Goal: Use online tool/utility: Utilize a website feature to perform a specific function

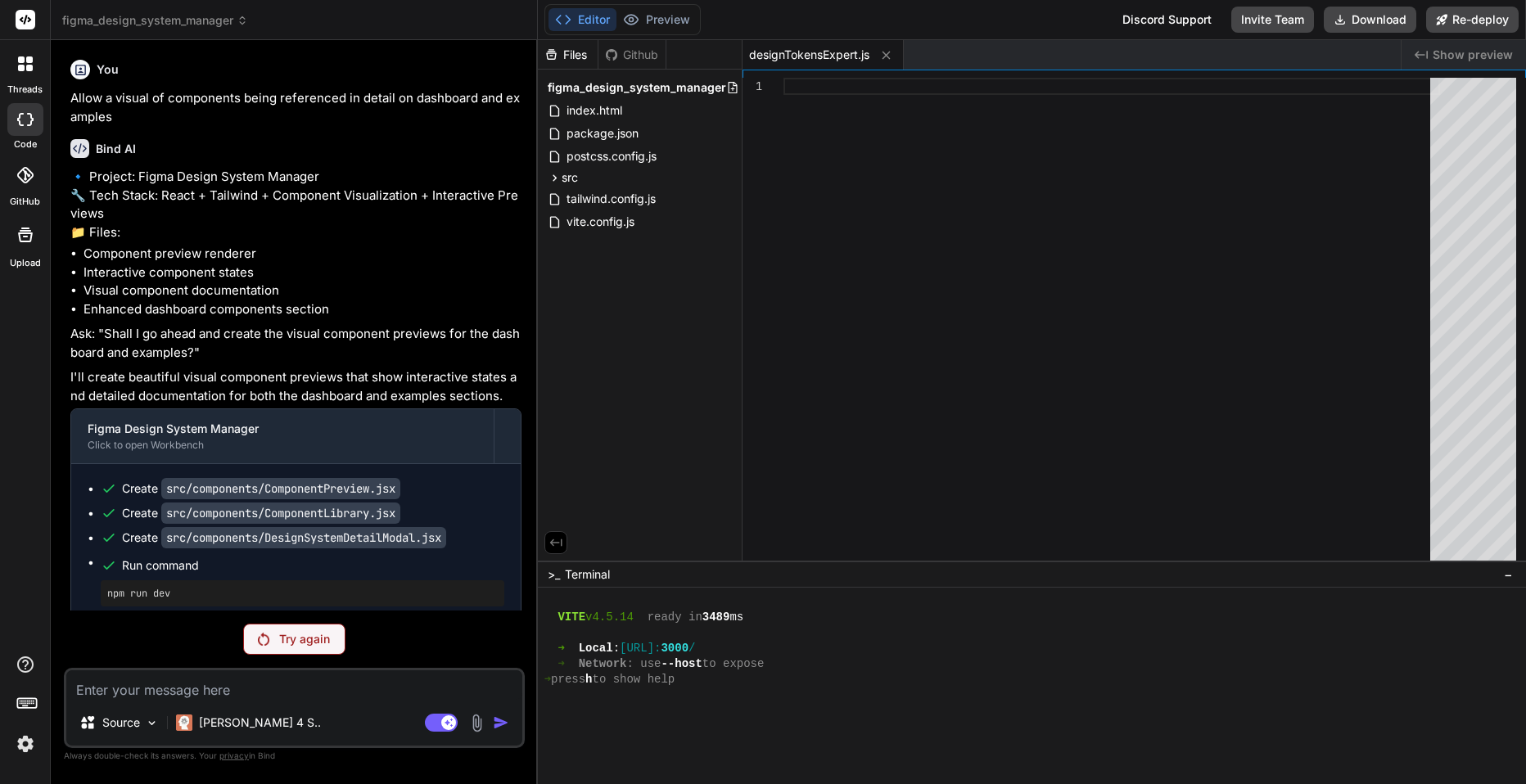
scroll to position [373, 0]
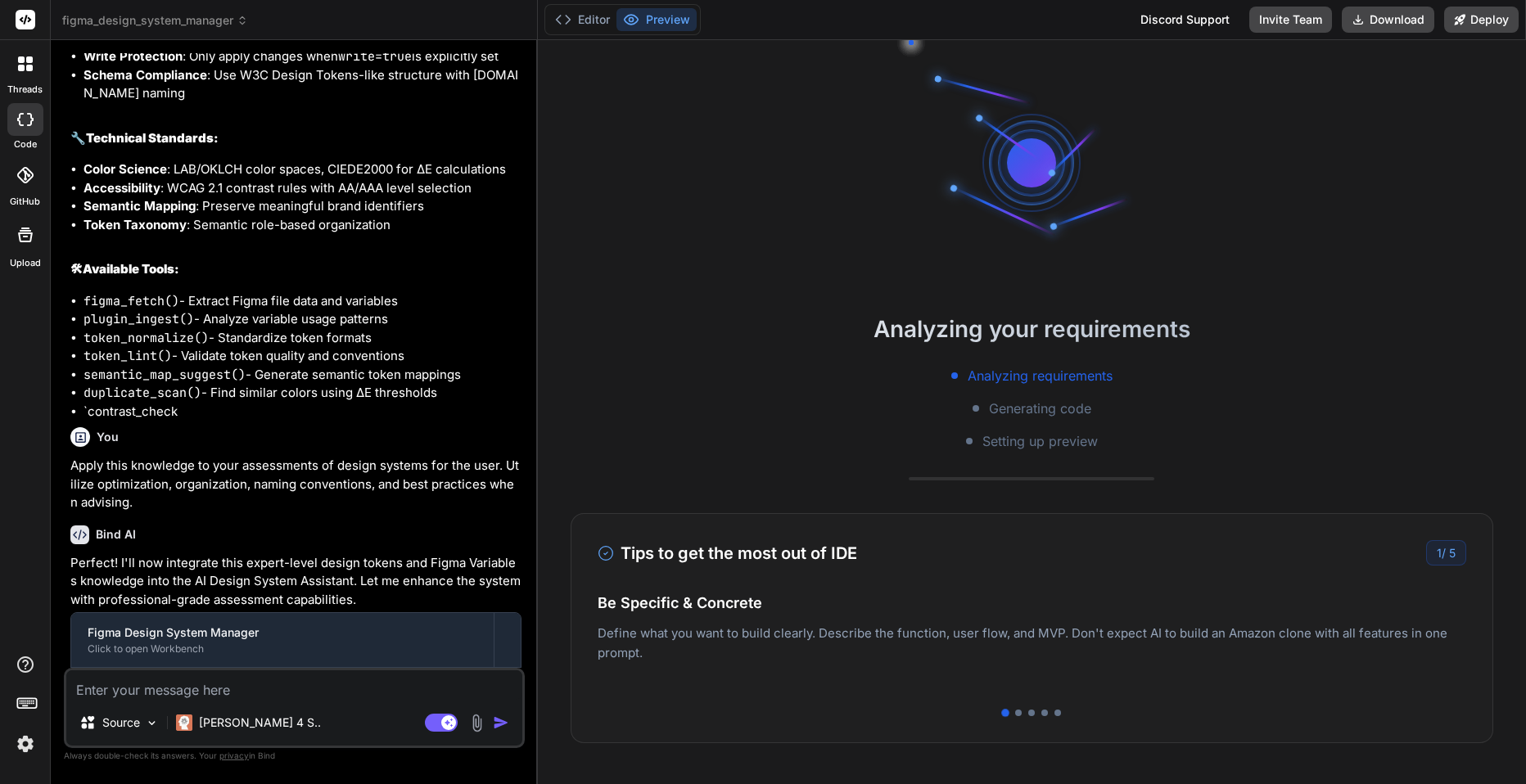
scroll to position [5283, 0]
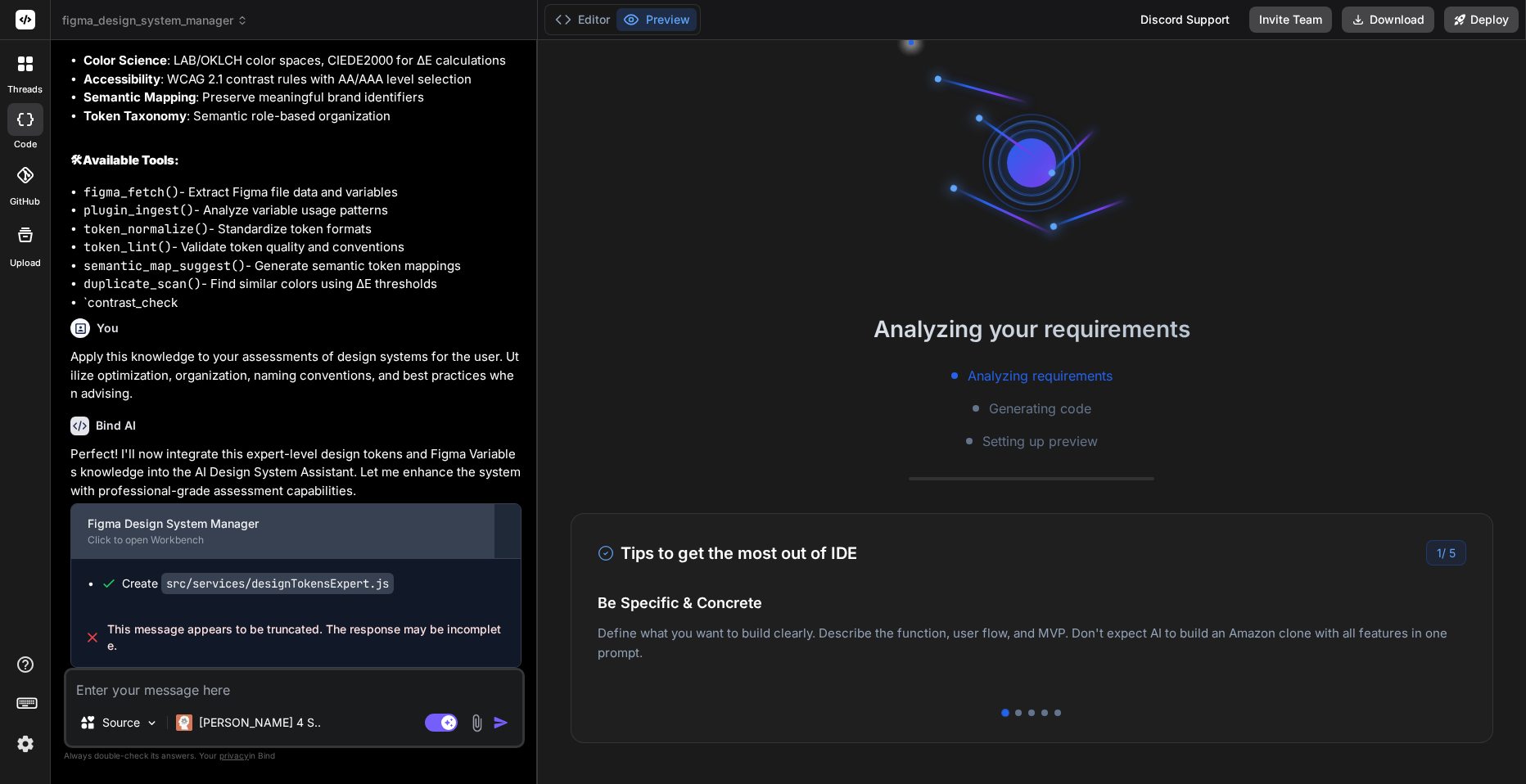
click at [173, 542] on div "Click to open Workbench" at bounding box center [282, 540] width 390 height 13
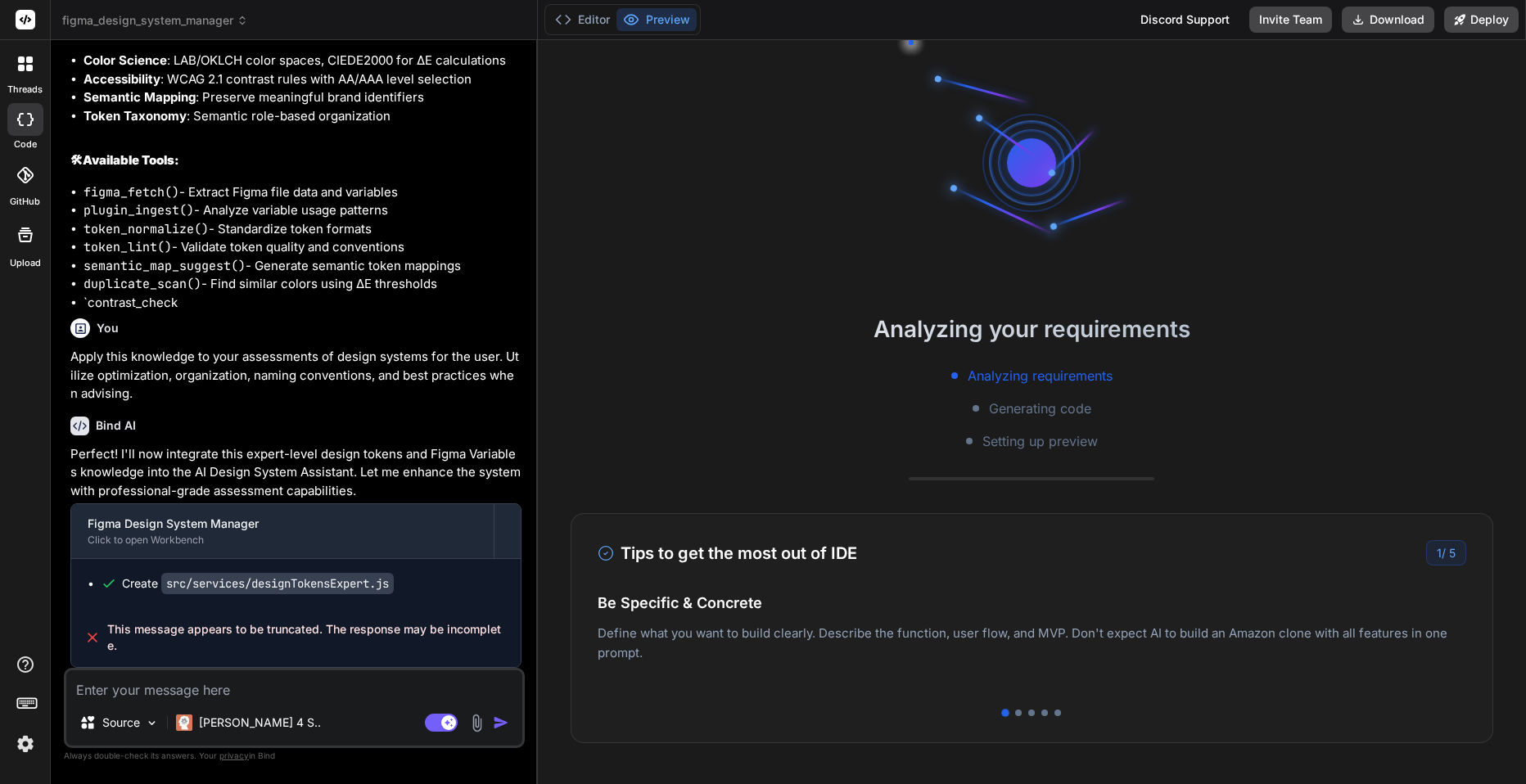
click at [371, 488] on p "Perfect! I'll now integrate this expert-level design tokens and Figma Variables…" at bounding box center [296, 473] width 451 height 56
click at [274, 689] on textarea at bounding box center [294, 684] width 456 height 29
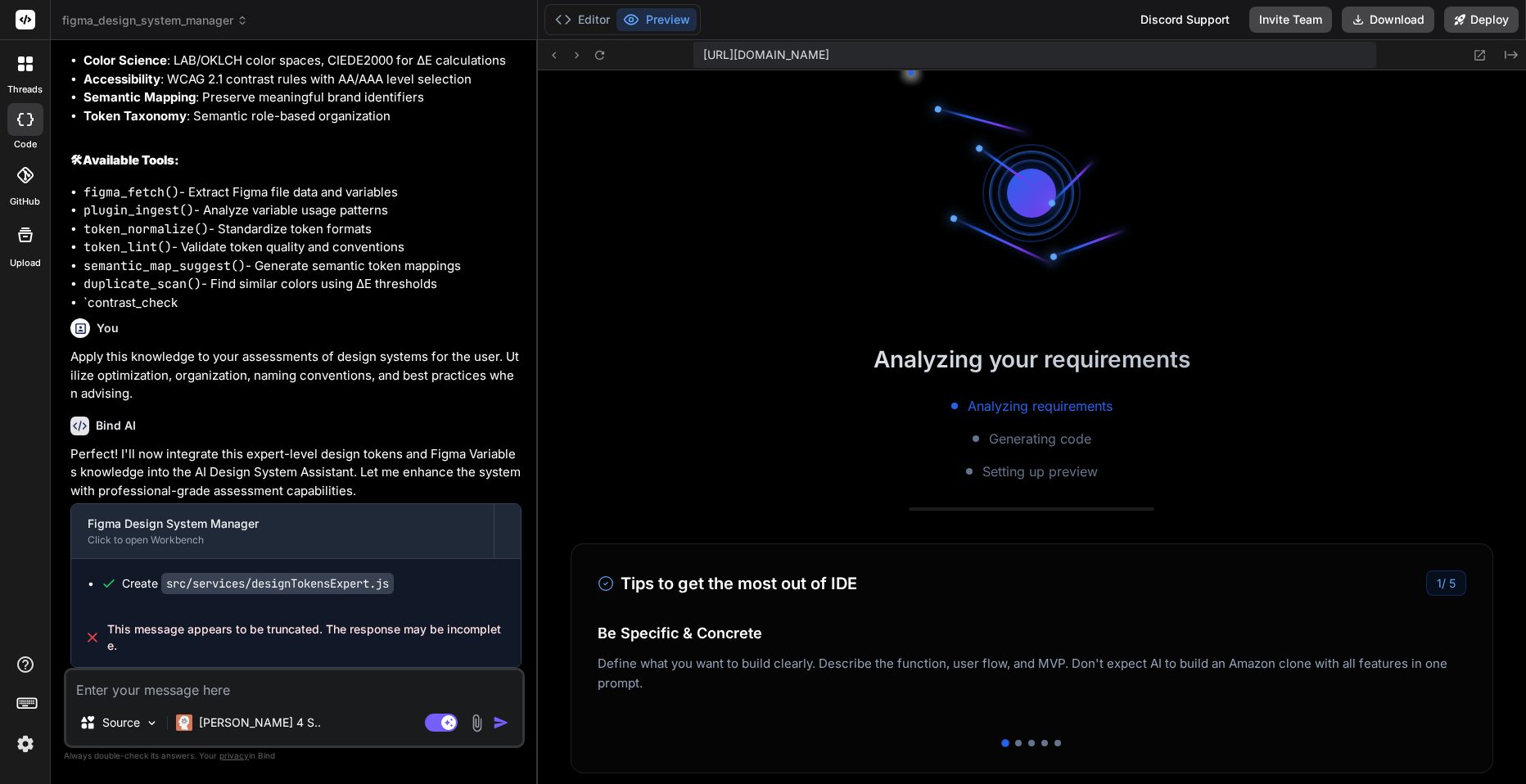
scroll to position [420, 0]
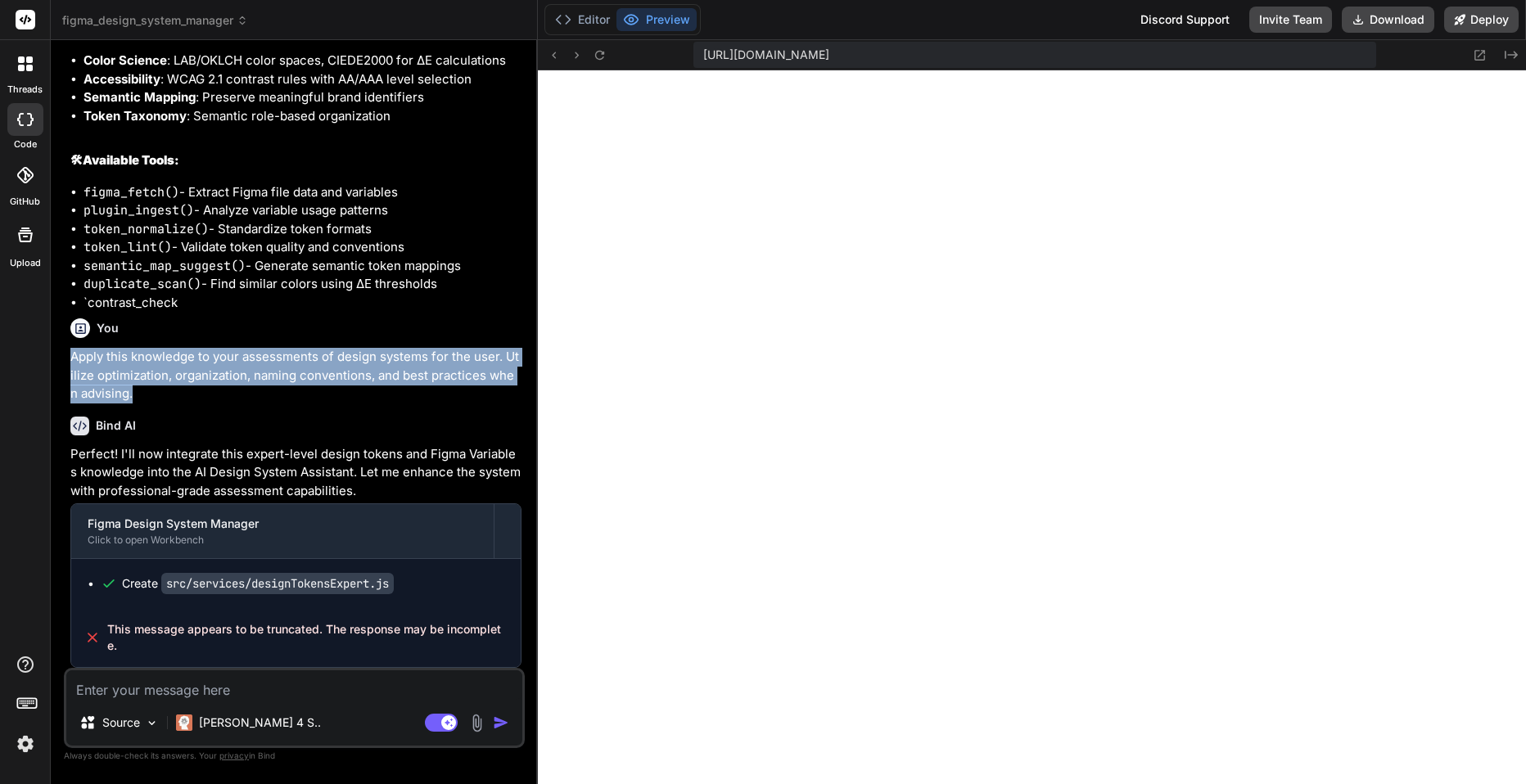
drag, startPoint x: 171, startPoint y: 397, endPoint x: 67, endPoint y: 360, distance: 110.4
click at [67, 360] on div "You You are a Design Tokens and Figma Variables expert. You propose plans first…" at bounding box center [296, 360] width 457 height 614
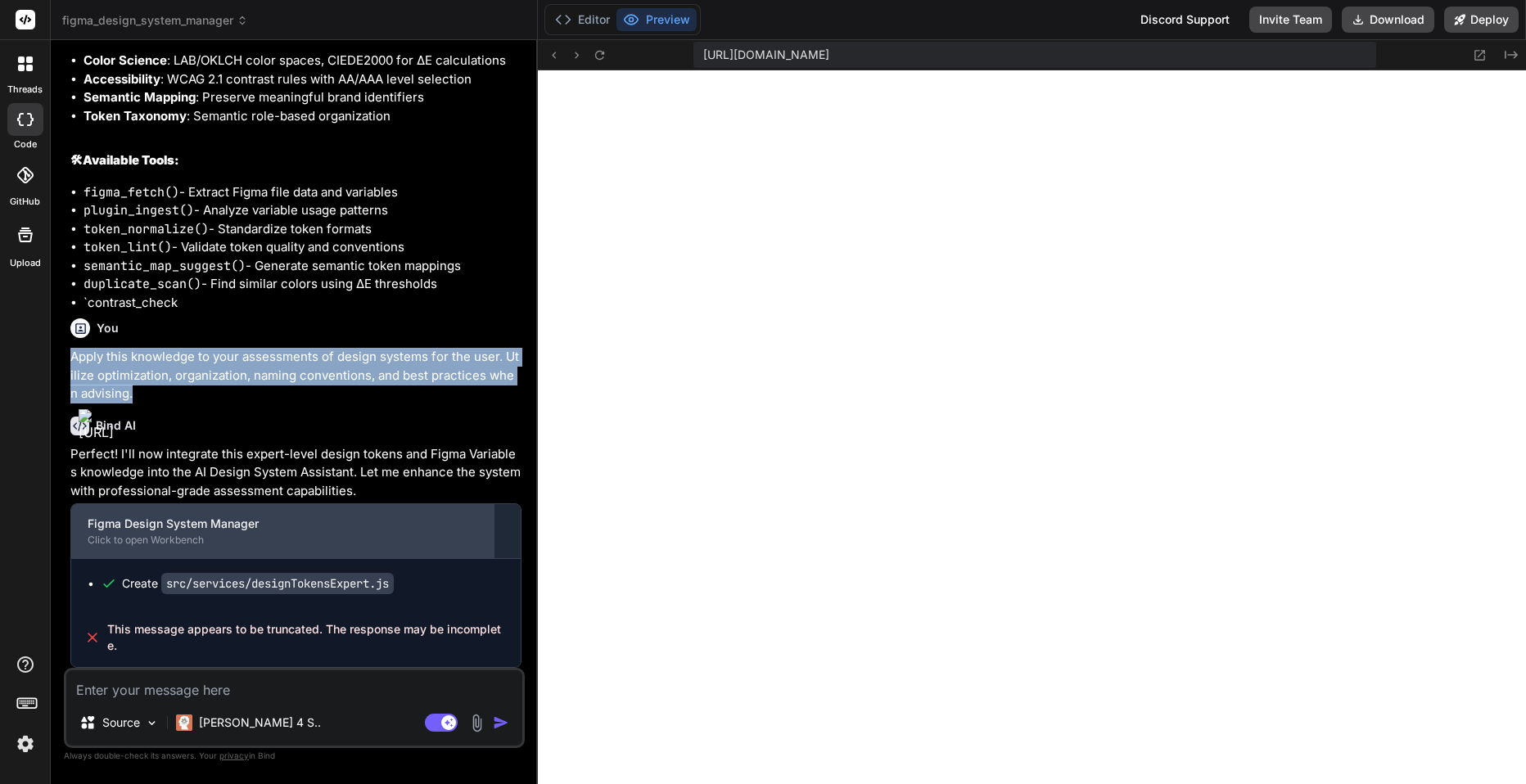
copy p "Apply this knowledge to your assessments of design systems for the user. Utiliz…"
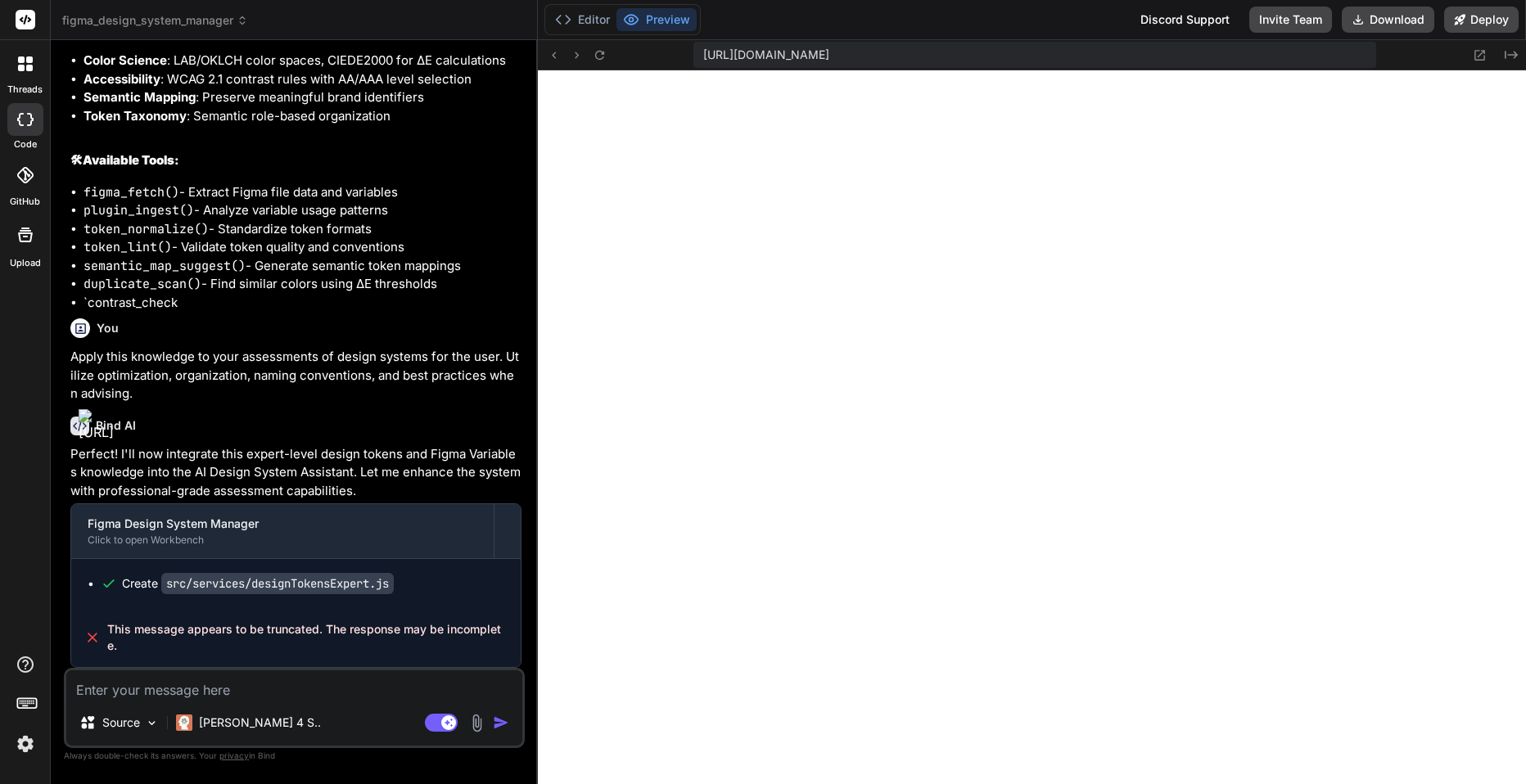
click at [136, 696] on textarea at bounding box center [294, 684] width 456 height 29
paste textarea "Apply this knowledge to your assessments of design systems for the user. Utiliz…"
type textarea "x"
type textarea "Apply this knowledge to your assessments of design systems for the user. Utiliz…"
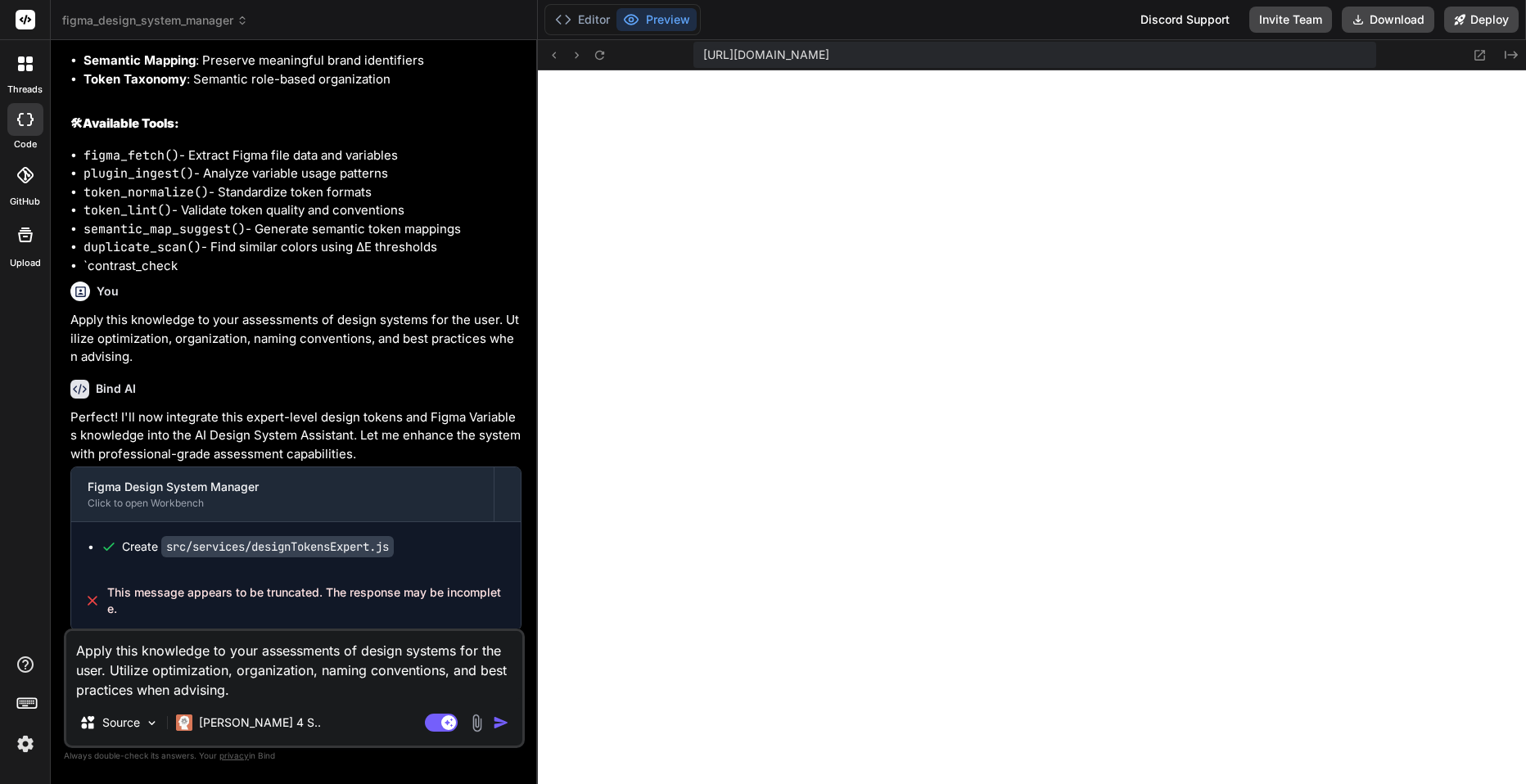
type textarea "x"
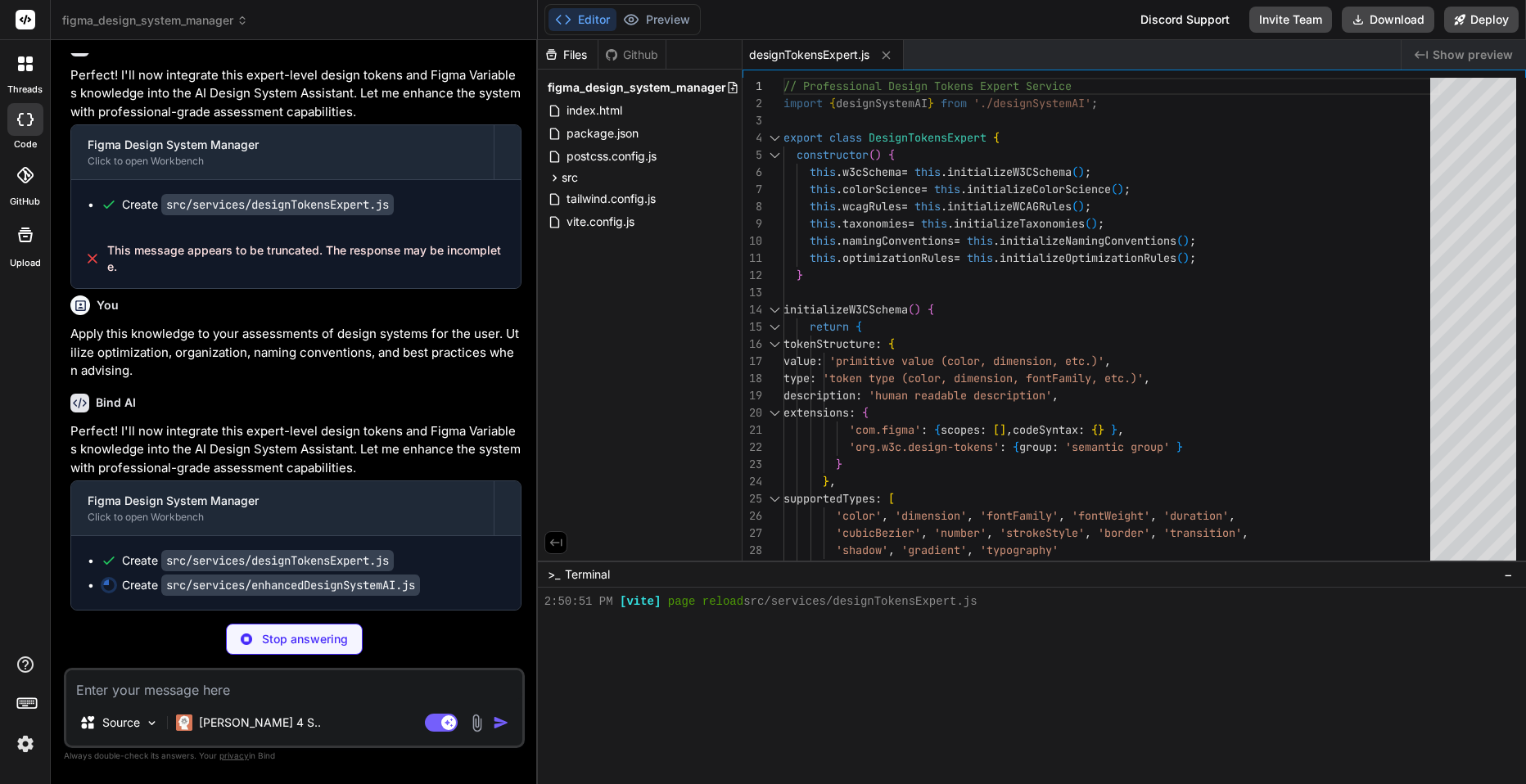
scroll to position [5663, 0]
type textarea "x"
type textarea "export const enhancedDesignSystemAI = new EnhancedDesignSystemAI();"
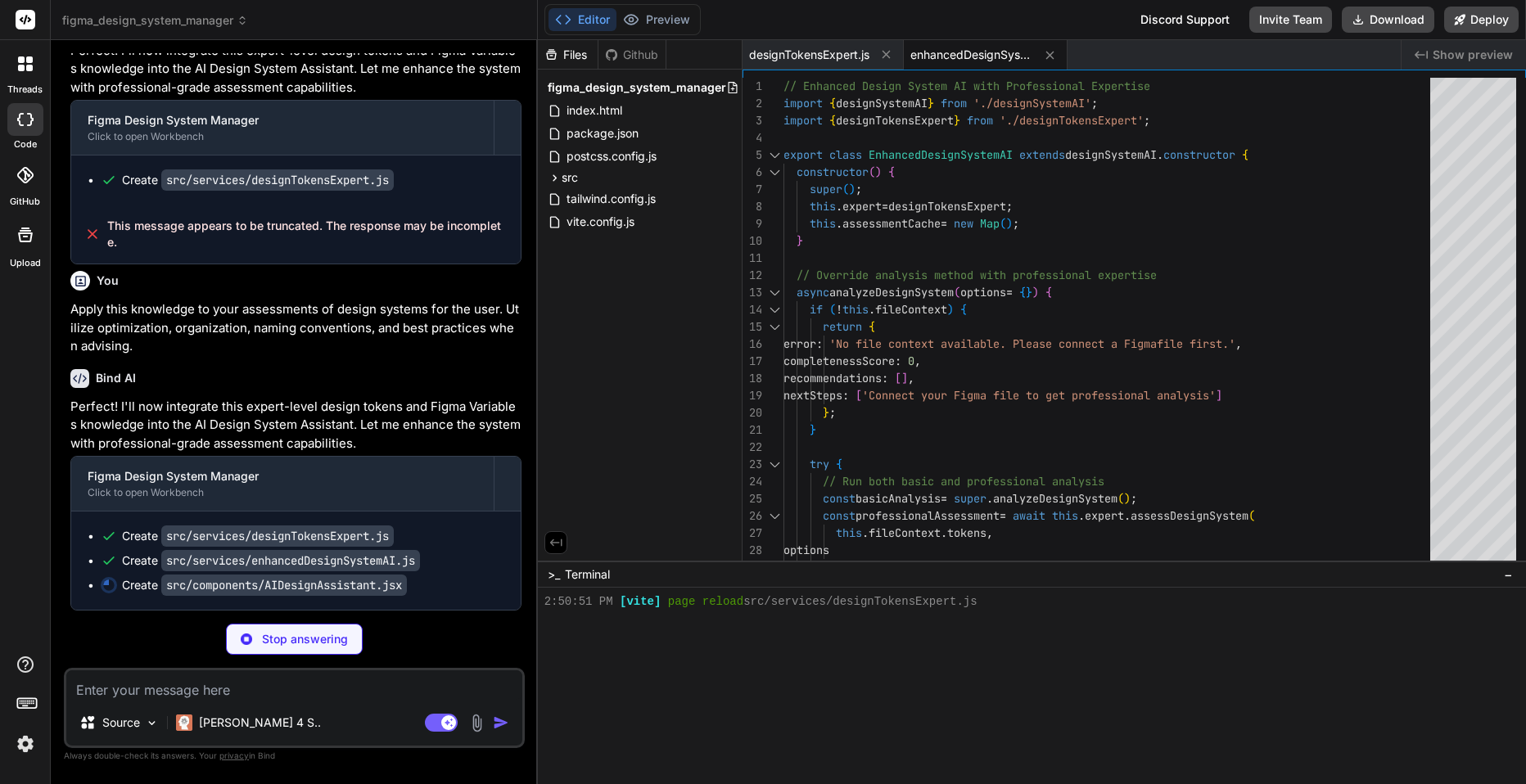
scroll to position [5687, 0]
type textarea "x"
type textarea "</div> </div> ); } export default AIDesignAssistant;"
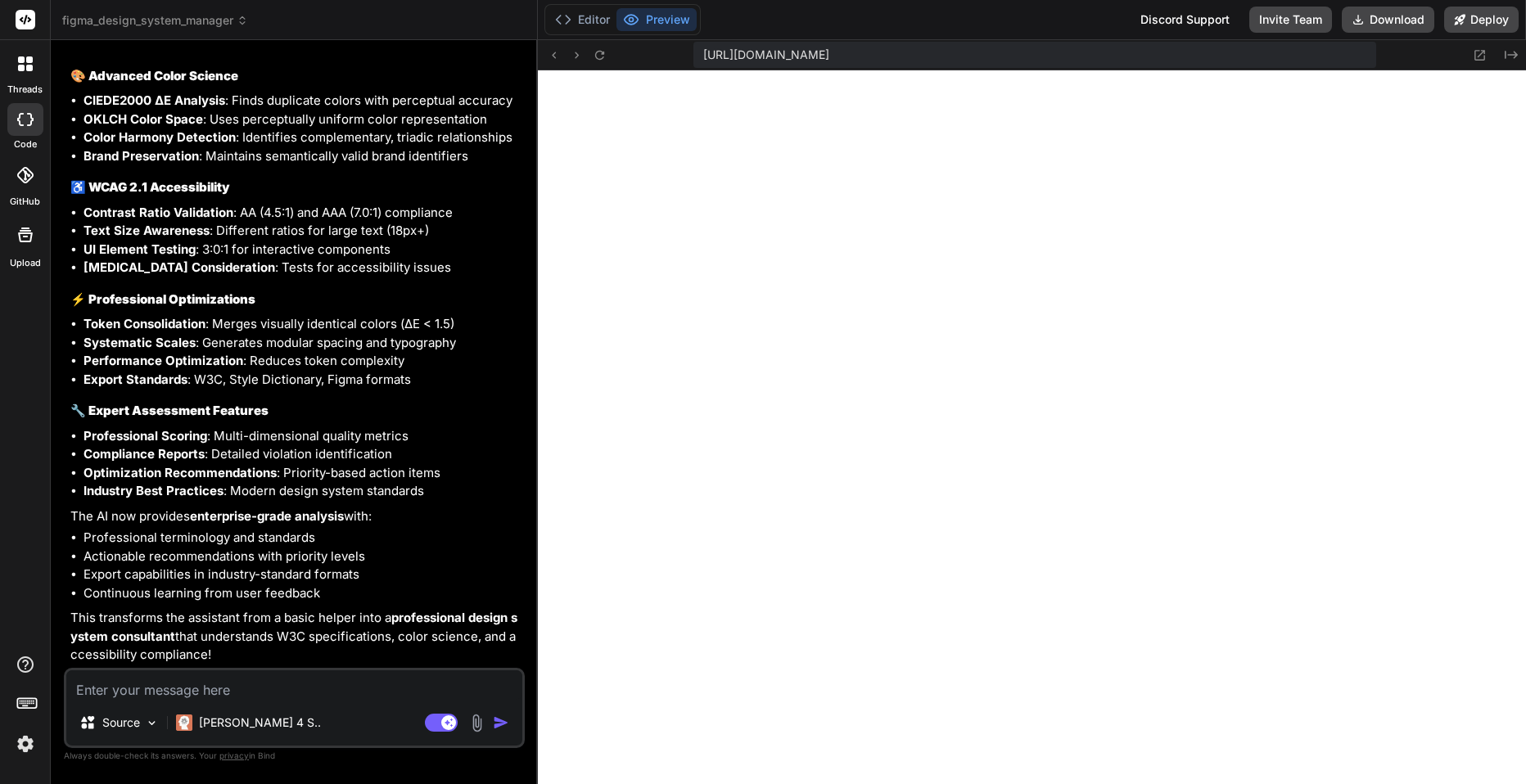
scroll to position [6529, 0]
click at [323, 692] on textarea at bounding box center [294, 684] width 456 height 29
click at [243, 19] on icon at bounding box center [243, 21] width 12 height 12
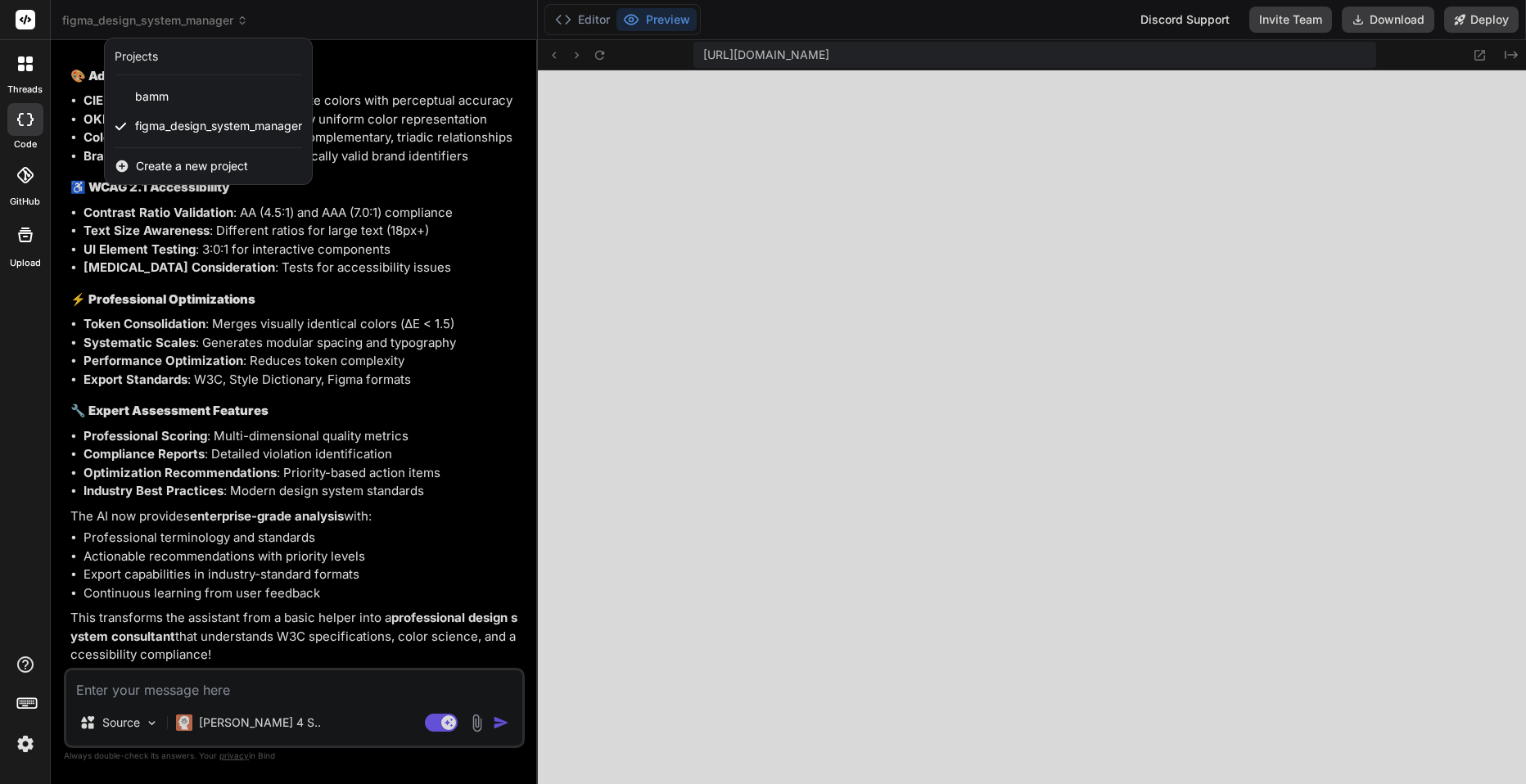
click at [317, 19] on div at bounding box center [763, 392] width 1526 height 784
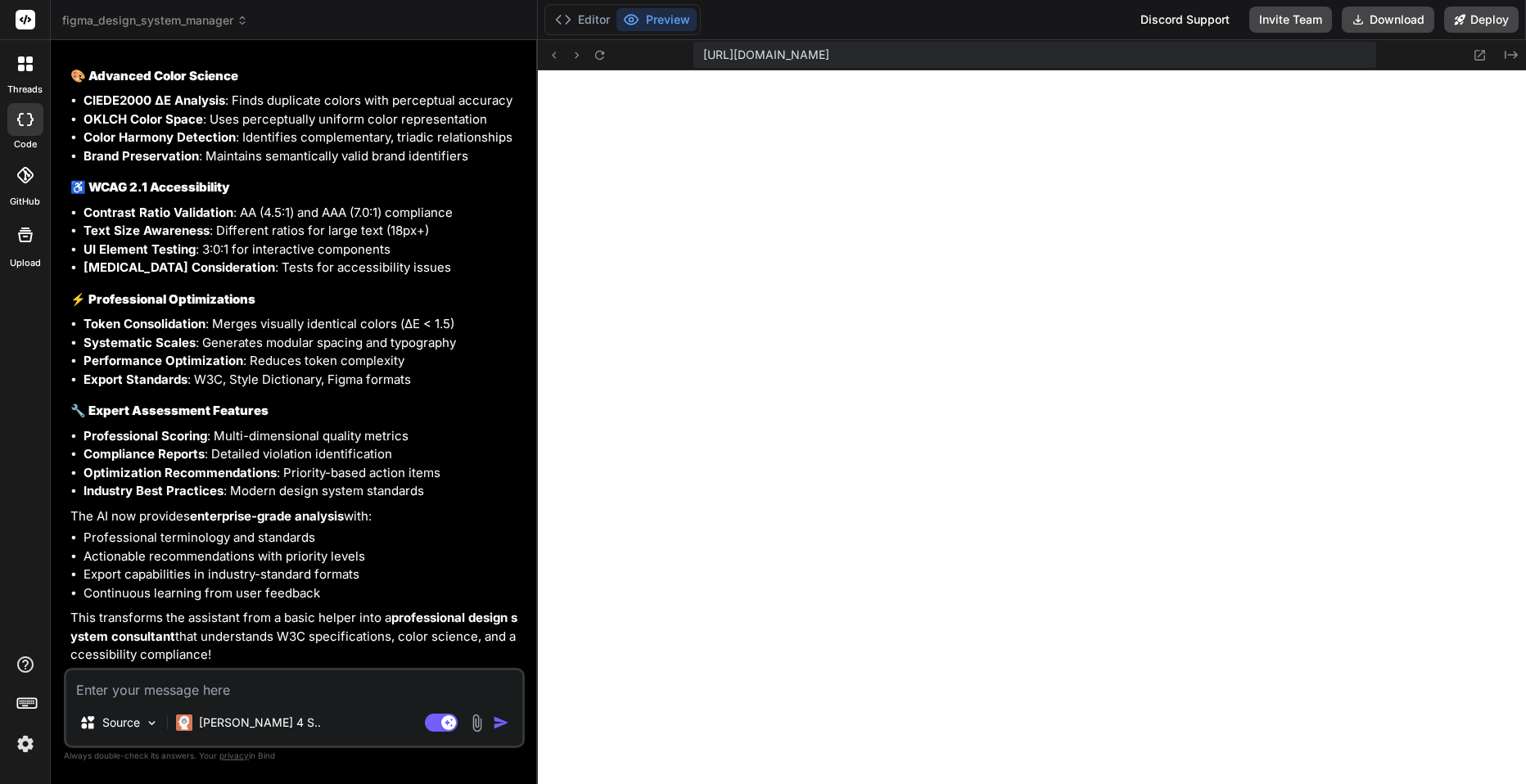
click at [331, 683] on textarea at bounding box center [294, 684] width 456 height 29
click at [235, 23] on span "figma_design_system_manager" at bounding box center [155, 21] width 185 height 17
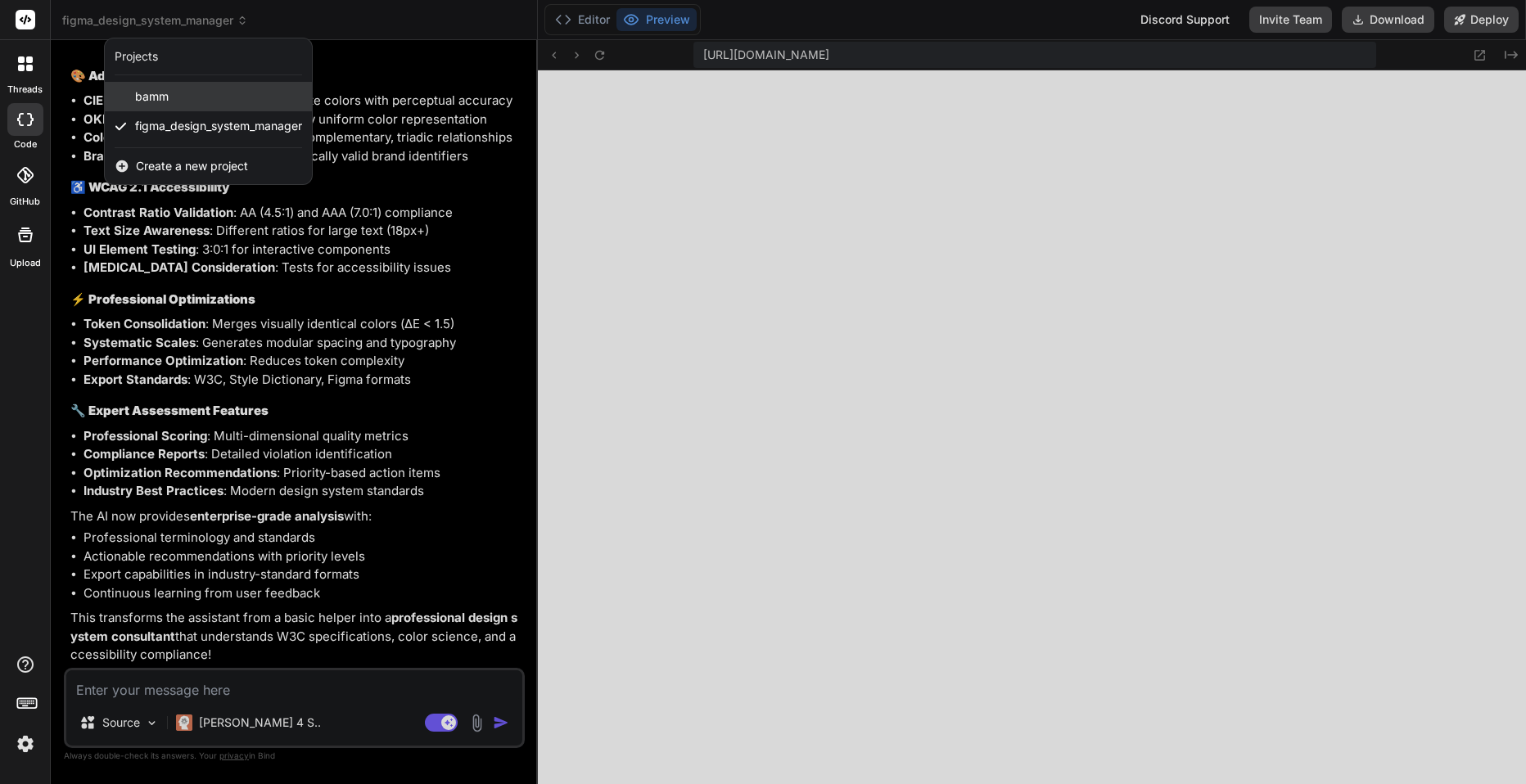
click at [166, 96] on span "bamm" at bounding box center [151, 96] width 33 height 17
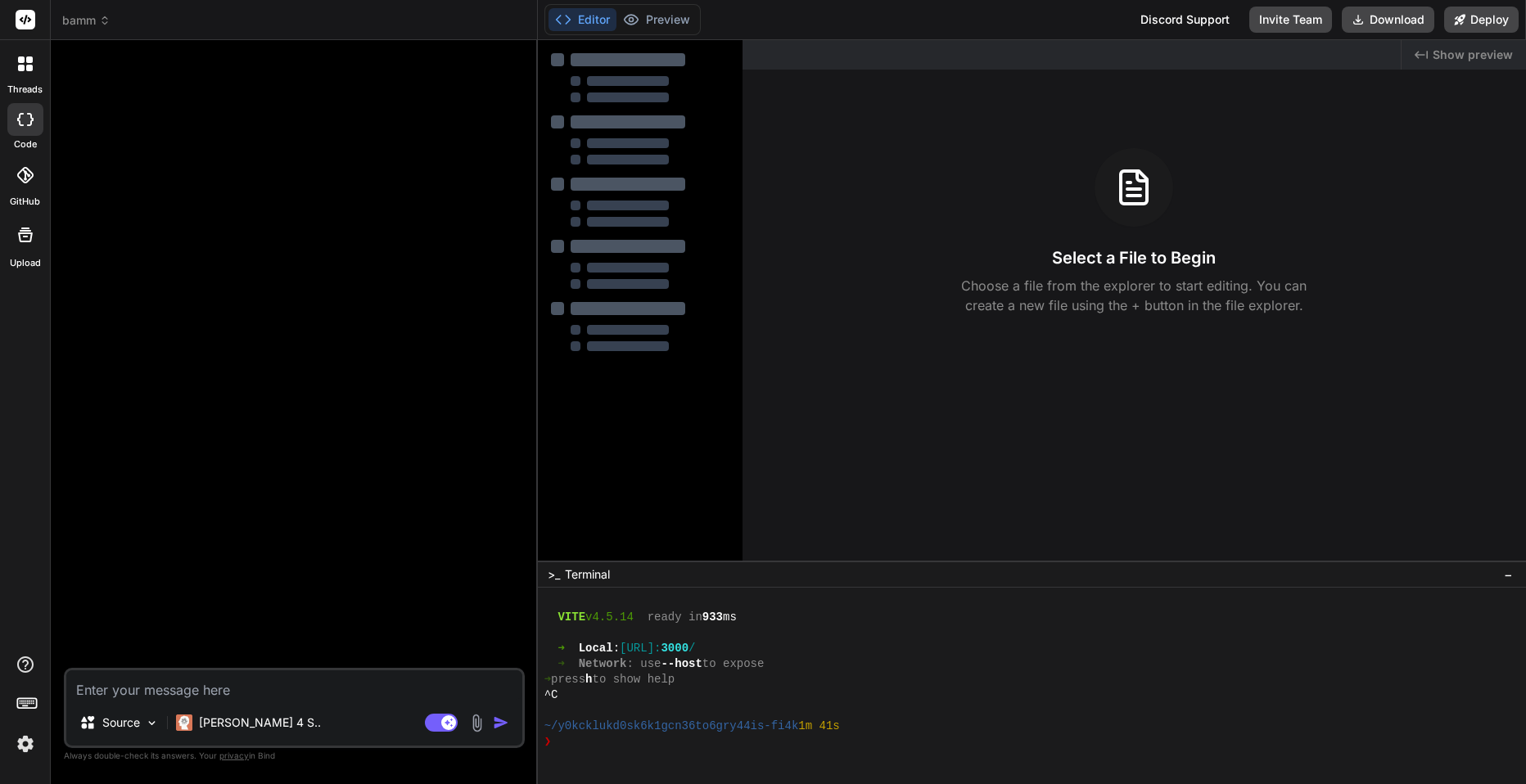
type textarea "x"
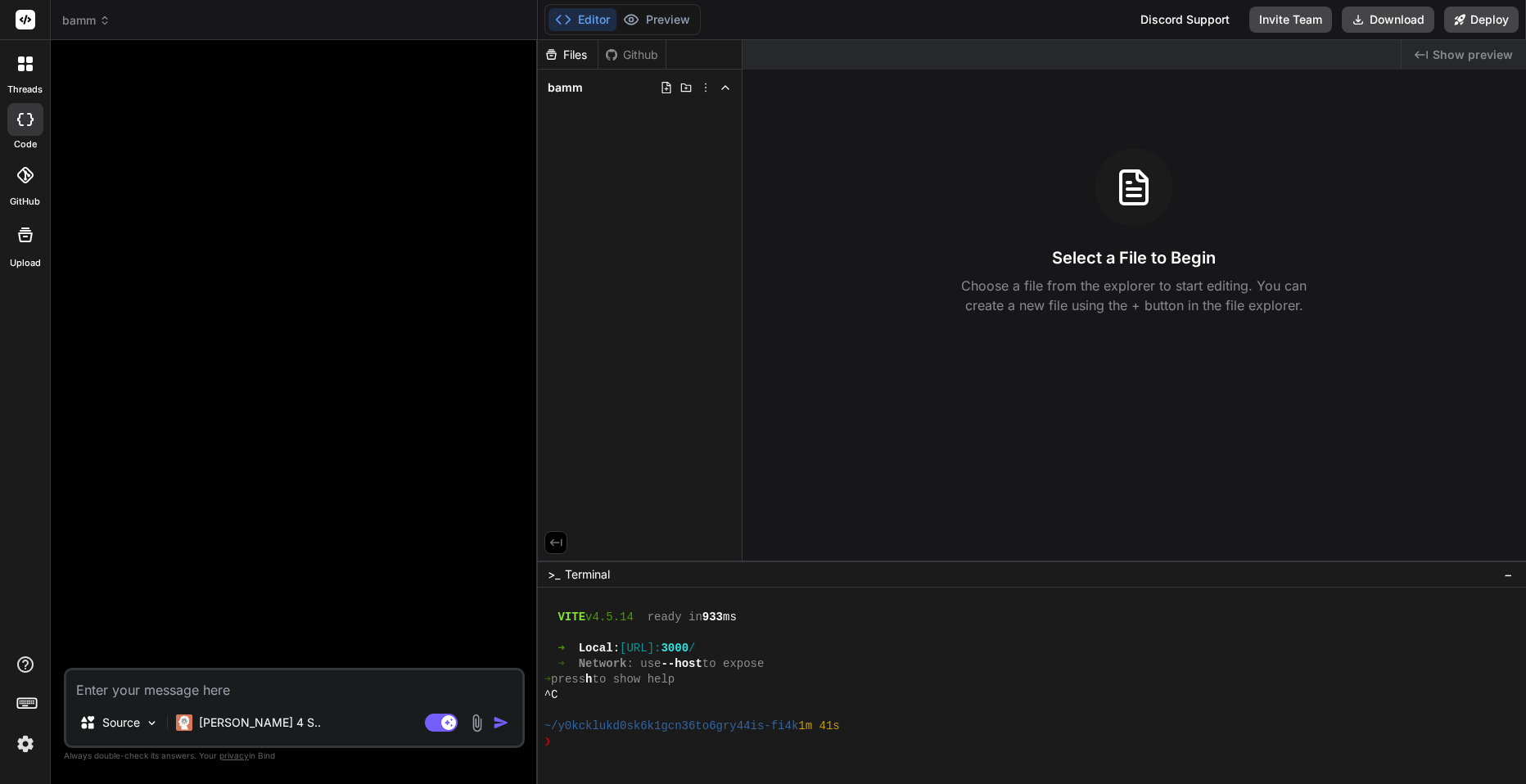
click at [578, 84] on span "bamm" at bounding box center [565, 87] width 35 height 17
click at [194, 127] on div at bounding box center [296, 360] width 457 height 614
click at [86, 21] on span "bamm" at bounding box center [86, 21] width 48 height 17
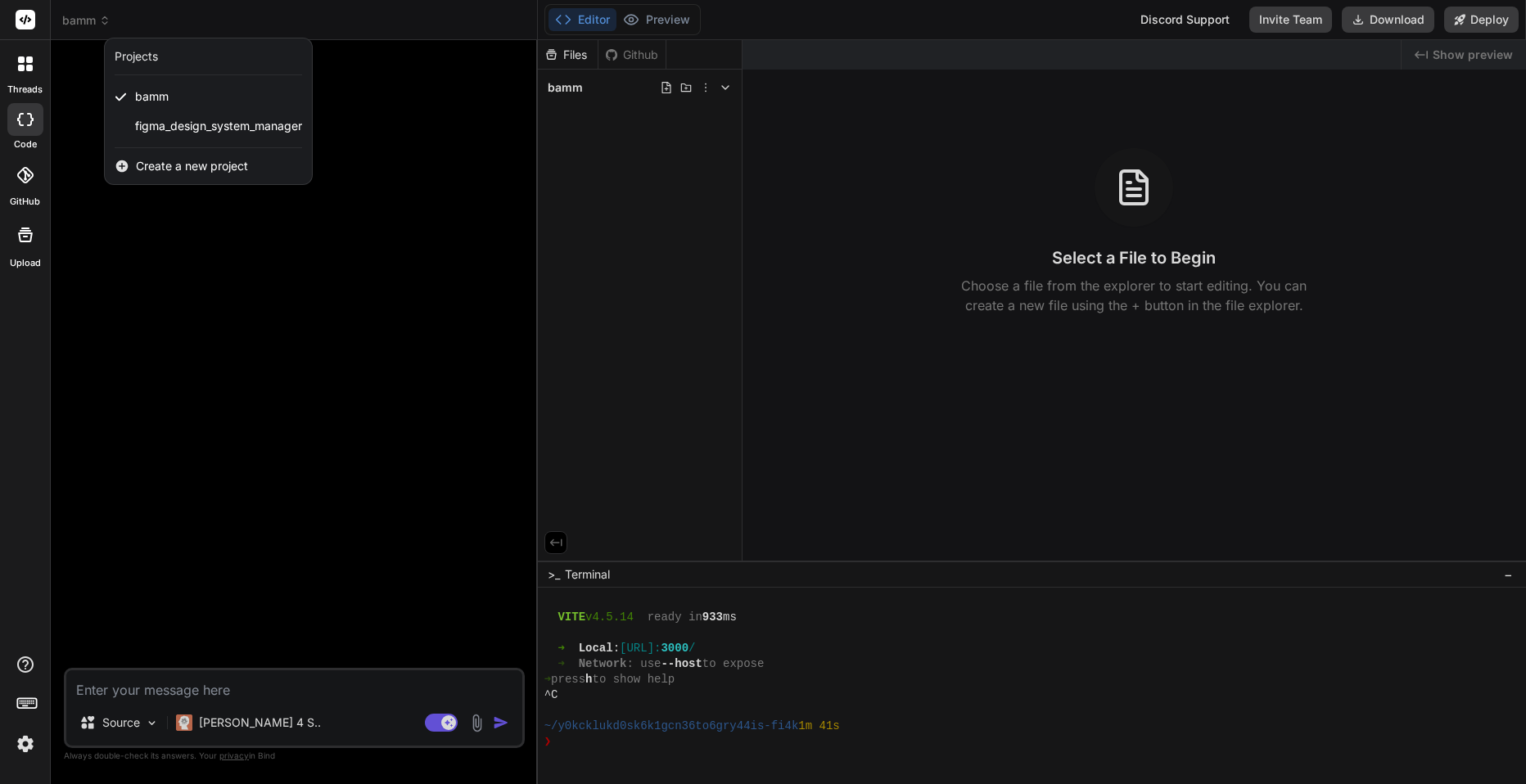
click at [169, 172] on span "Create a new project" at bounding box center [191, 166] width 112 height 17
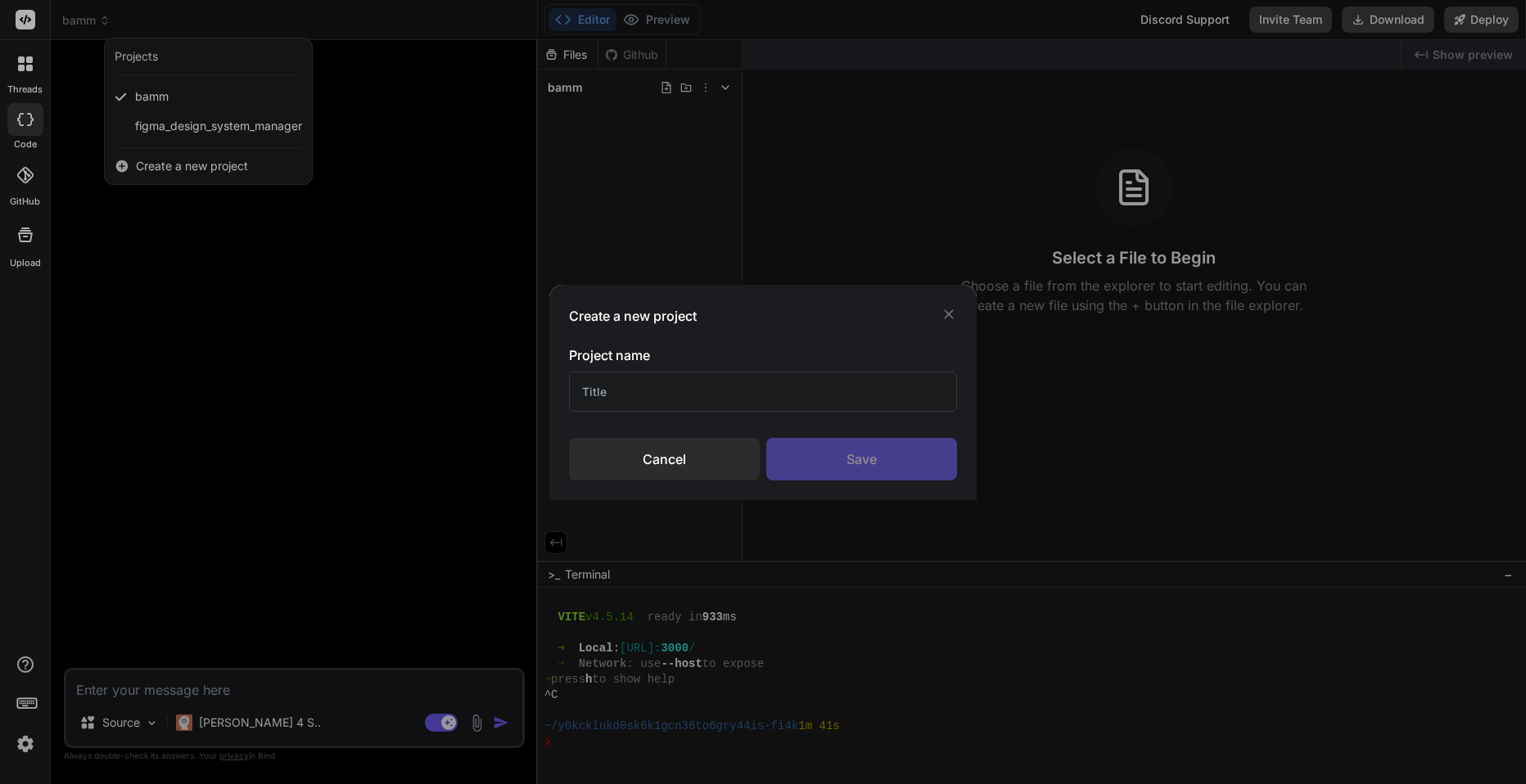
click at [656, 397] on input "text" at bounding box center [763, 392] width 388 height 40
type input "Petvue"
drag, startPoint x: 638, startPoint y: 396, endPoint x: 567, endPoint y: 379, distance: 73.0
click at [567, 379] on div "Create a new project Project name Petvue Cancel Save" at bounding box center [763, 392] width 427 height 215
click at [669, 447] on div "Cancel" at bounding box center [664, 459] width 190 height 42
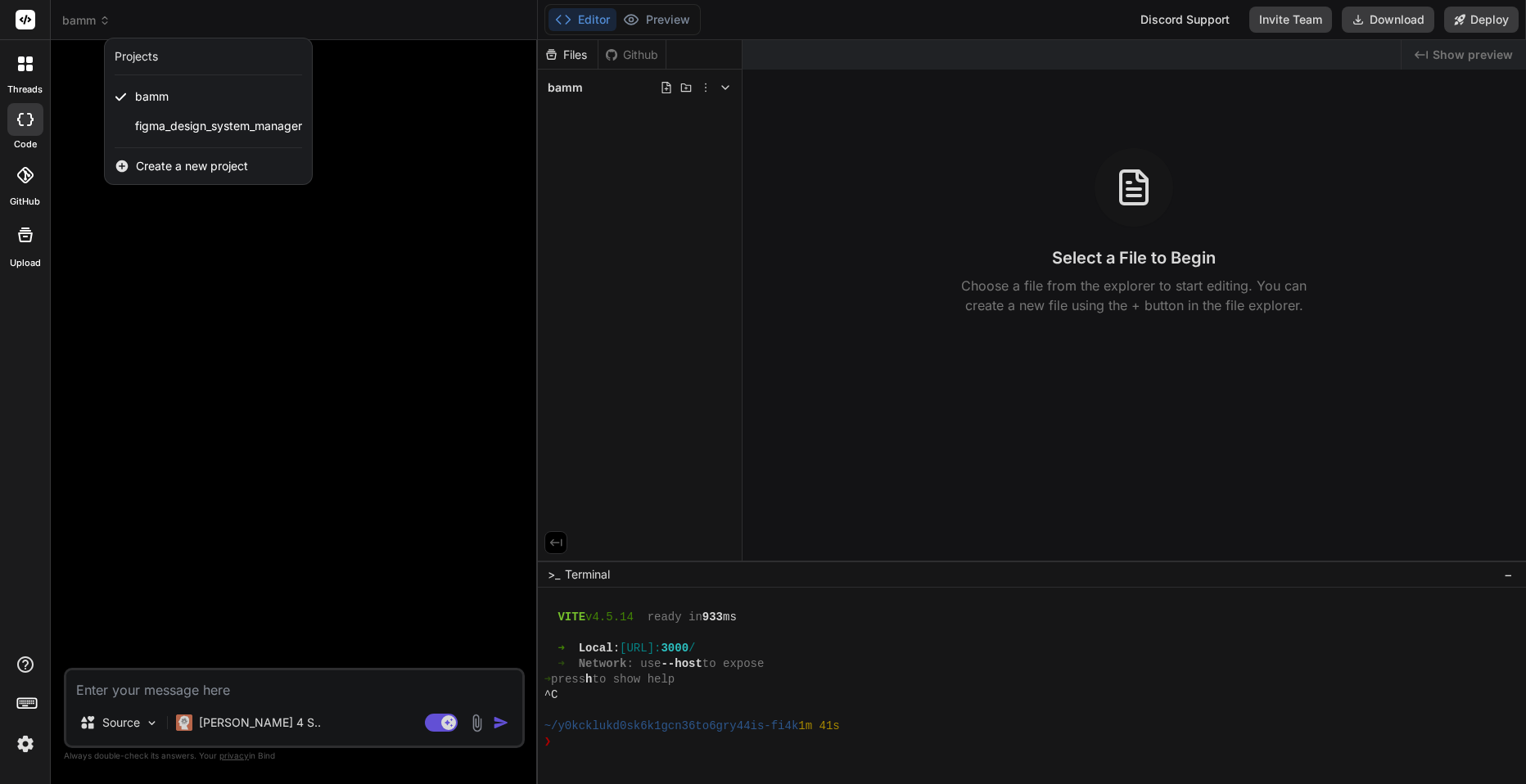
click at [32, 62] on icon at bounding box center [26, 64] width 15 height 15
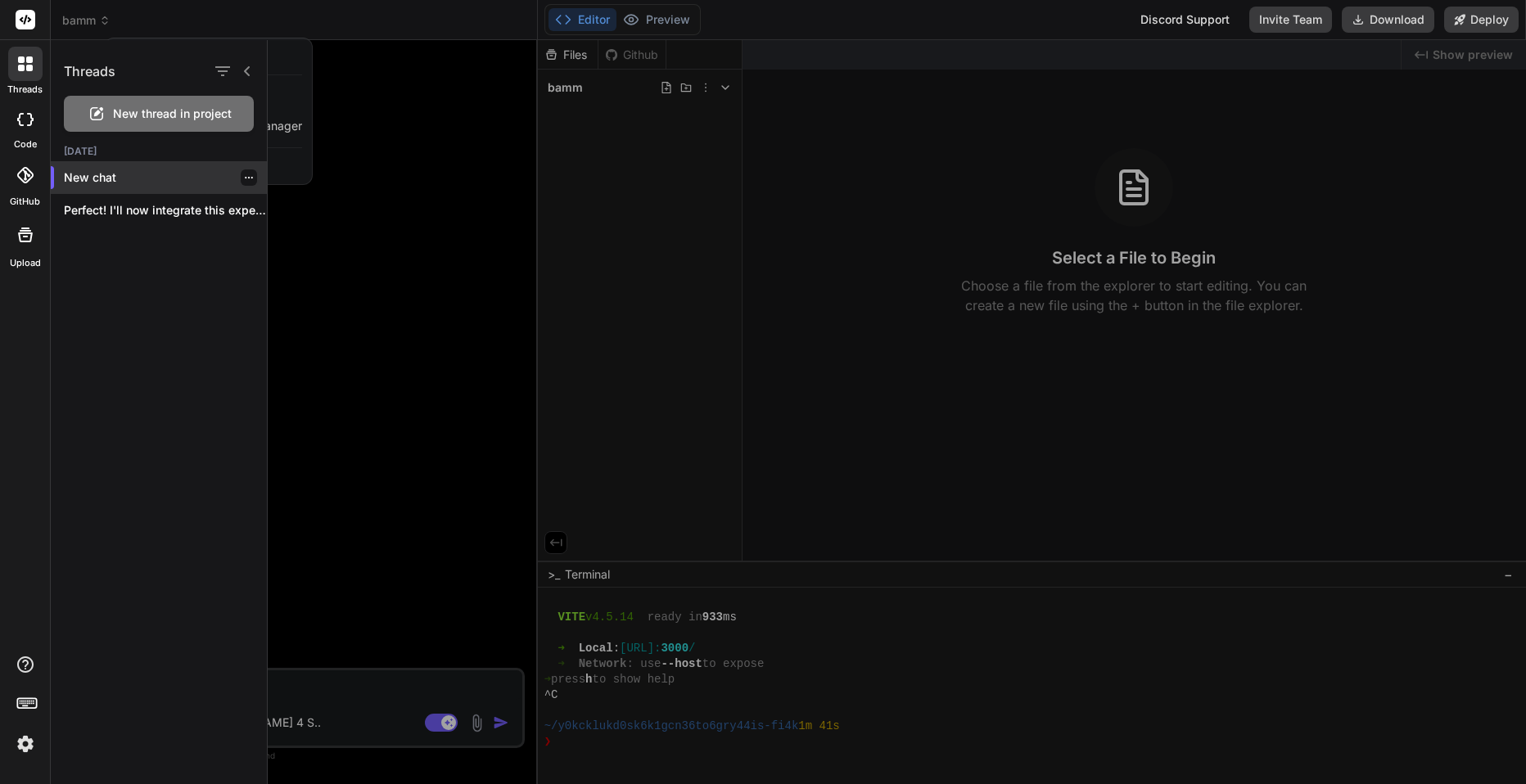
click at [91, 175] on p "New chat" at bounding box center [165, 178] width 203 height 17
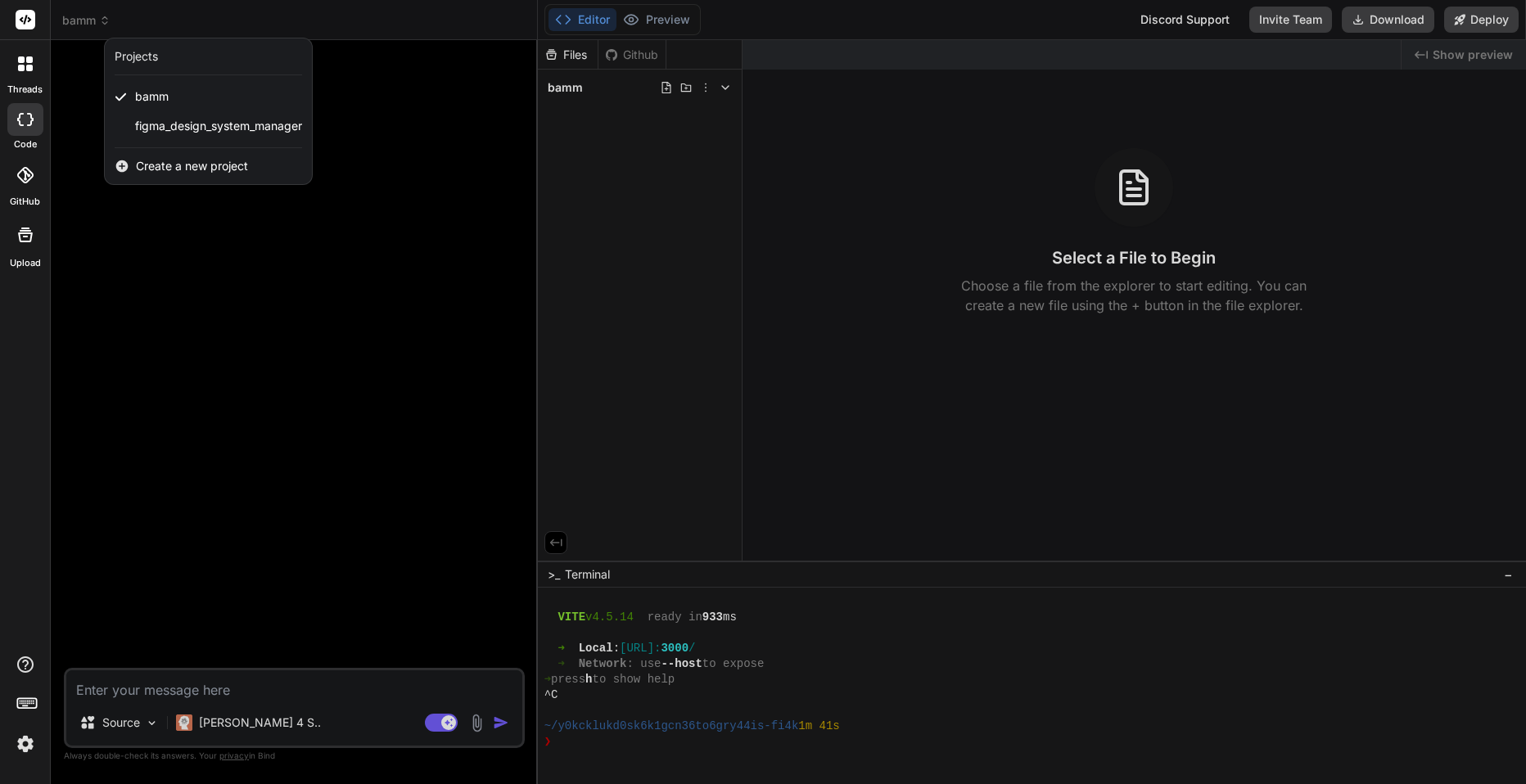
click at [30, 706] on icon at bounding box center [27, 703] width 23 height 23
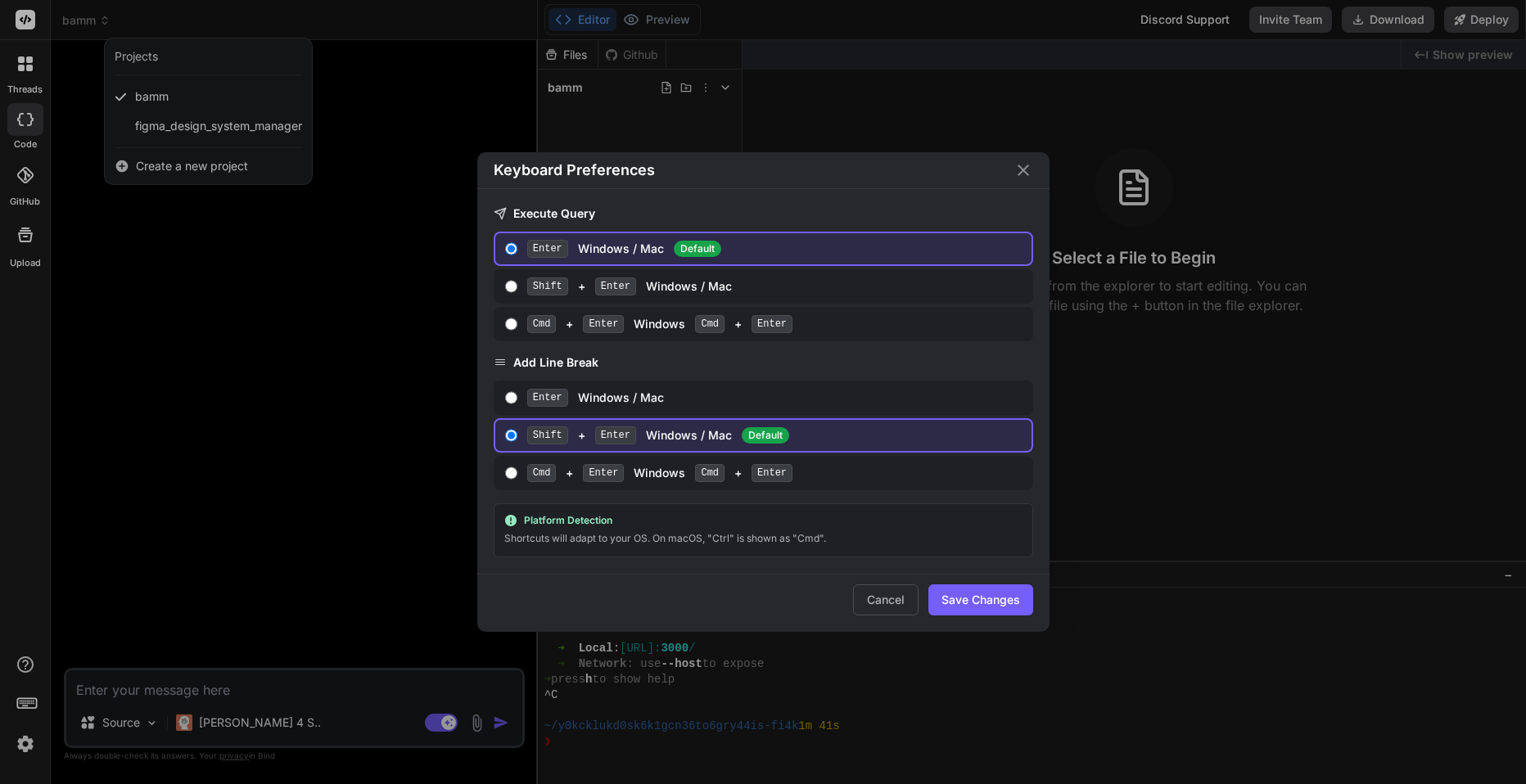
click at [30, 706] on div "Keyboard Preferences Execute Query Enter Windows / Mac Default Shift + Enter Wi…" at bounding box center [763, 392] width 1526 height 784
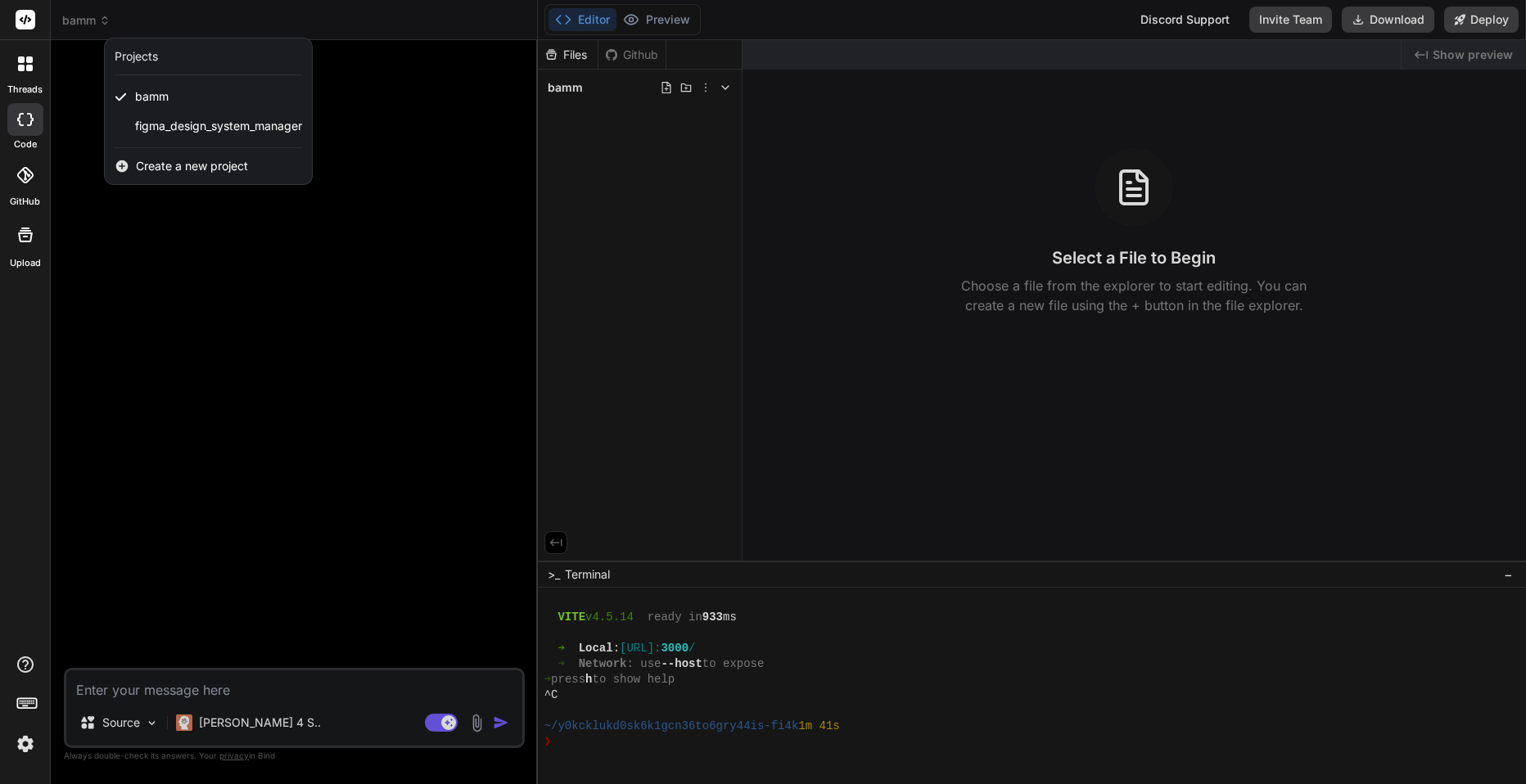
click at [25, 23] on rect at bounding box center [26, 20] width 20 height 20
click at [124, 27] on div at bounding box center [763, 392] width 1526 height 784
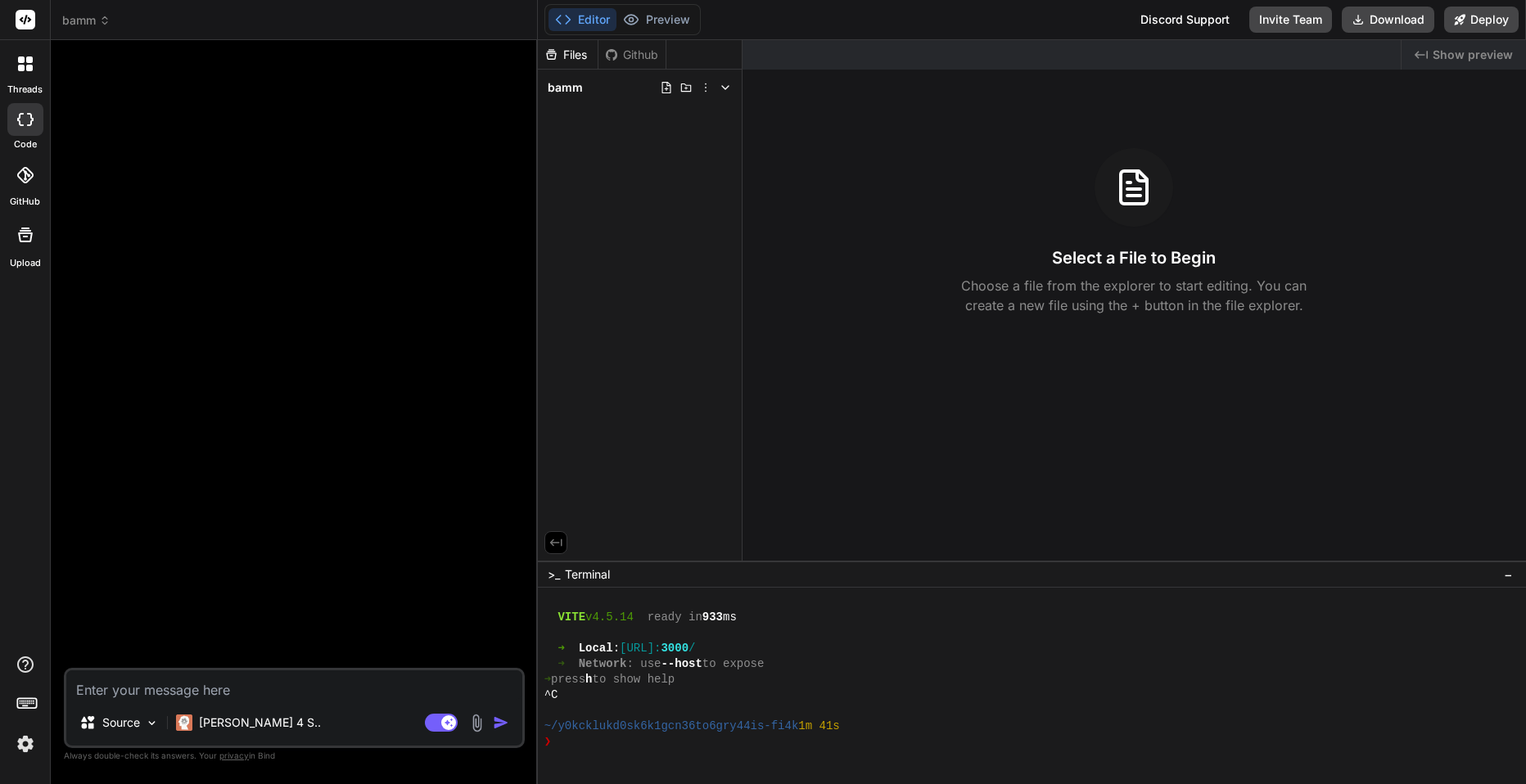
click at [28, 17] on icon at bounding box center [26, 20] width 12 height 10
click at [32, 63] on div at bounding box center [25, 63] width 34 height 34
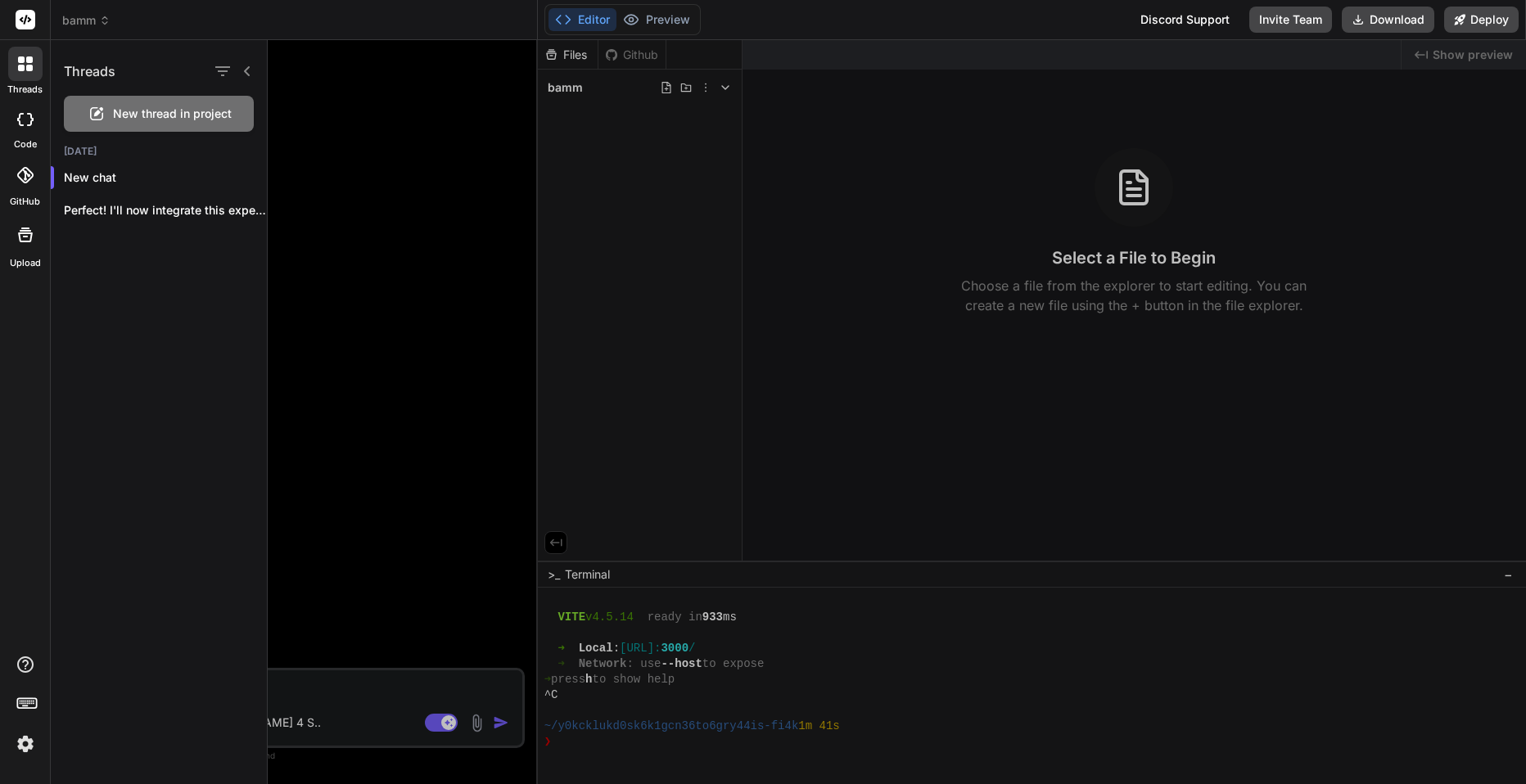
click at [326, 135] on div at bounding box center [896, 412] width 1258 height 744
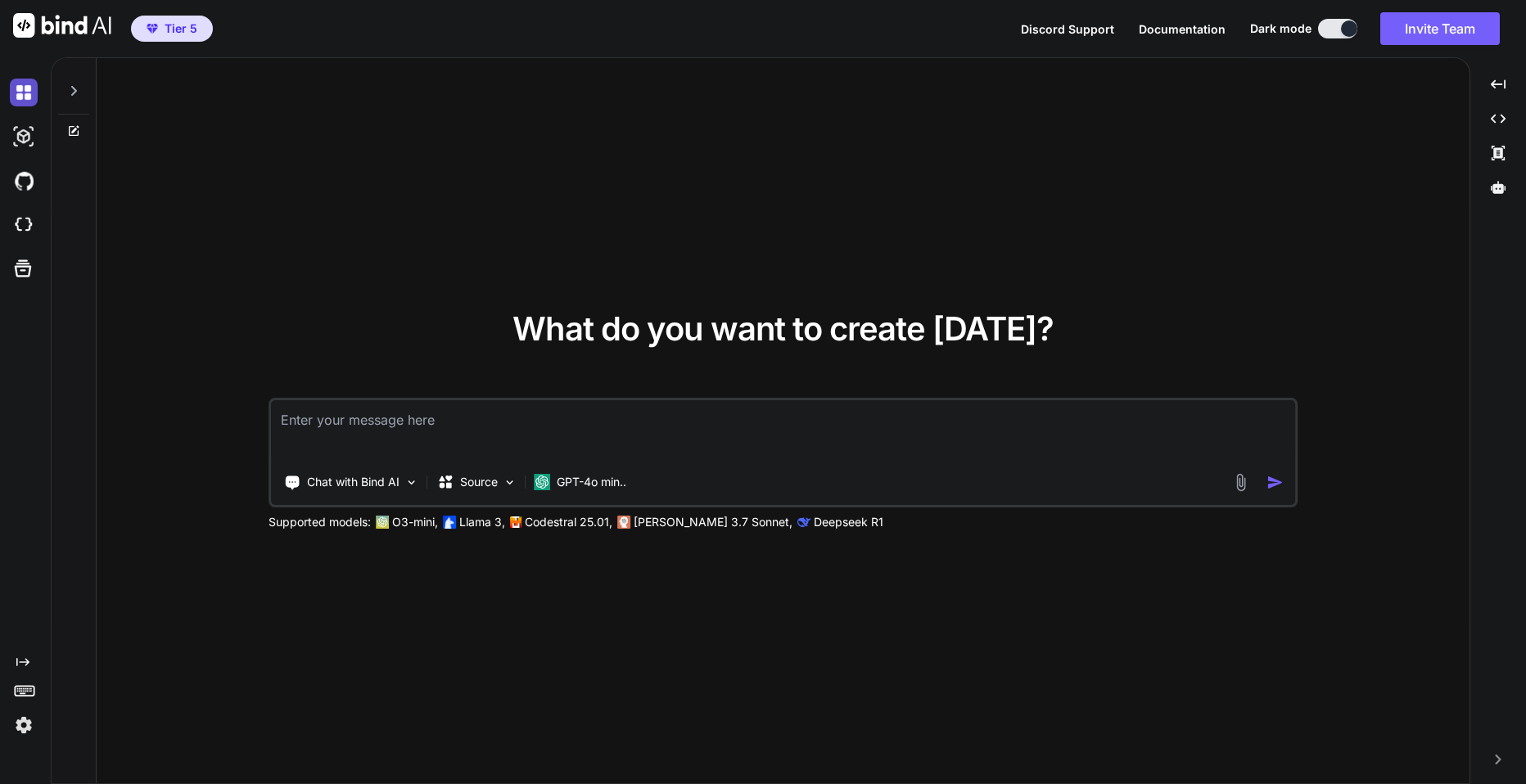
type textarea "x"
click at [175, 515] on div "What do you want to create [DATE]? Chat with Bind AI Source GPT-4o min.. Suppor…" at bounding box center [783, 422] width 1373 height 727
click at [319, 422] on textarea at bounding box center [783, 430] width 1025 height 61
click at [351, 435] on textarea at bounding box center [783, 430] width 1025 height 61
type textarea "I"
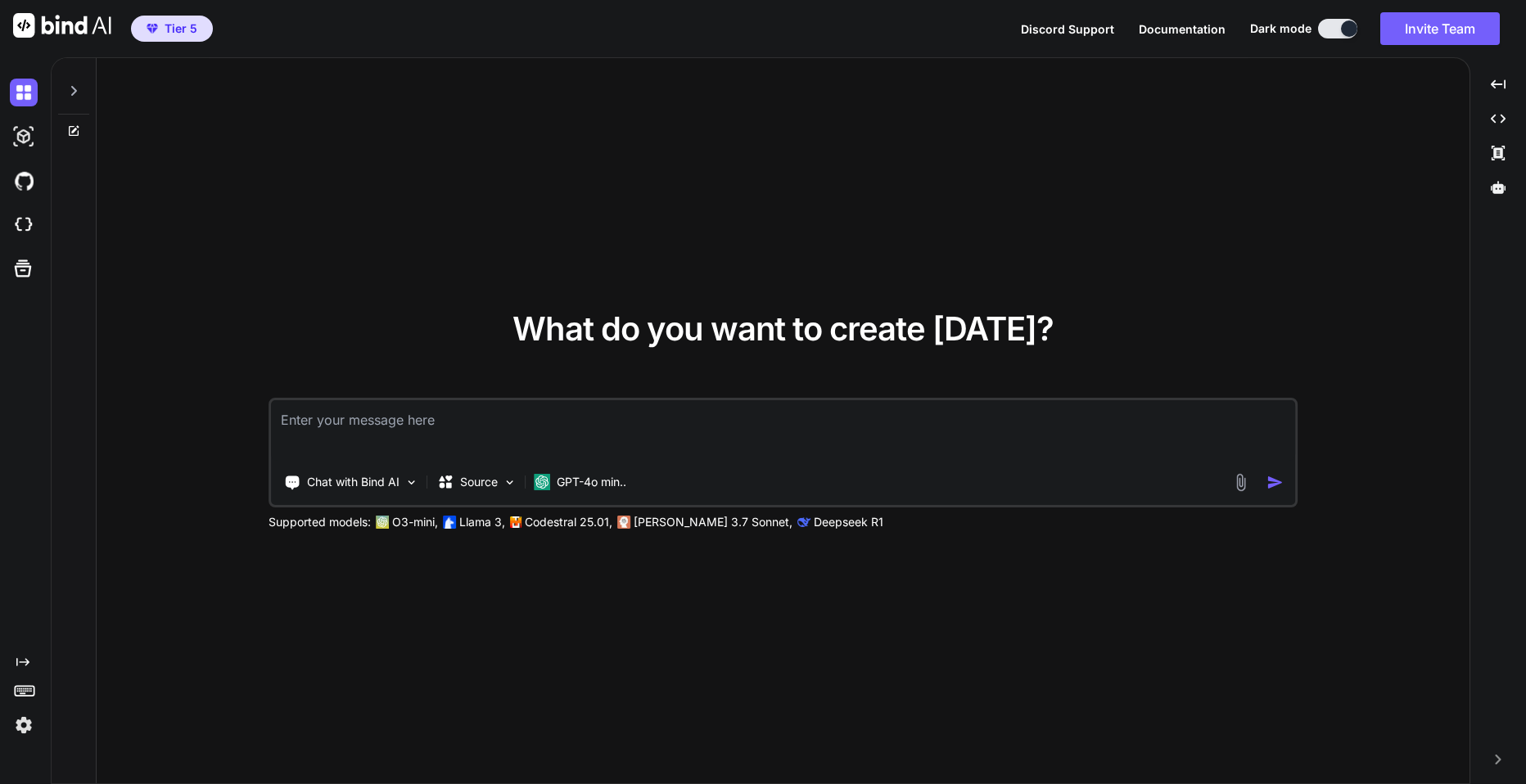
type textarea "x"
type textarea "I"
type textarea "x"
type textarea "I w"
type textarea "x"
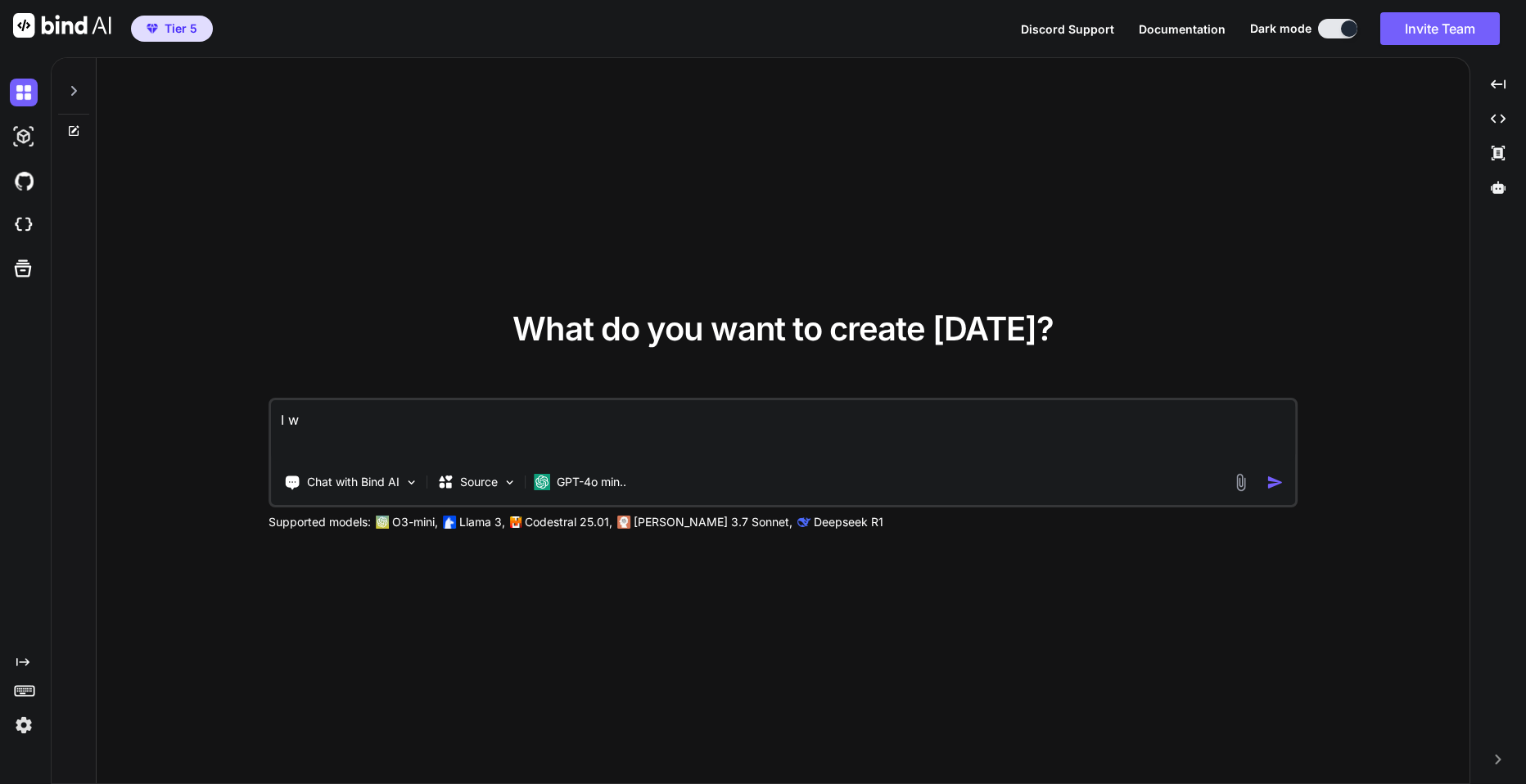
type textarea "I wa"
type textarea "x"
type textarea "I wan"
type textarea "x"
type textarea "I want"
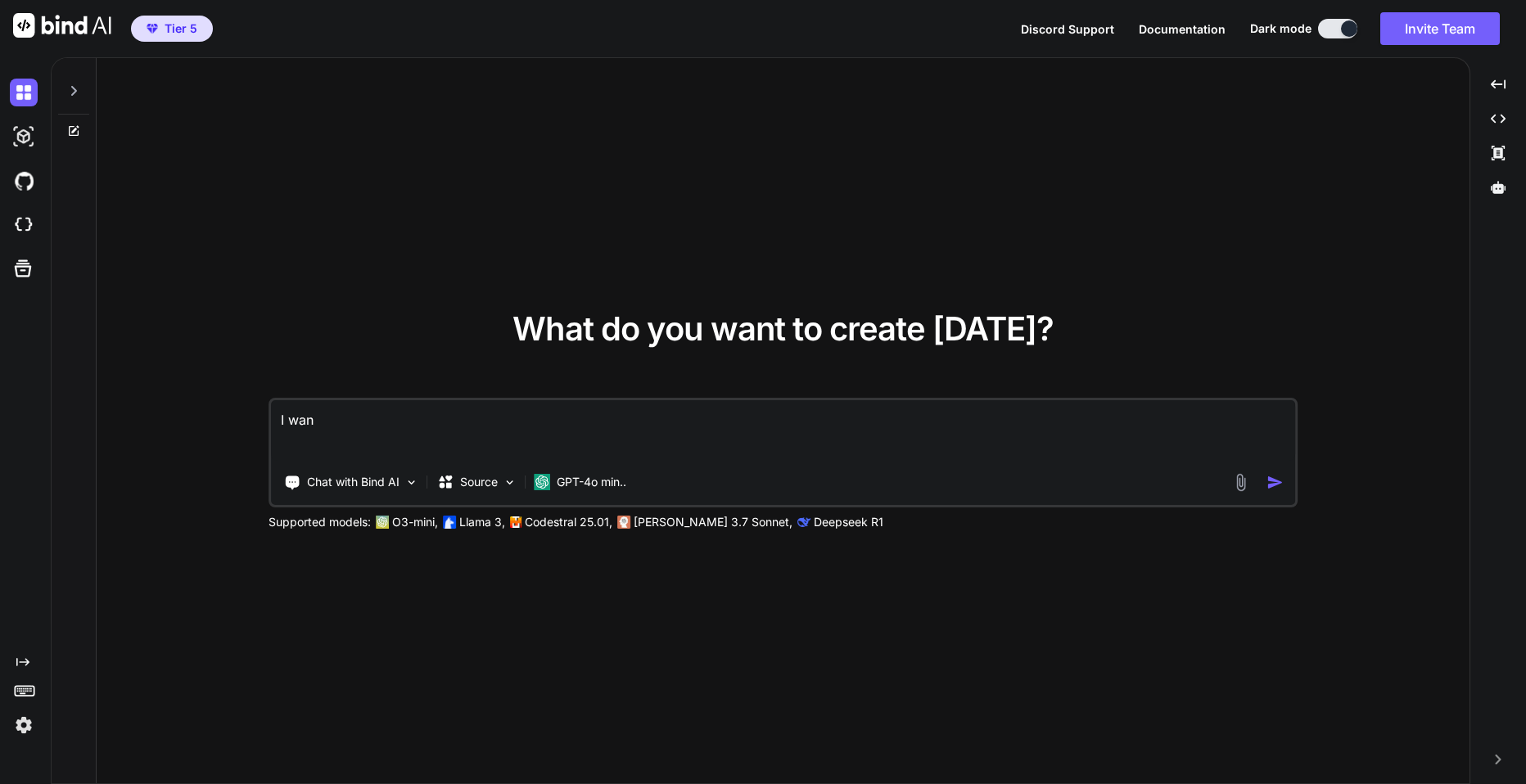
type textarea "x"
type textarea "I want"
type textarea "x"
type textarea "I want t"
type textarea "x"
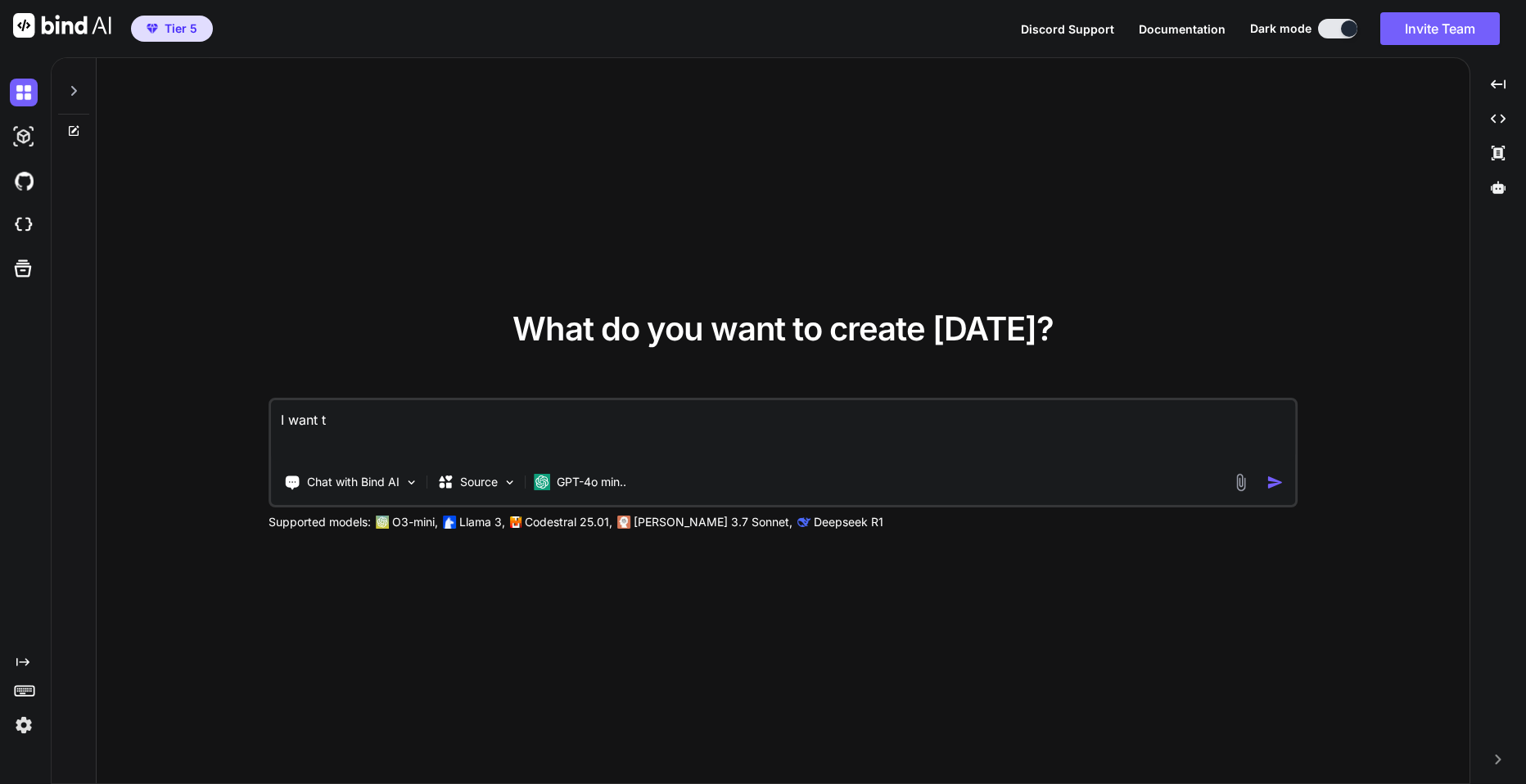
type textarea "I want to"
type textarea "x"
type textarea "I want to"
type textarea "x"
type textarea "I want to b"
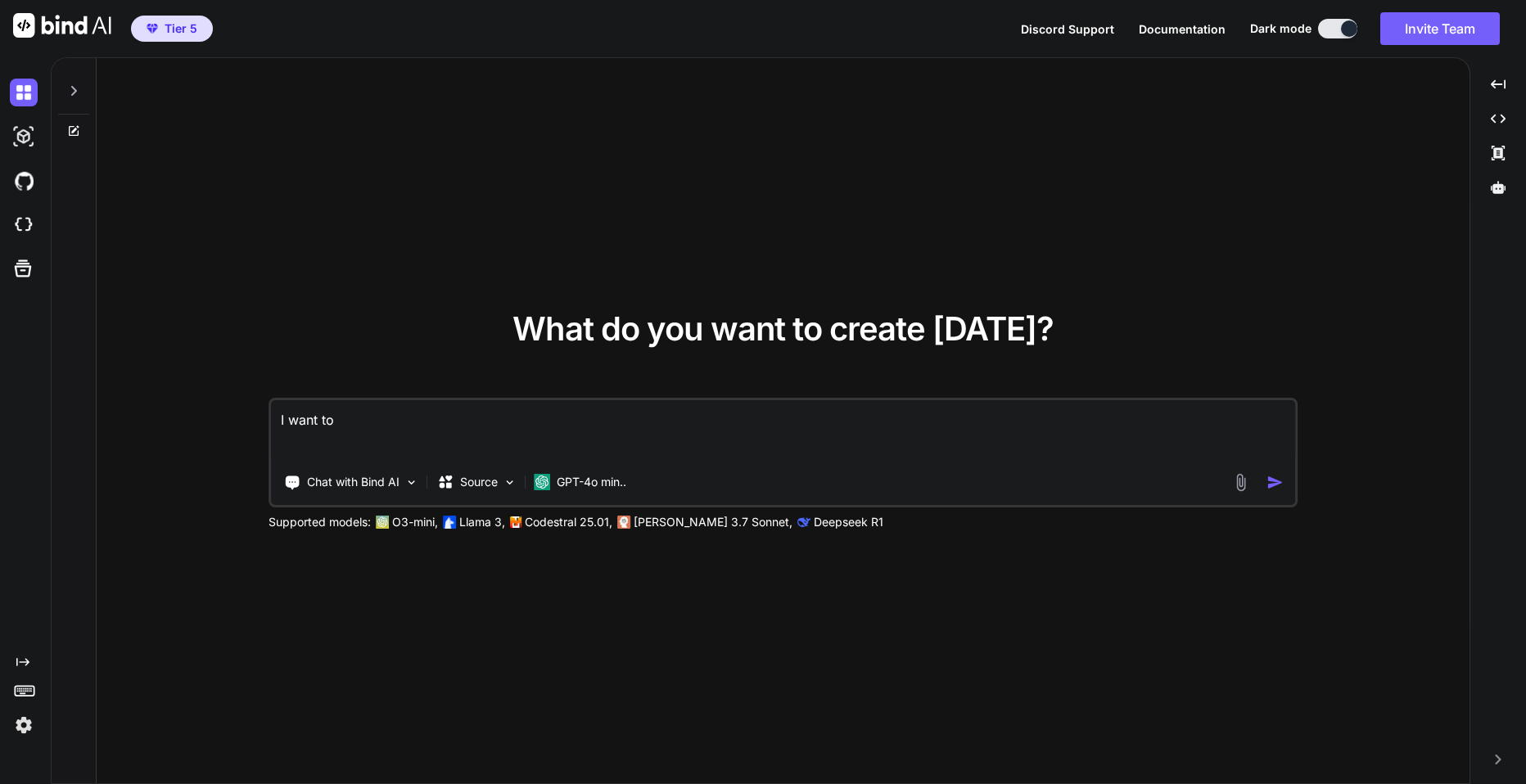
type textarea "x"
type textarea "I want to bu"
type textarea "x"
type textarea "I want to [PERSON_NAME]"
type textarea "x"
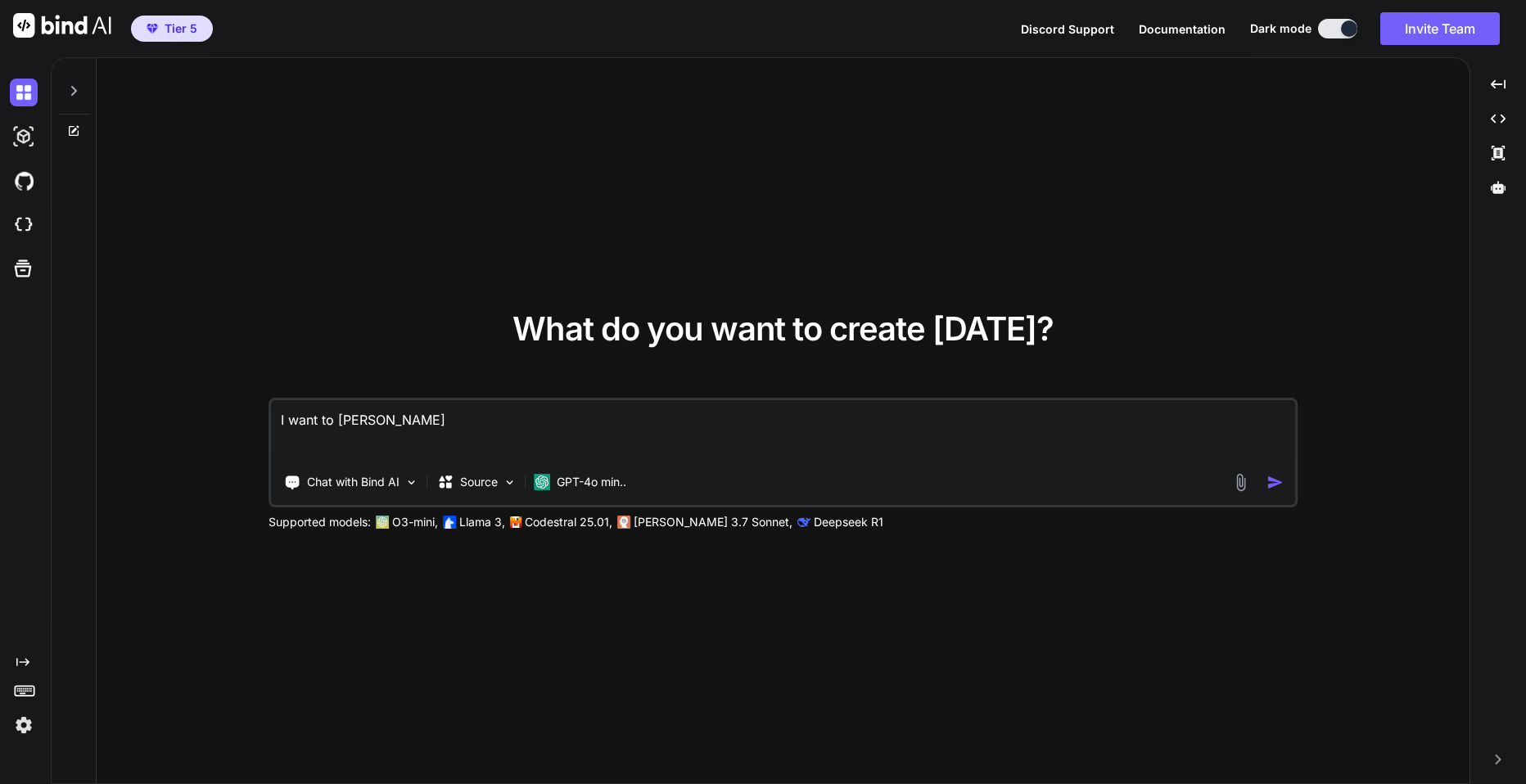
type textarea "I want to buil"
type textarea "x"
type textarea "I want to build"
type textarea "x"
type textarea "I want to build"
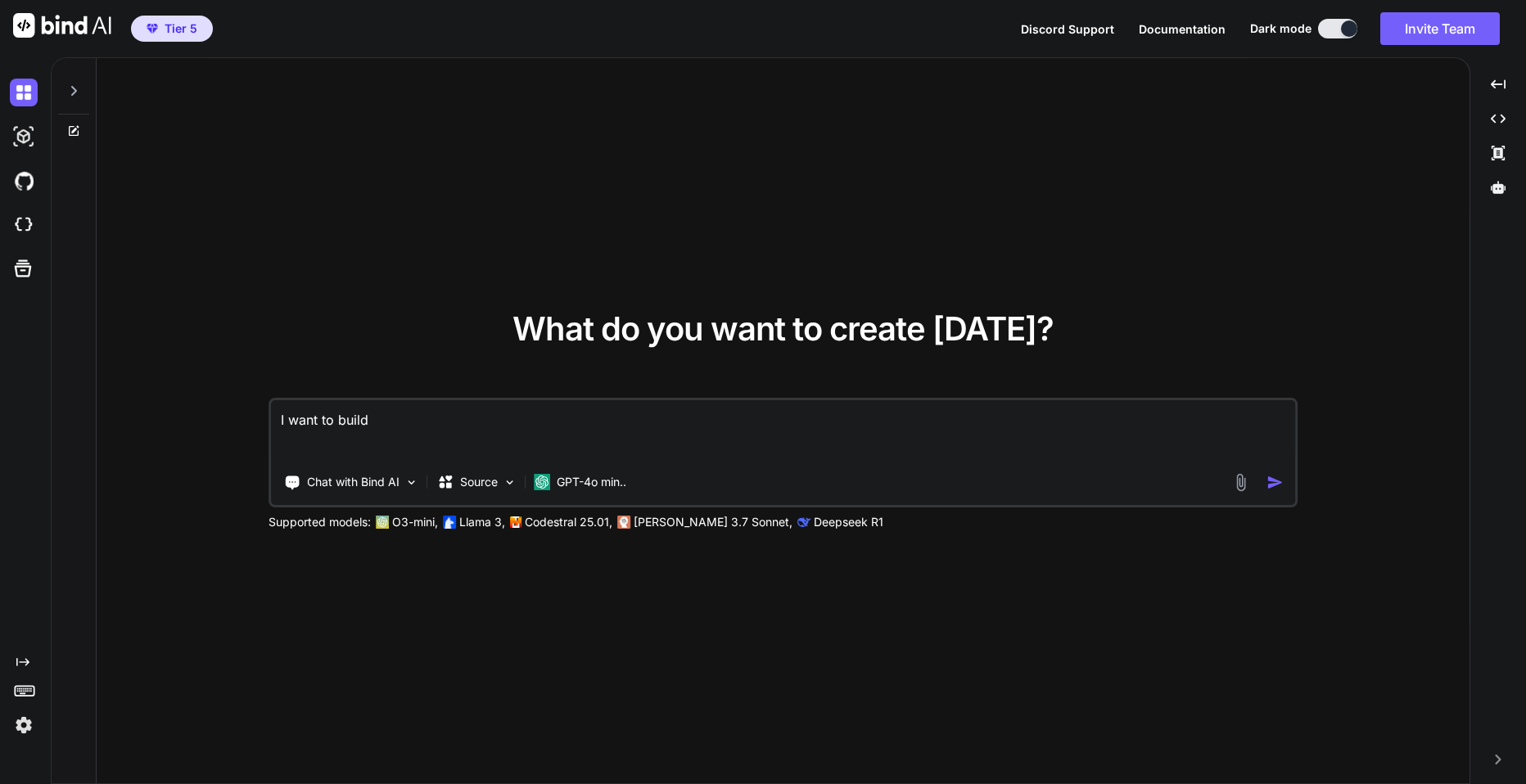
type textarea "x"
type textarea "I want to build a"
type textarea "x"
type textarea "I want to build a"
type textarea "x"
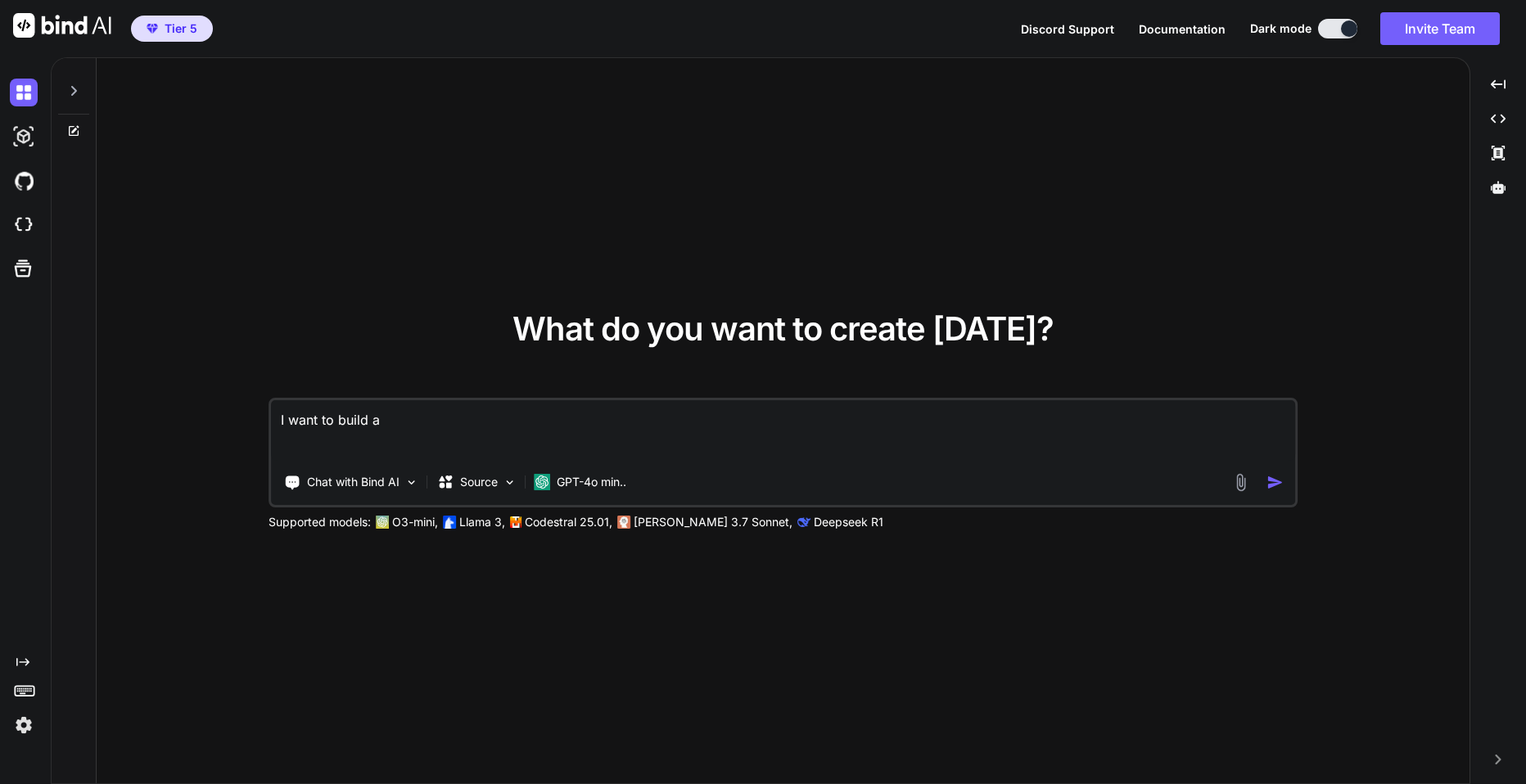
type textarea "I want to build a t"
type textarea "x"
type textarea "I want to build a to"
type textarea "x"
type textarea "I want to build a too"
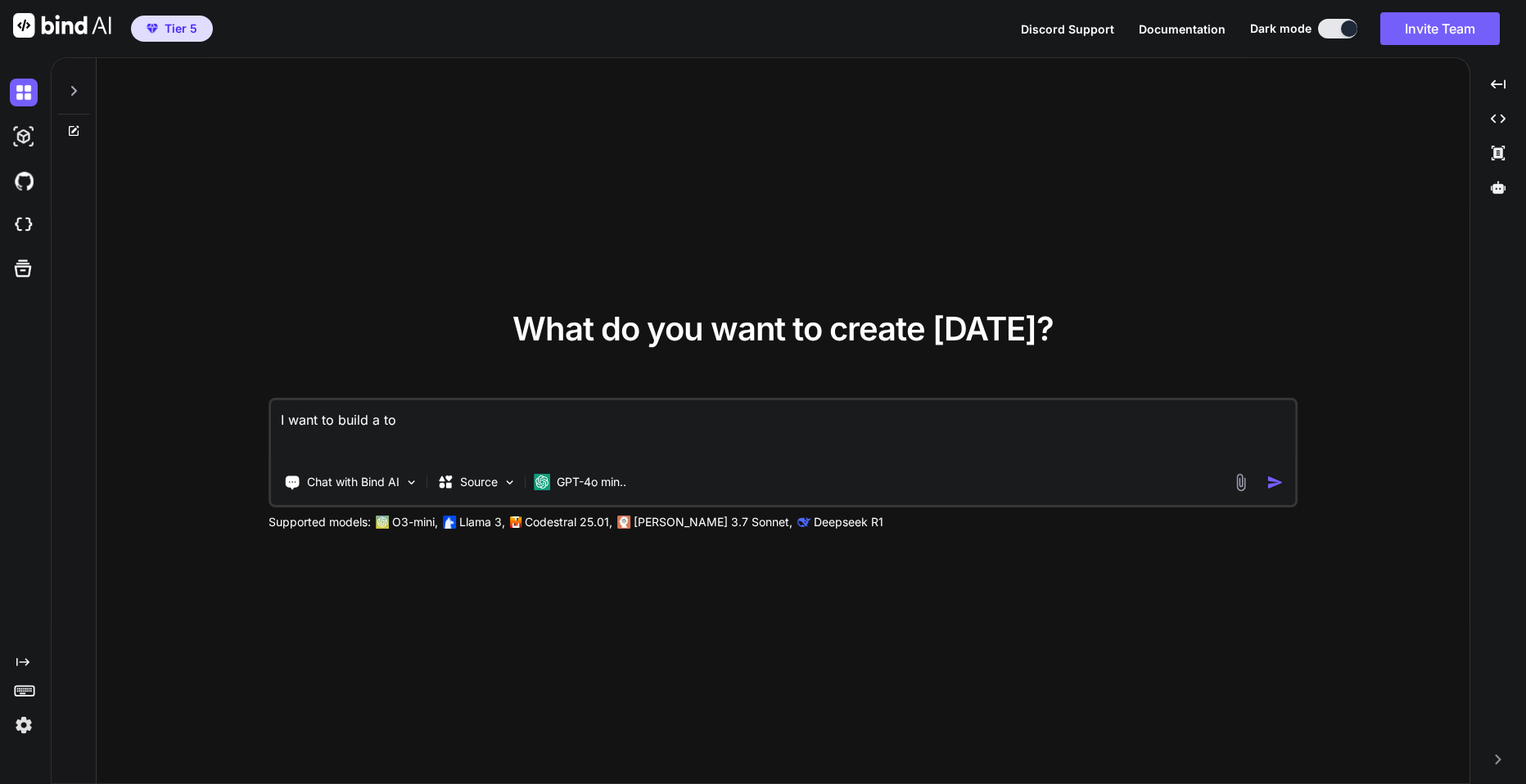
type textarea "x"
type textarea "I want to build a tool"
type textarea "x"
type textarea "I want to build a tool"
type textarea "x"
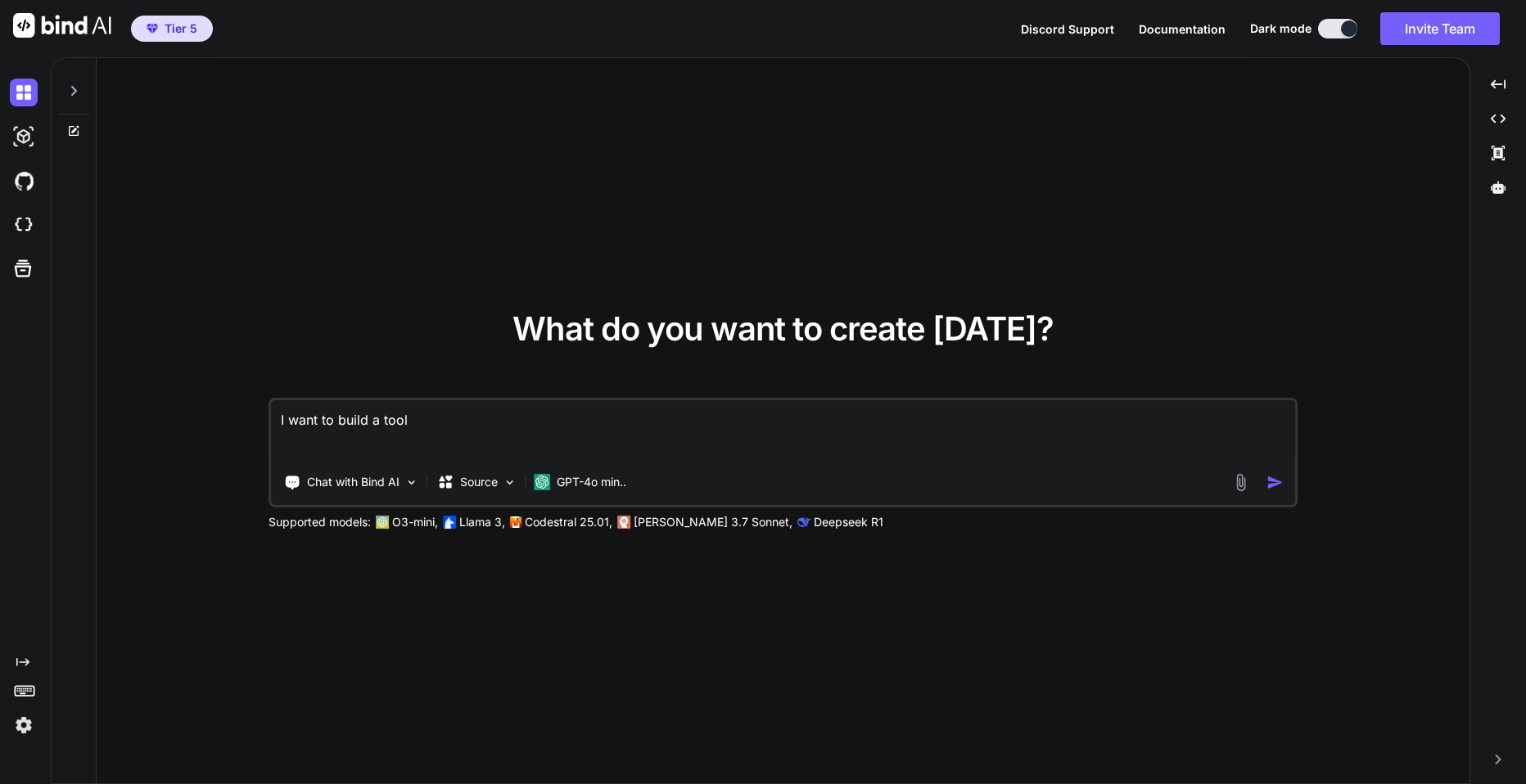
type textarea "I want to build a tool t"
type textarea "x"
type textarea "I want to build a tool th"
type textarea "x"
type textarea "I want to build a tool tha"
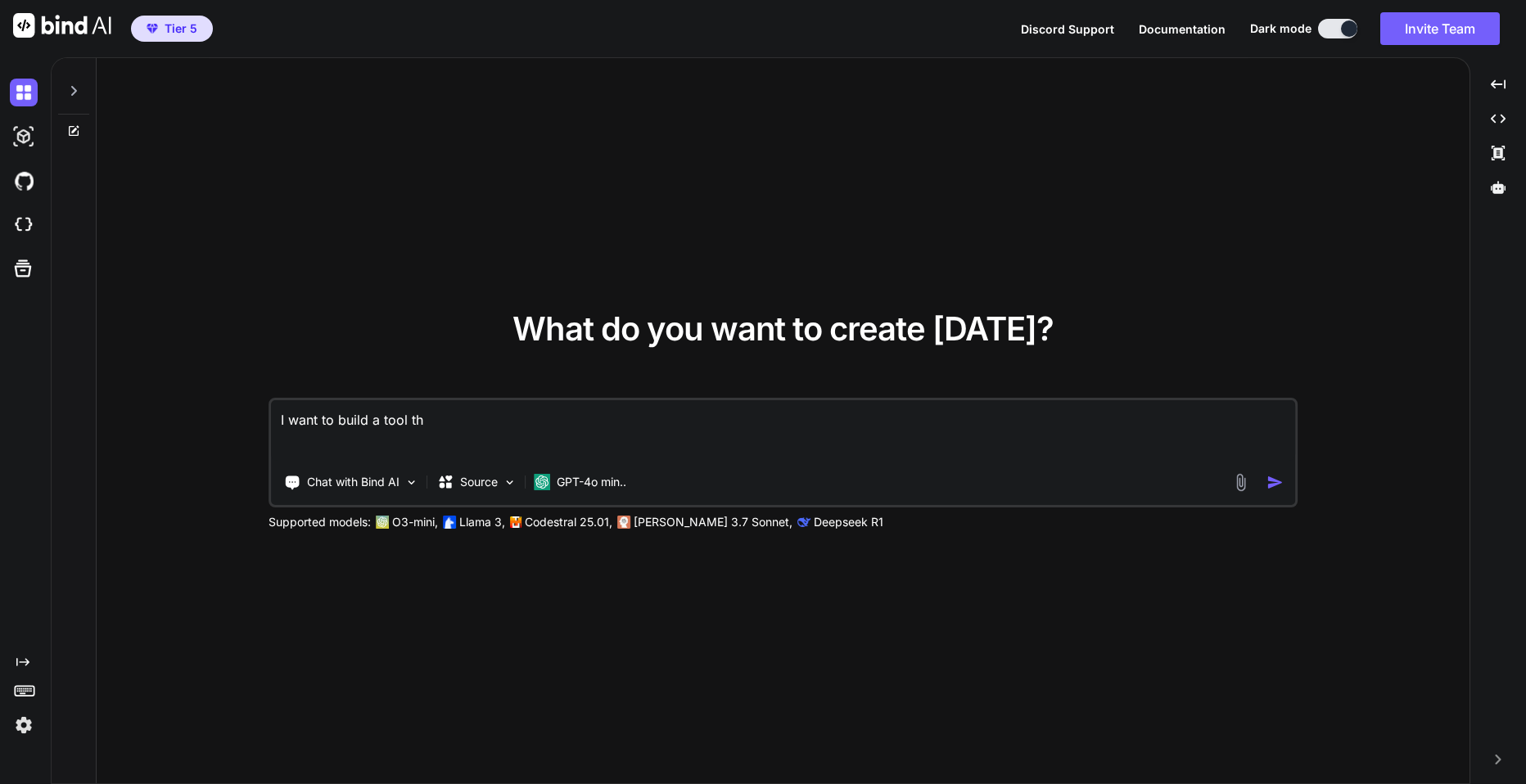
type textarea "x"
type textarea "I want to build a tool that"
type textarea "x"
type textarea "I want to build a tool that"
type textarea "x"
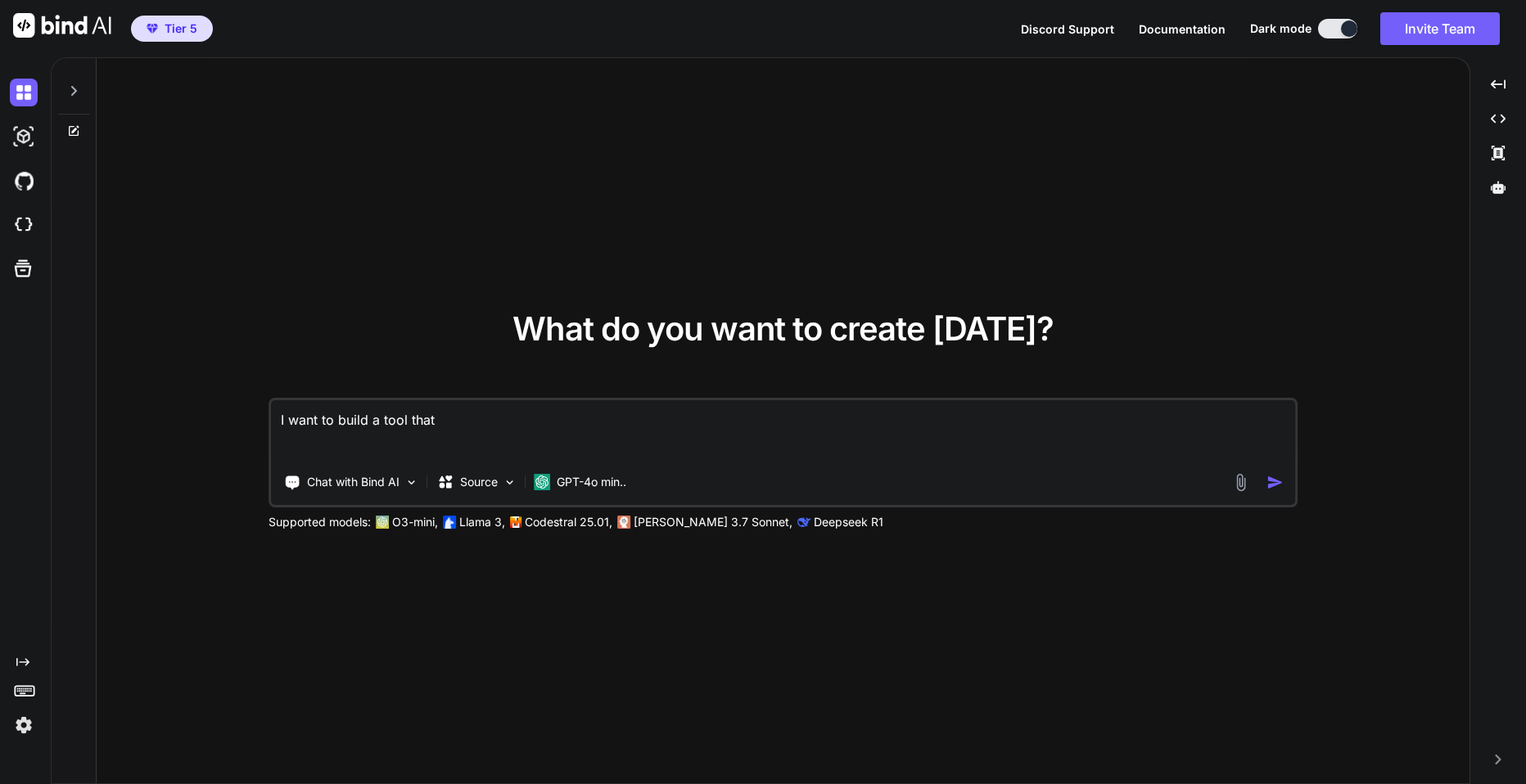
type textarea "I want to build a tool that f"
type textarea "x"
type textarea "I want to build a tool that fi"
type textarea "x"
type textarea "I want to build a tool that fin"
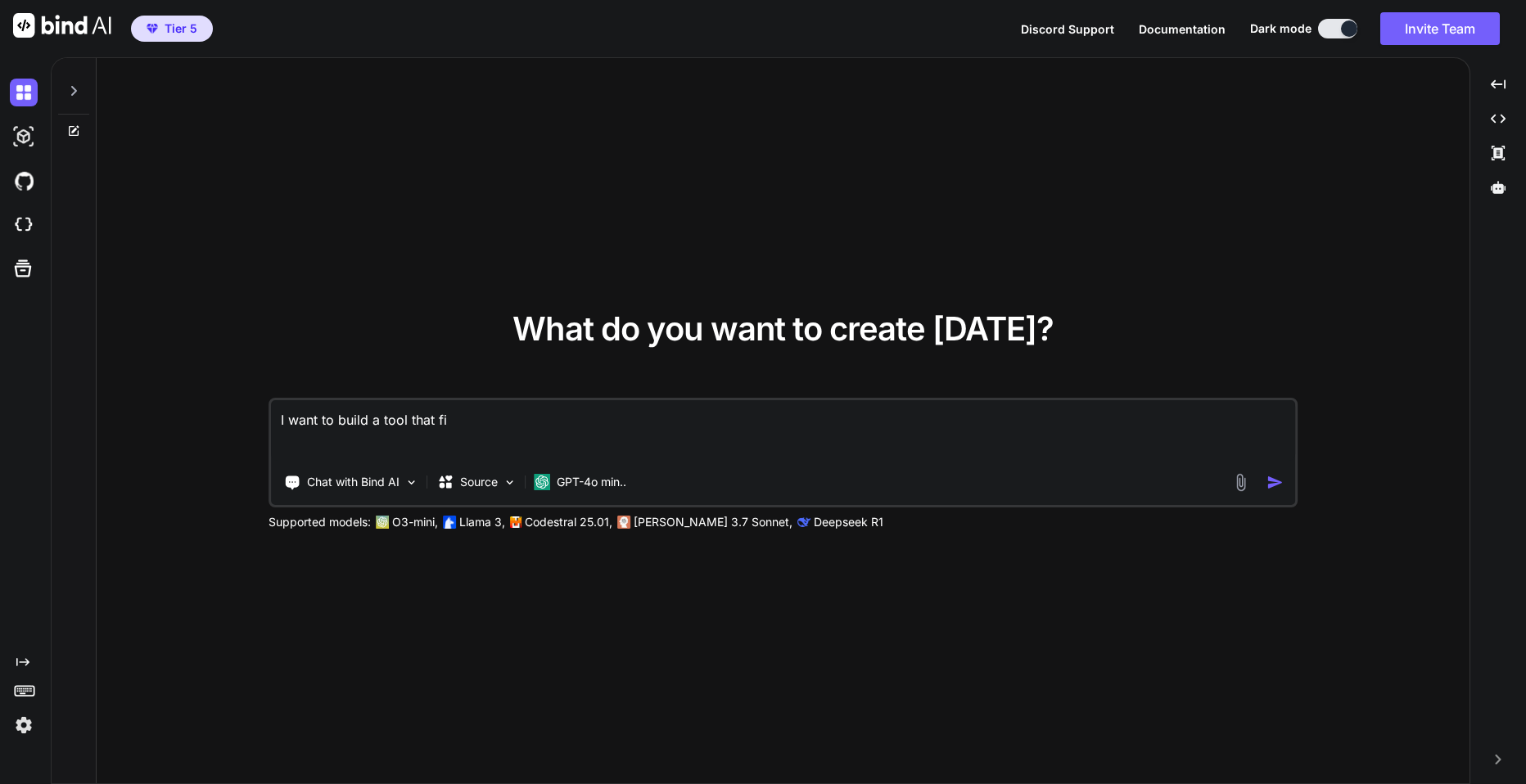
type textarea "x"
type textarea "I want to build a tool that find"
type textarea "x"
type textarea "I want to build a tool that finds"
type textarea "x"
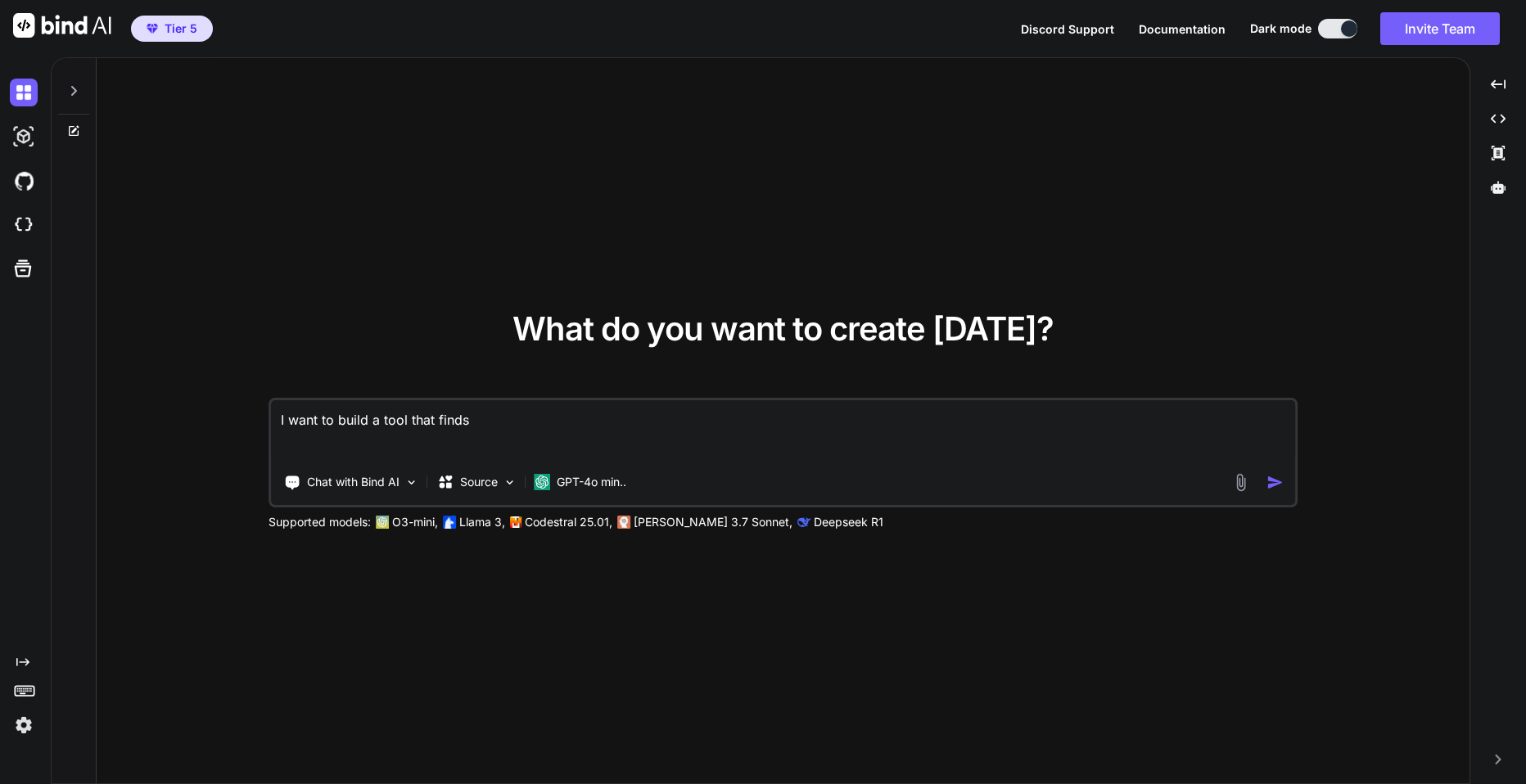
type textarea "I want to build a tool that finds"
type textarea "x"
type textarea "I want to build a tool that finds t"
type textarea "x"
type textarea "I want to build a tool that finds th"
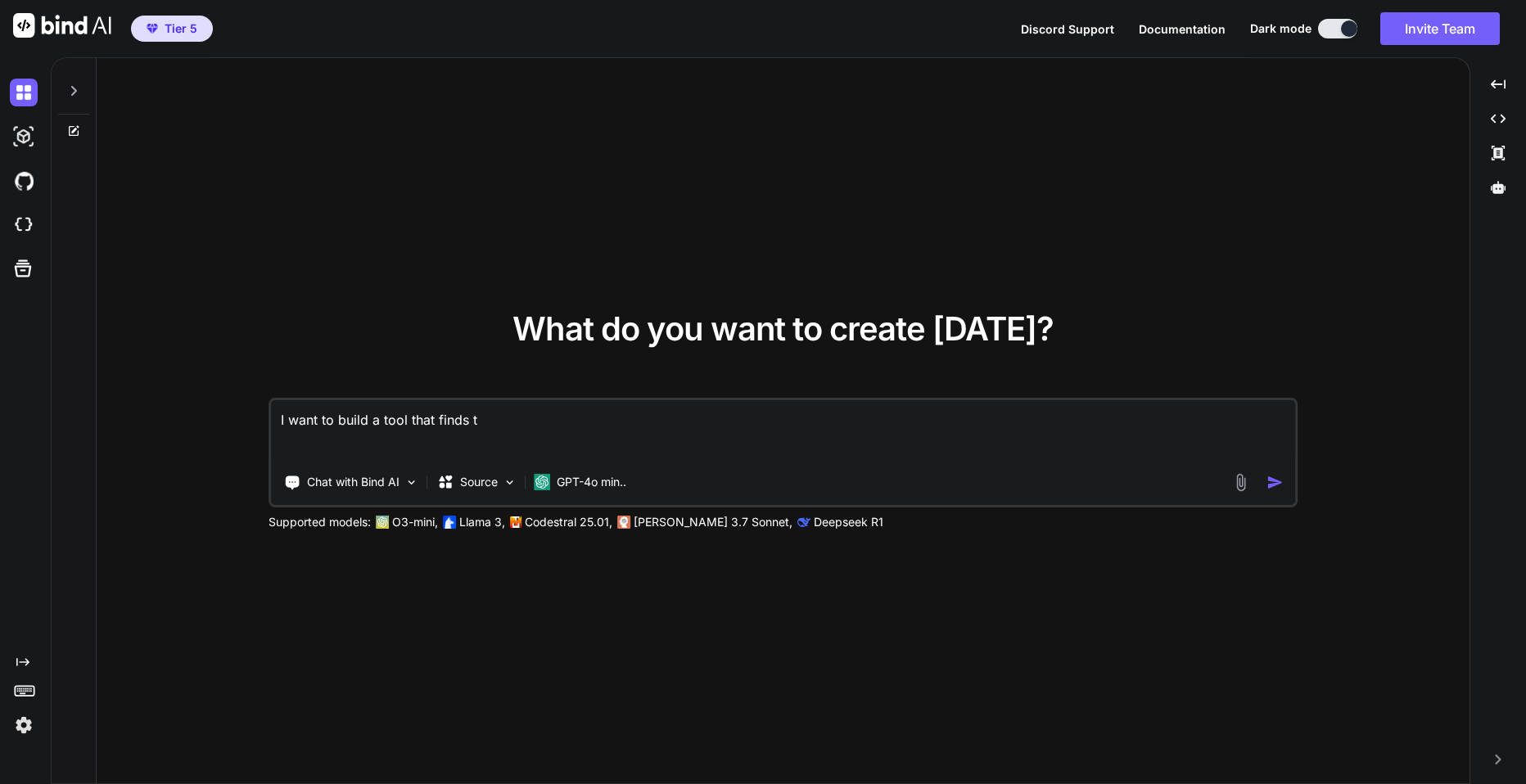
type textarea "x"
type textarea "I want to build a tool that finds the"
type textarea "x"
type textarea "I want to build a tool that finds the"
type textarea "x"
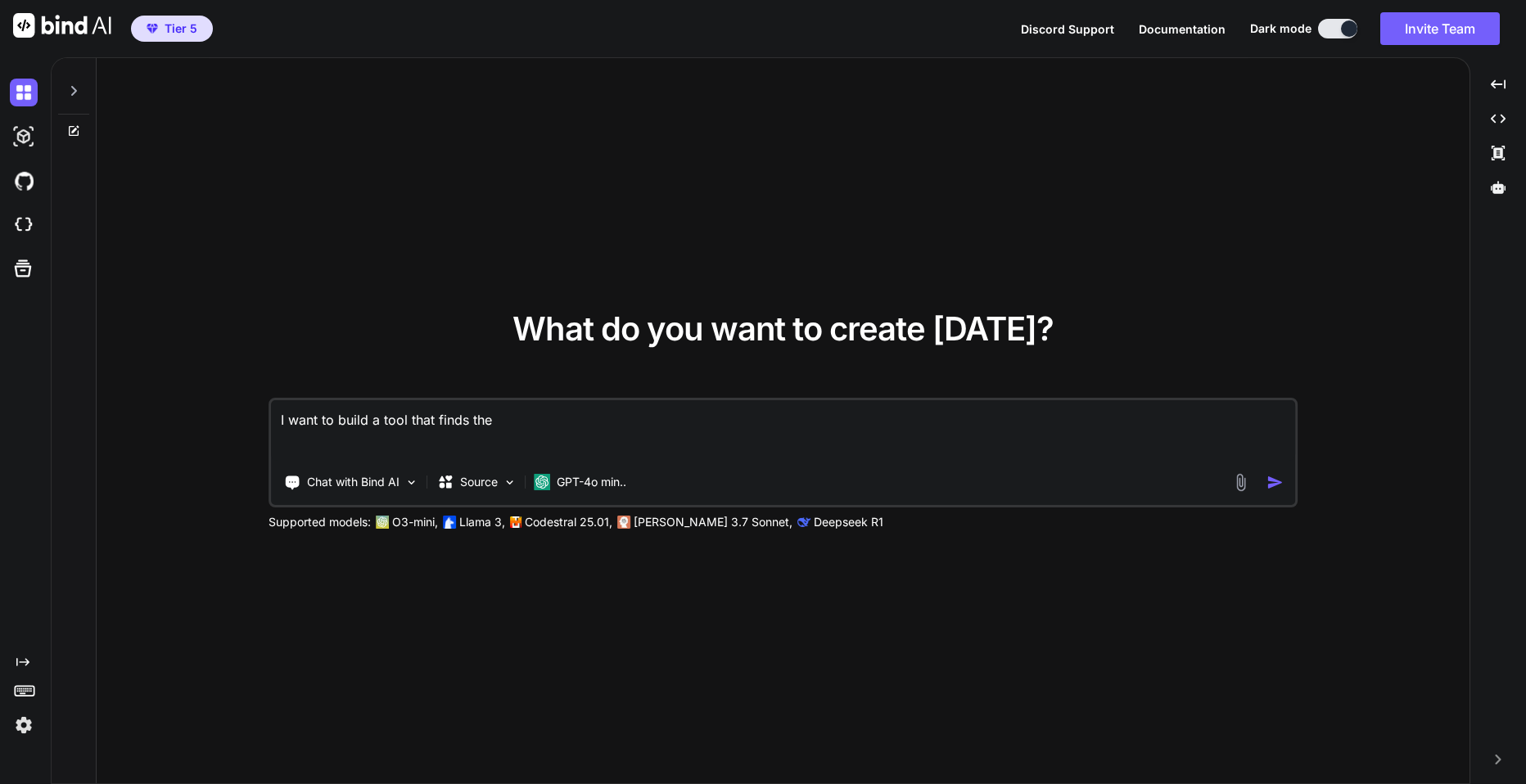
type textarea "I want to build a tool that finds the f"
type textarea "x"
type textarea "I want to build a tool that finds the fa"
type textarea "x"
type textarea "I want to build a tool that finds the fau"
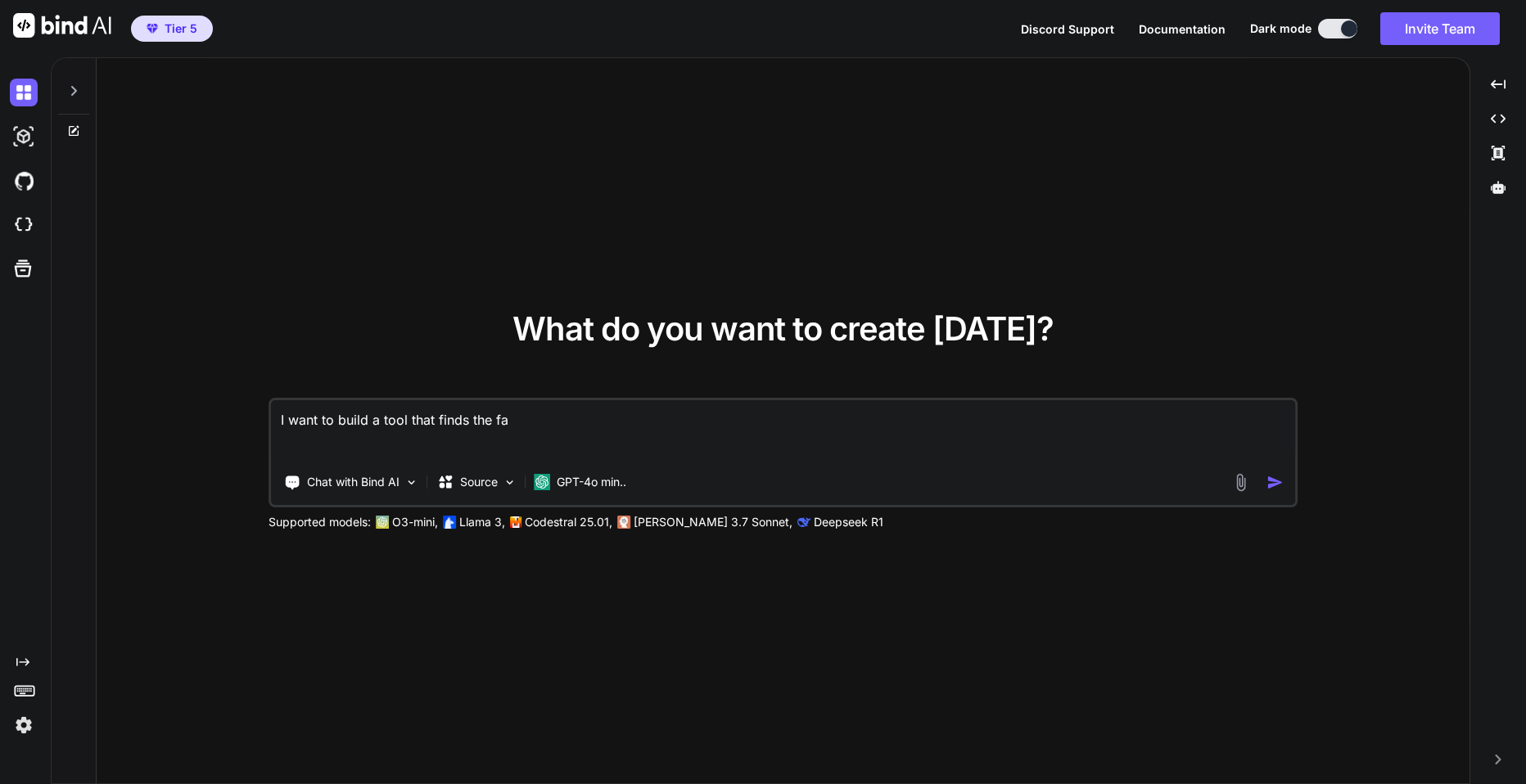
type textarea "x"
type textarea "I want to build a tool that finds the [PERSON_NAME]"
type textarea "x"
type textarea "I want to build a tool that finds the fault"
type textarea "x"
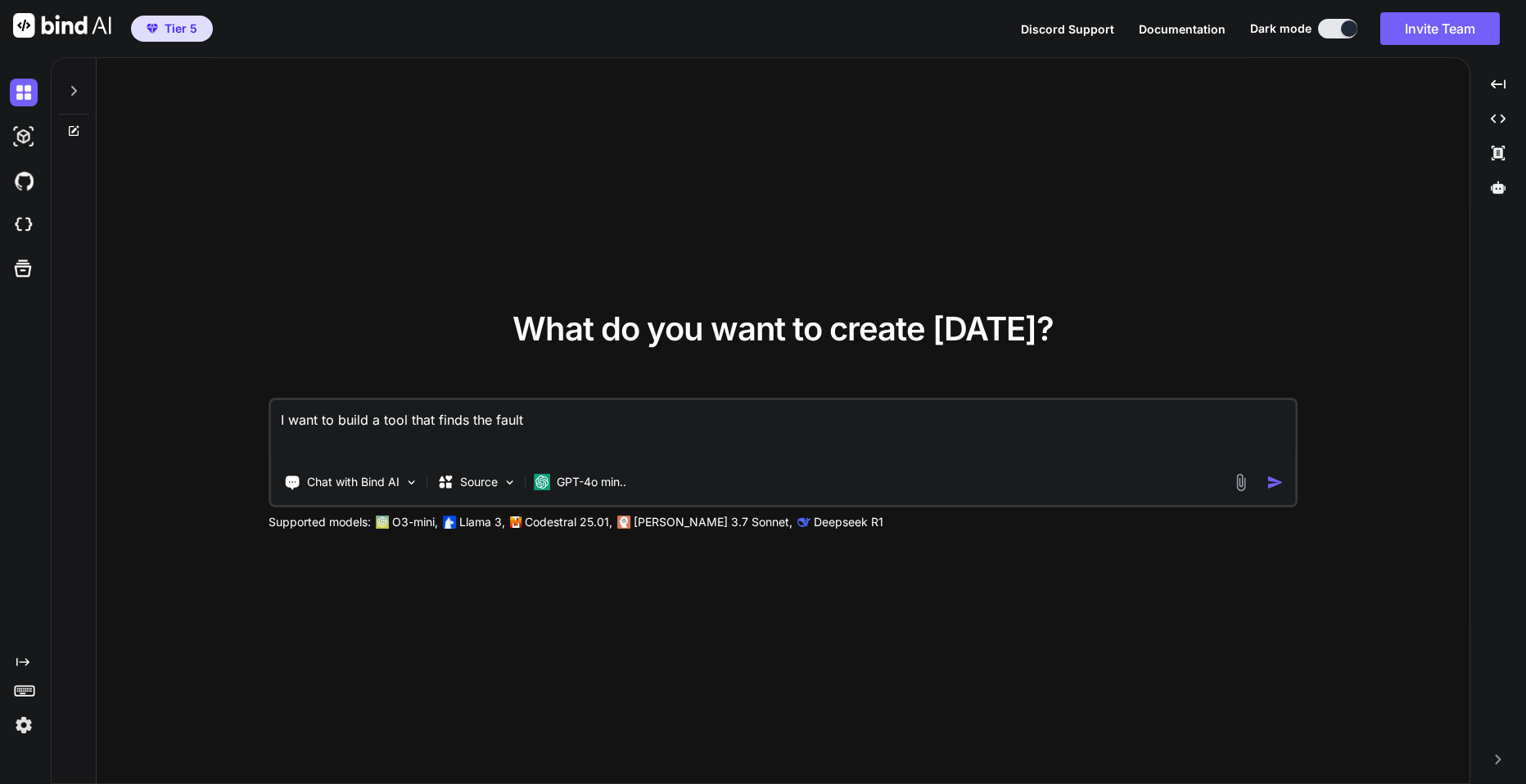
type textarea "I want to build a tool that finds the faults"
type textarea "x"
type textarea "I want to build a tool that finds the faults"
type textarea "x"
type textarea "I want to build a tool that finds the faults a"
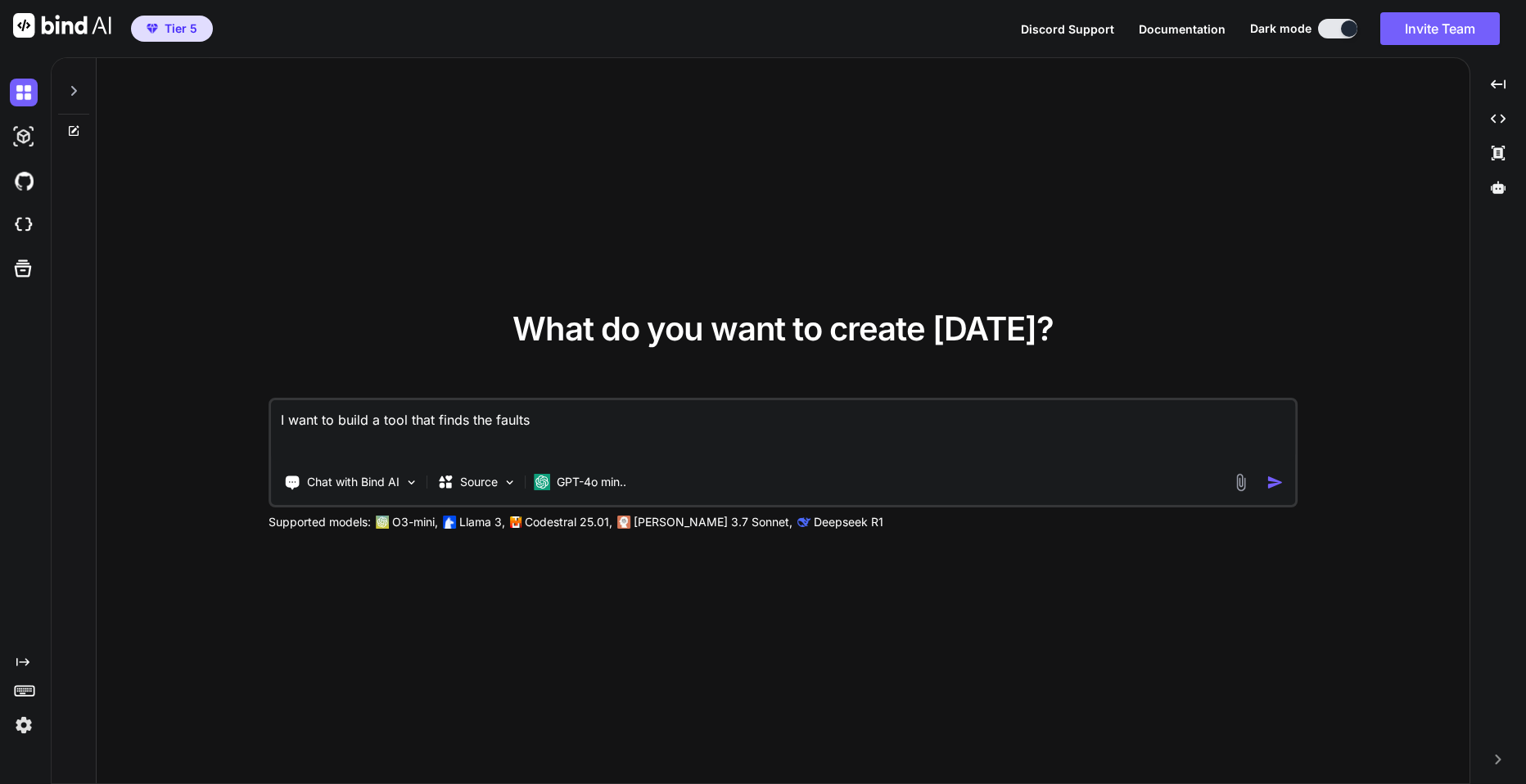
type textarea "x"
type textarea "I want to build a tool that finds the faults an"
type textarea "x"
type textarea "I want to build a tool that finds the faults and"
type textarea "x"
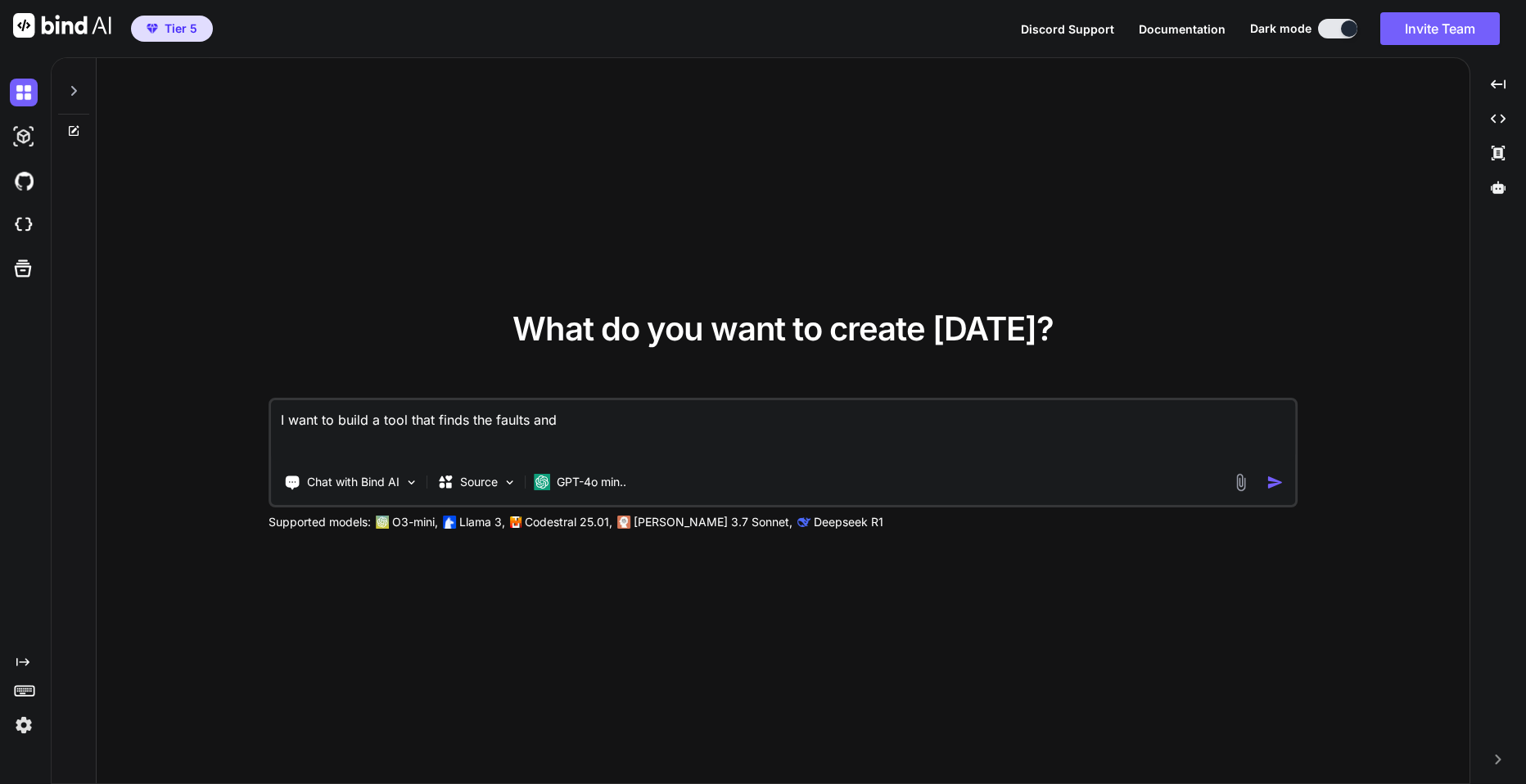
type textarea "I want to build a tool that finds the faults and"
type textarea "x"
type textarea "I want to build a tool that finds the faults and g"
type textarea "x"
type textarea "I want to build a tool that finds the faults and ga"
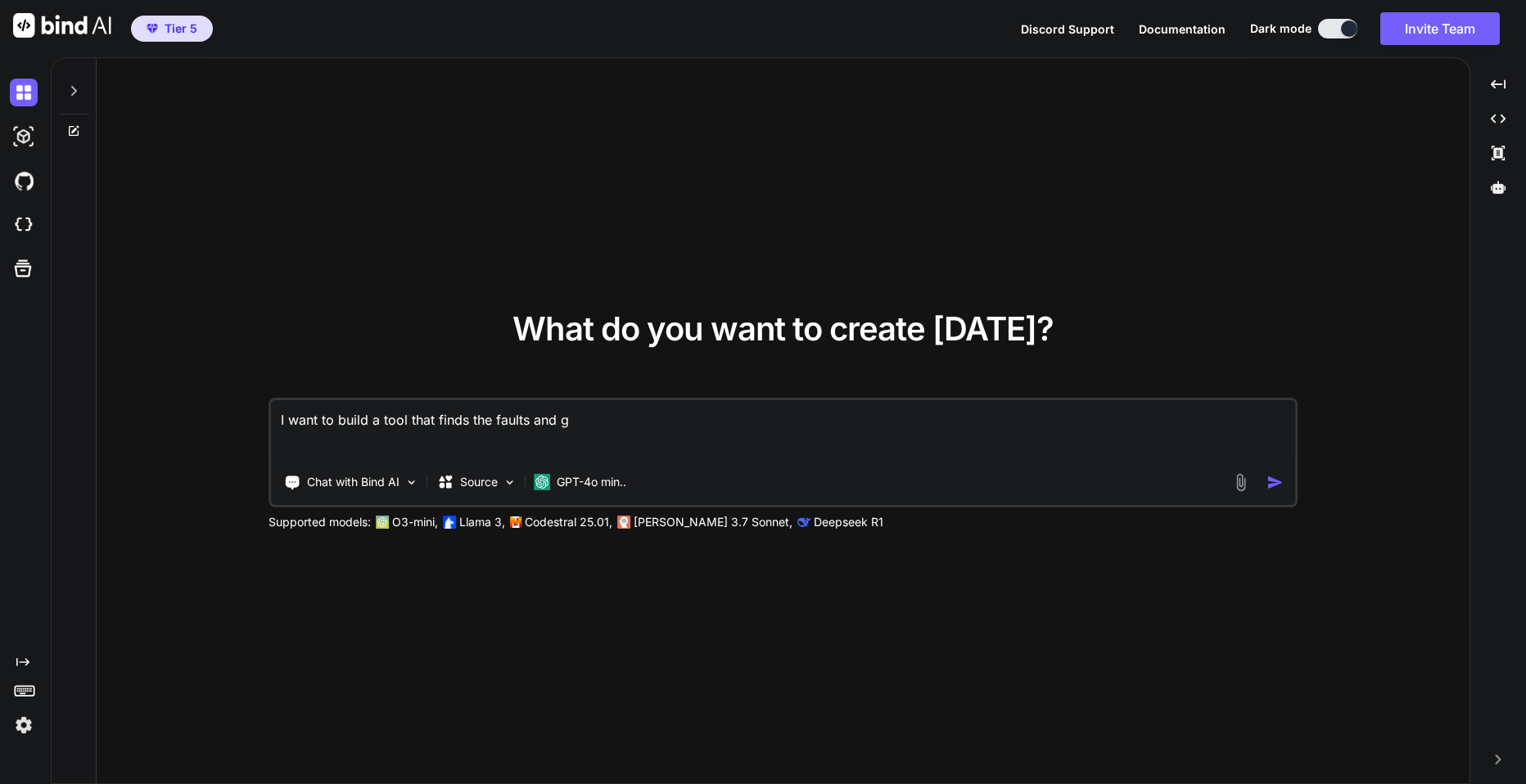
type textarea "x"
type textarea "I want to build a tool that finds the faults and gap"
type textarea "x"
type textarea "I want to build a tool that finds the faults and gaps"
type textarea "x"
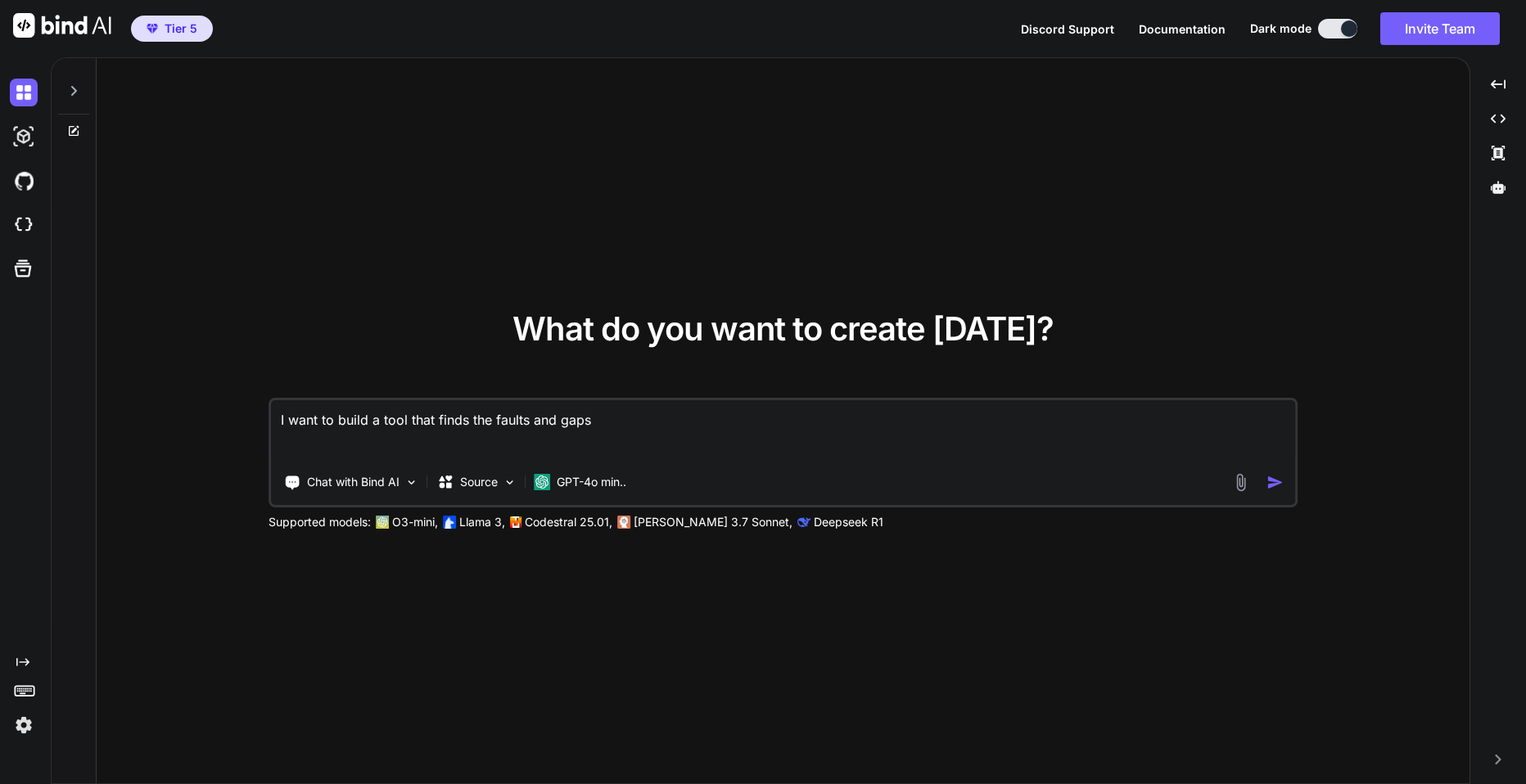
type textarea "I want to build a tool that finds the faults and gaps"
type textarea "x"
type textarea "I want to build a tool that finds the faults and gaps i"
type textarea "x"
type textarea "I want to build a tool that finds the faults and gaps in"
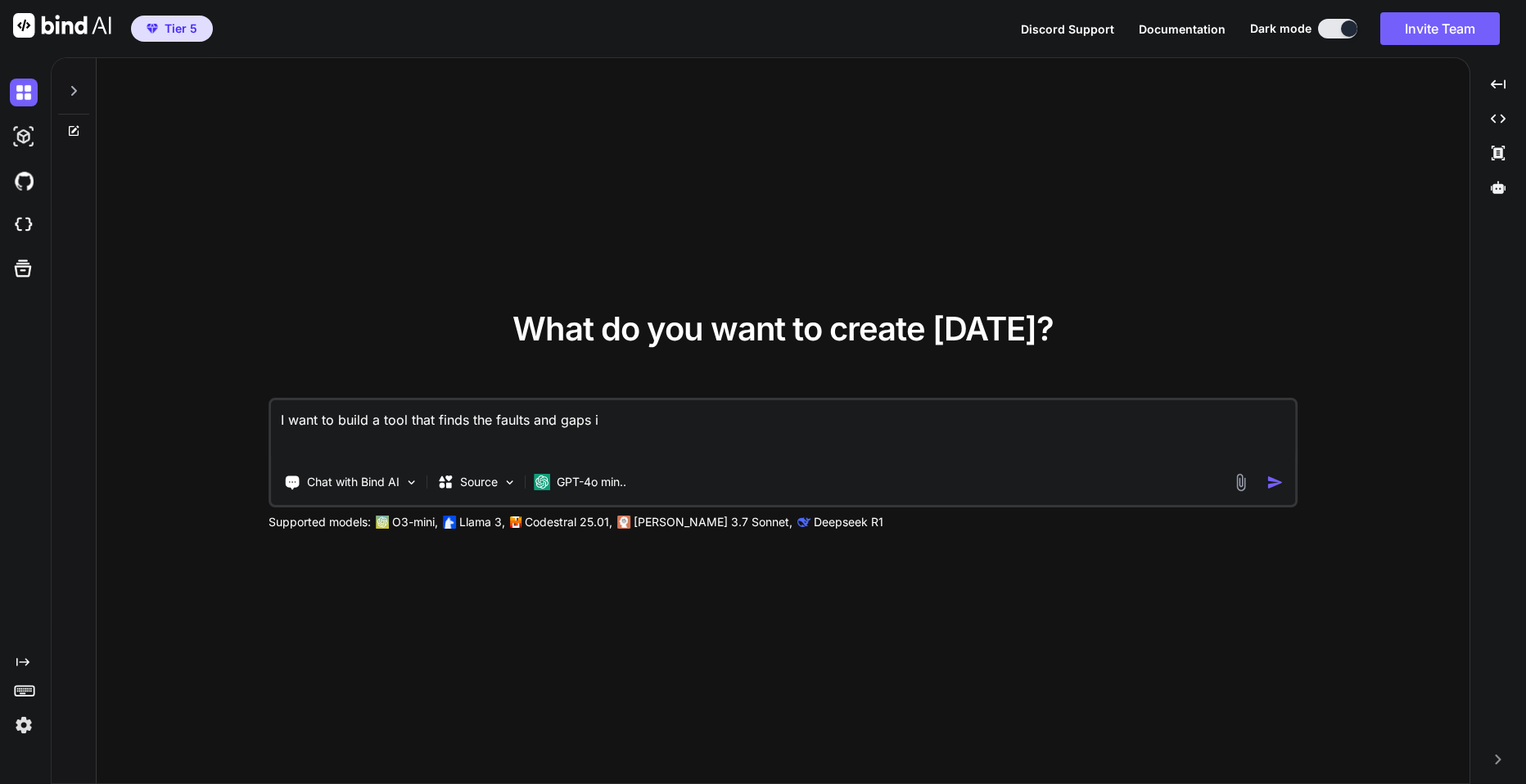
type textarea "x"
type textarea "I want to build a tool that finds the faults and gaps in"
type textarea "x"
type textarea "I want to build a tool that finds the faults and gaps in l"
type textarea "x"
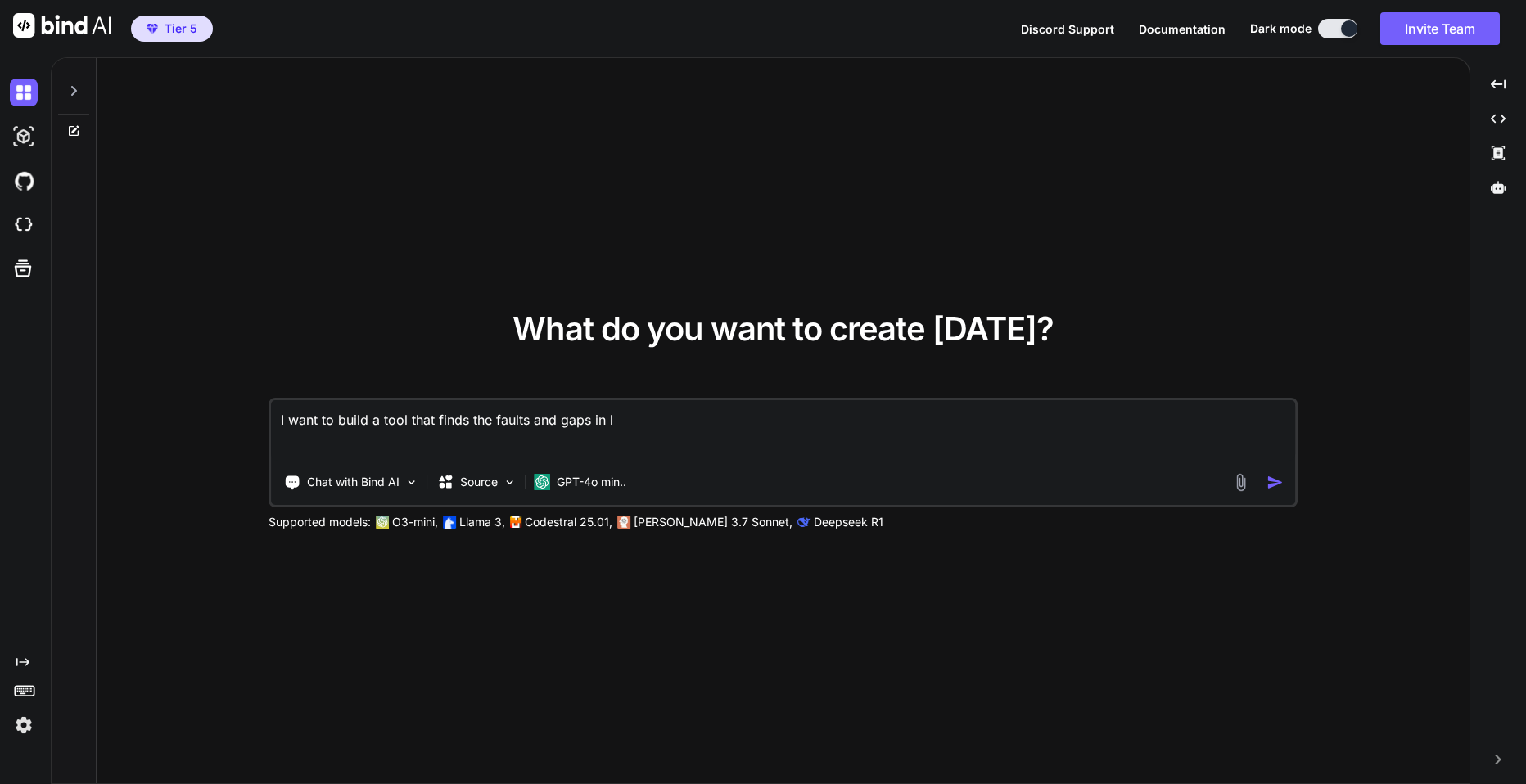
type textarea "I want to build a tool that finds the faults and gaps in lo"
type textarea "x"
type textarea "I want to build a tool that finds the faults and gaps in log"
type textarea "x"
type textarea "I want to build a tool that finds the faults and gaps in logi"
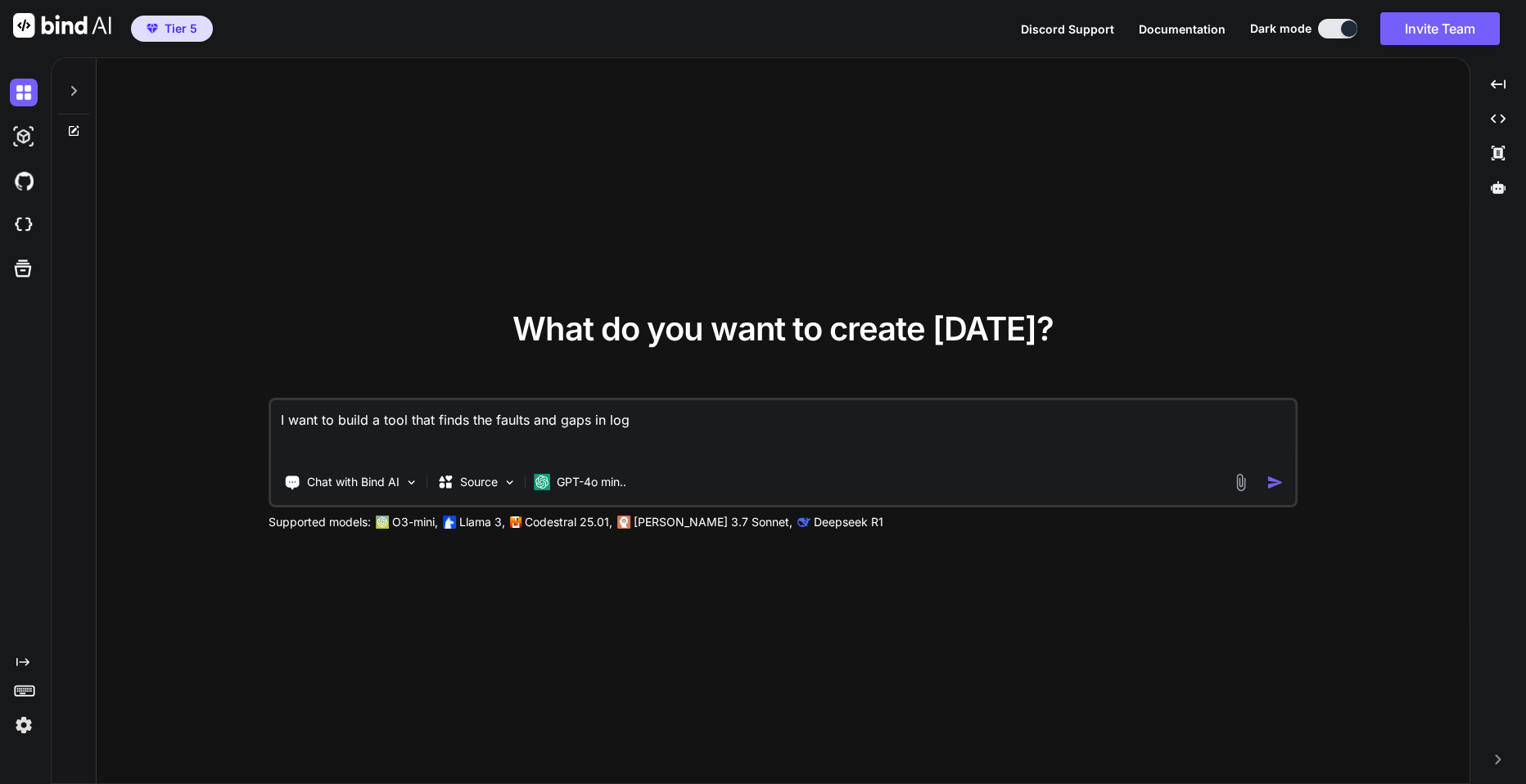
type textarea "x"
type textarea "I want to build a tool that finds the faults and gaps in logic"
type textarea "x"
type textarea "I want to build a tool that finds the faults and gaps in logica"
type textarea "x"
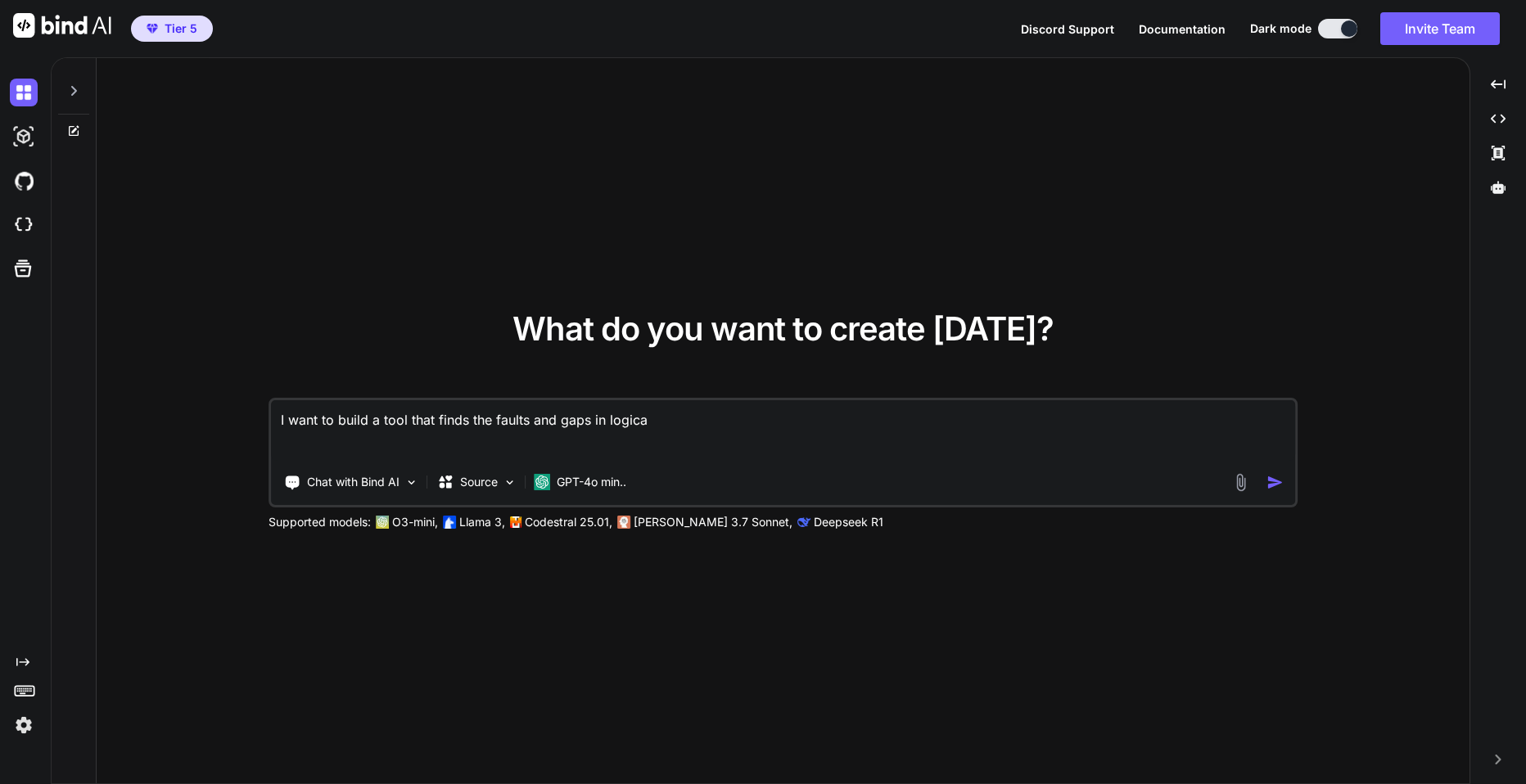
type textarea "I want to build a tool that finds the faults and gaps in logical"
type textarea "x"
type textarea "I want to build a tool that finds the faults and gaps in logical"
type textarea "x"
type textarea "I want to build a tool that finds the faults and gaps in logical"
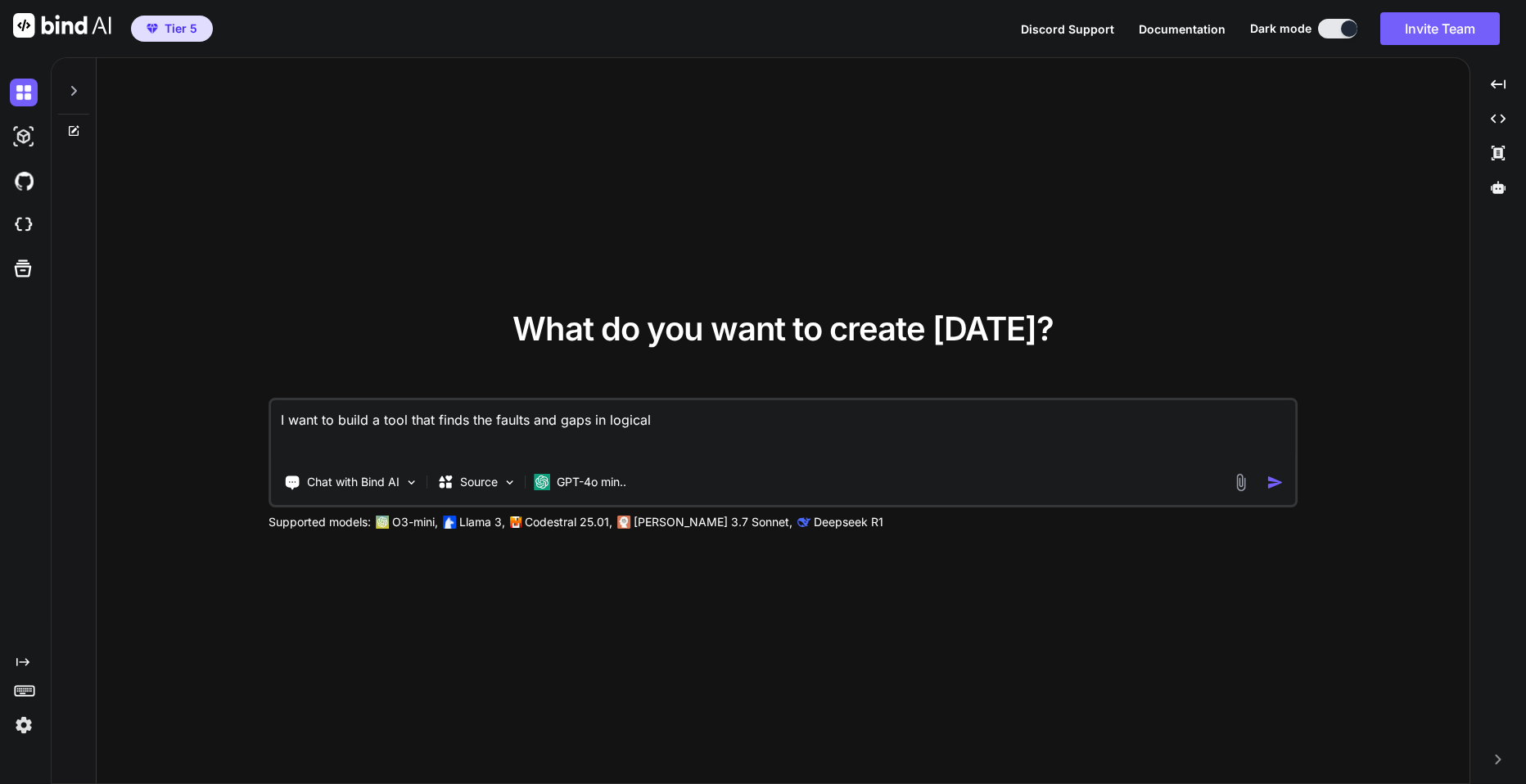
type textarea "x"
type textarea "I want to build a tool that finds the faults and gaps in logica"
type textarea "x"
type textarea "I want to build a tool that finds the faults and gaps in logic"
type textarea "x"
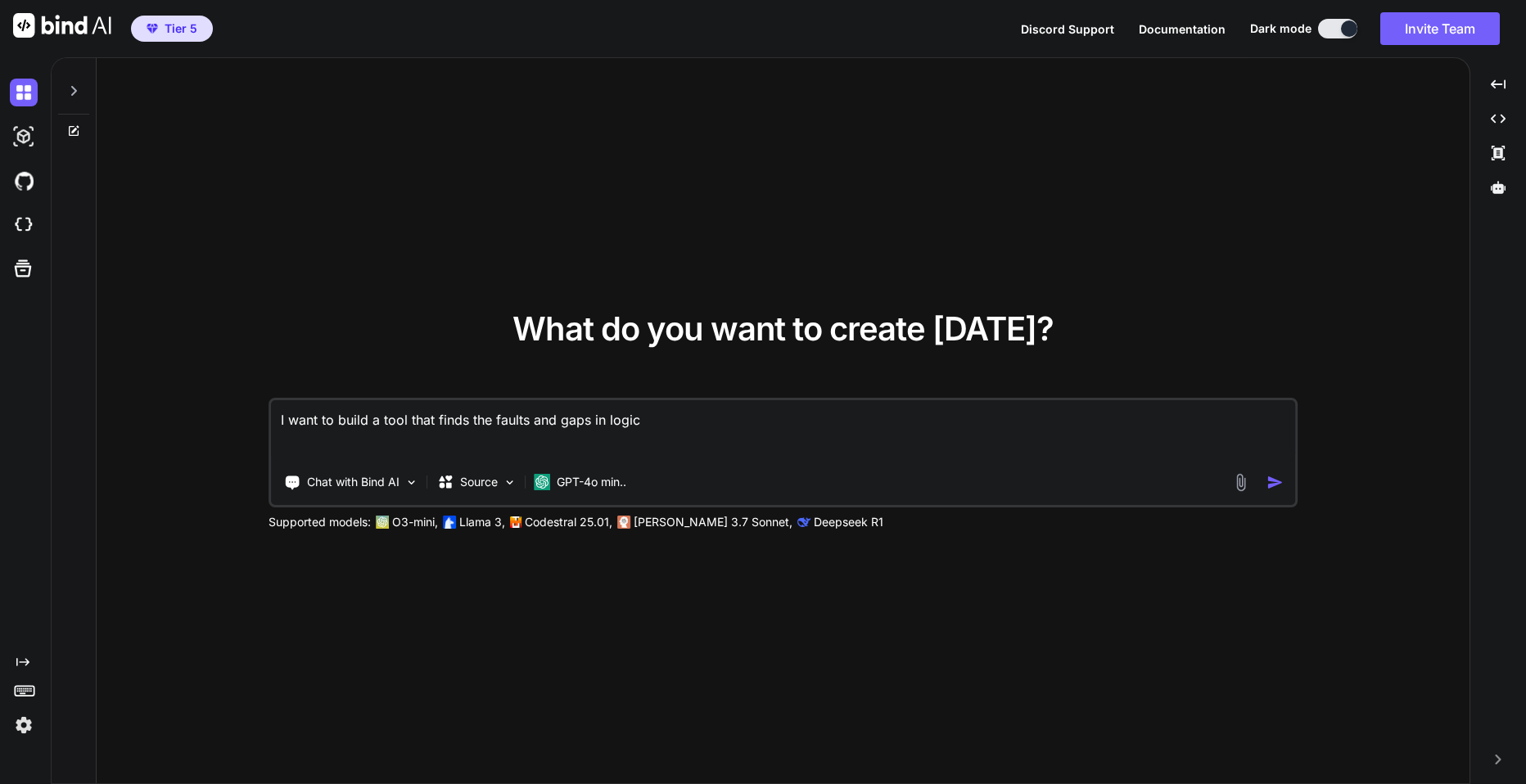
type textarea "I want to build a tool that finds the faults and gaps in logi"
type textarea "x"
type textarea "I want to build a tool that finds the faults and gaps in log"
type textarea "x"
type textarea "I want to build a tool that finds the faults and gaps in lo"
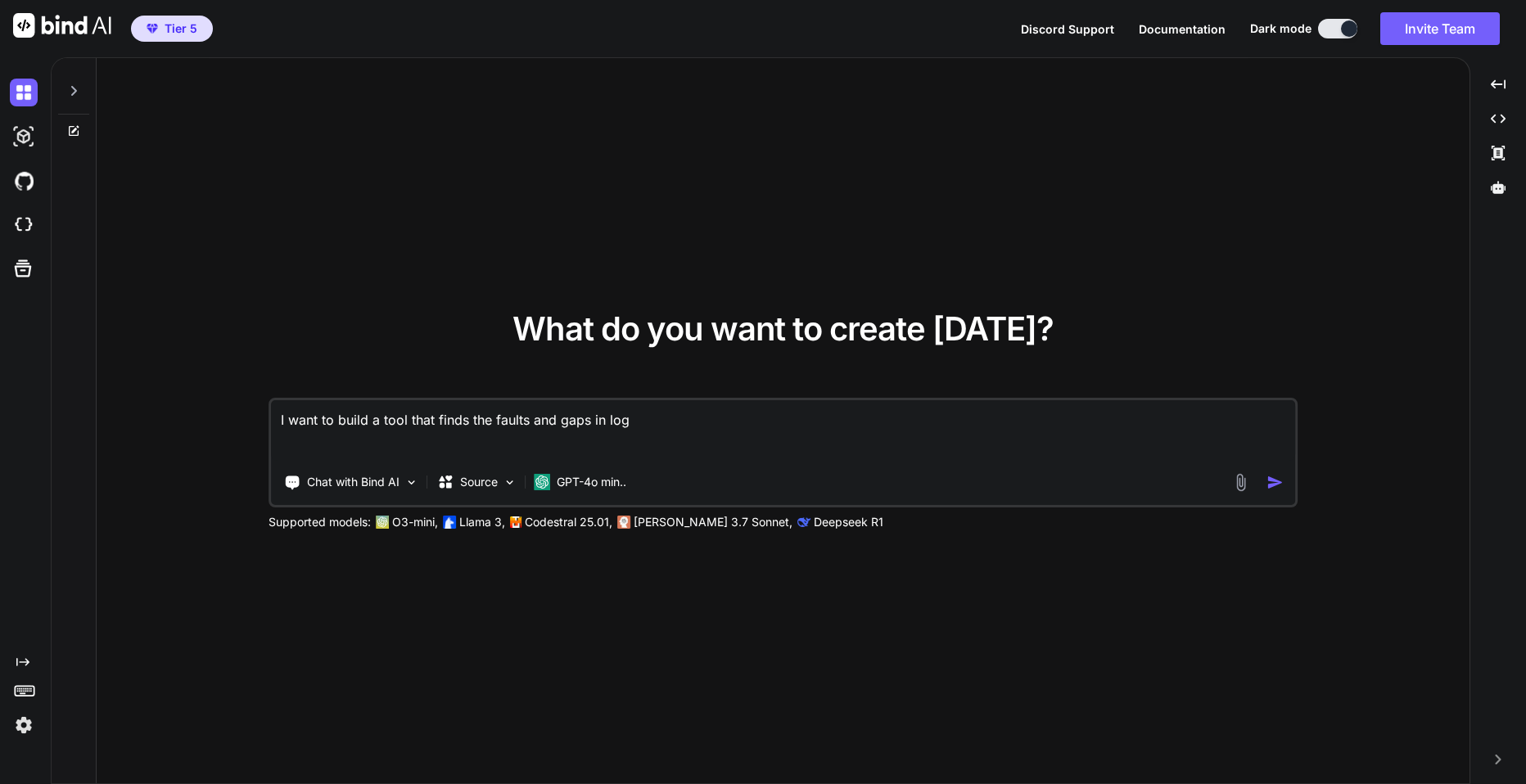
type textarea "x"
type textarea "I want to build a tool that finds the faults and gaps in l"
type textarea "x"
type textarea "I want to build a tool that finds the faults and gaps in"
type textarea "x"
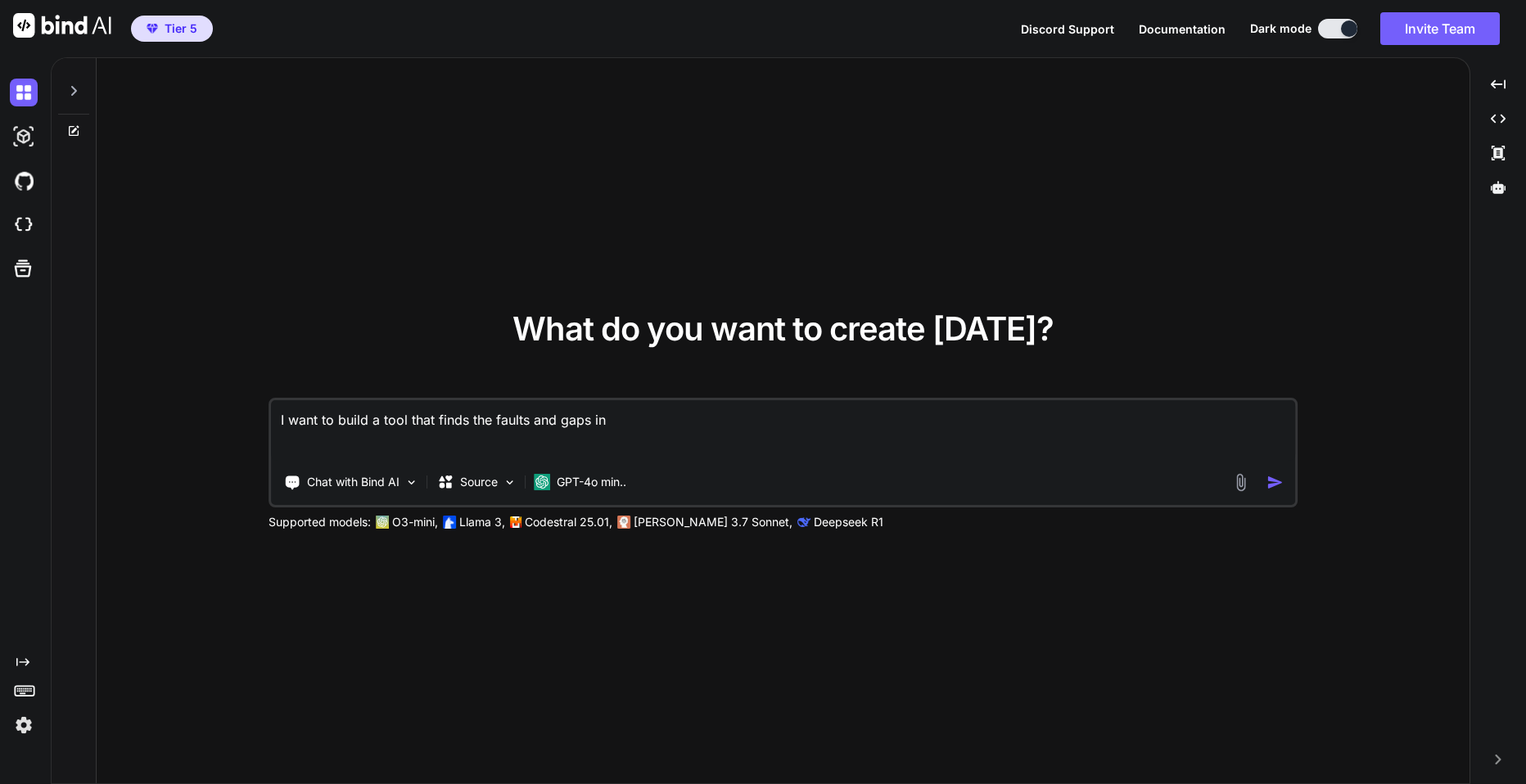
type textarea "I want to build a tool that finds the faults and gaps in s"
type textarea "x"
type textarea "I want to build a tool that finds the faults and gaps in st"
type textarea "x"
type textarea "I want to build a tool that finds the faults and gaps in sta"
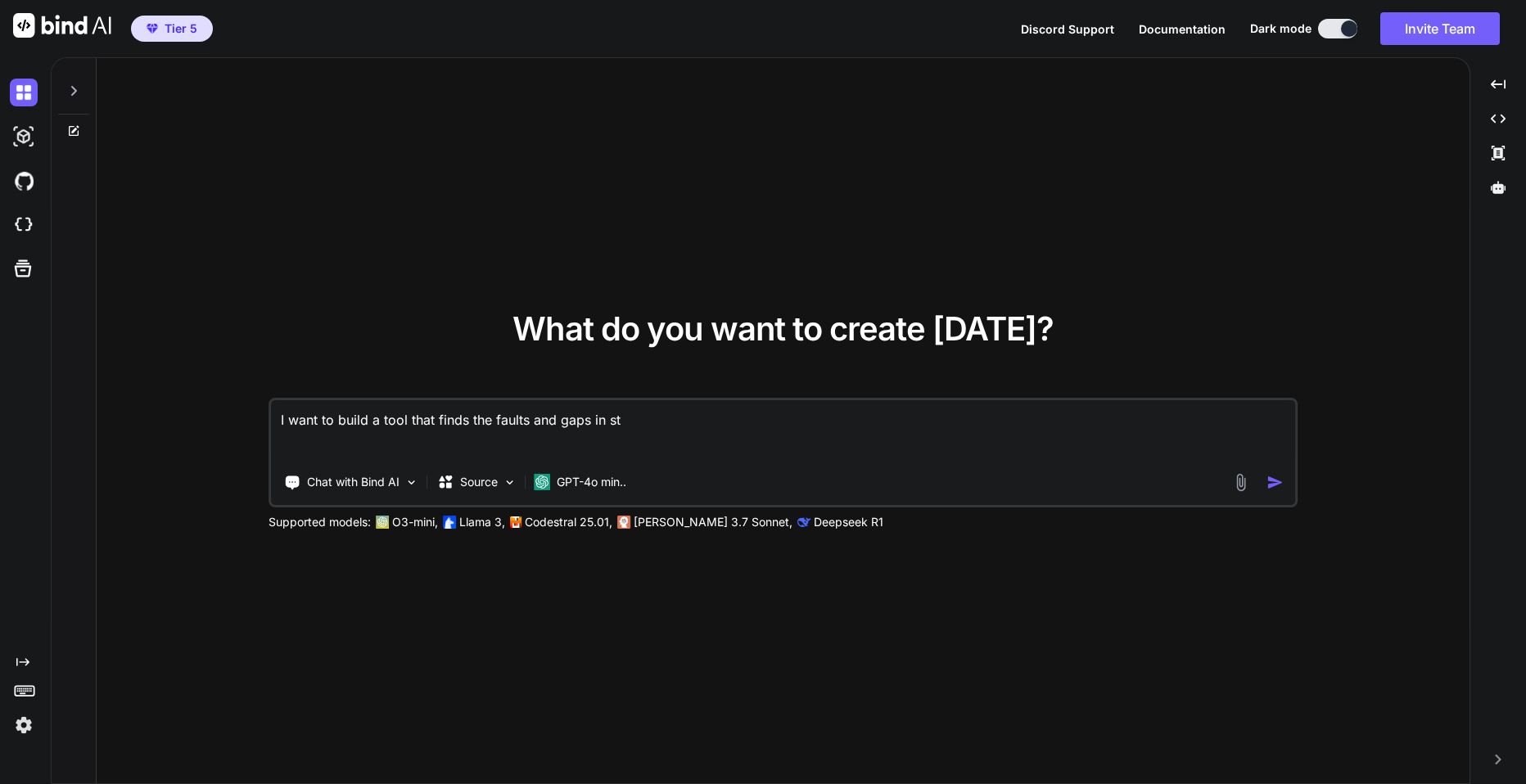
type textarea "x"
type textarea "I want to build a tool that finds the faults and gaps in stat"
type textarea "x"
type textarea "I want to build a tool that finds the faults and gaps in state"
type textarea "x"
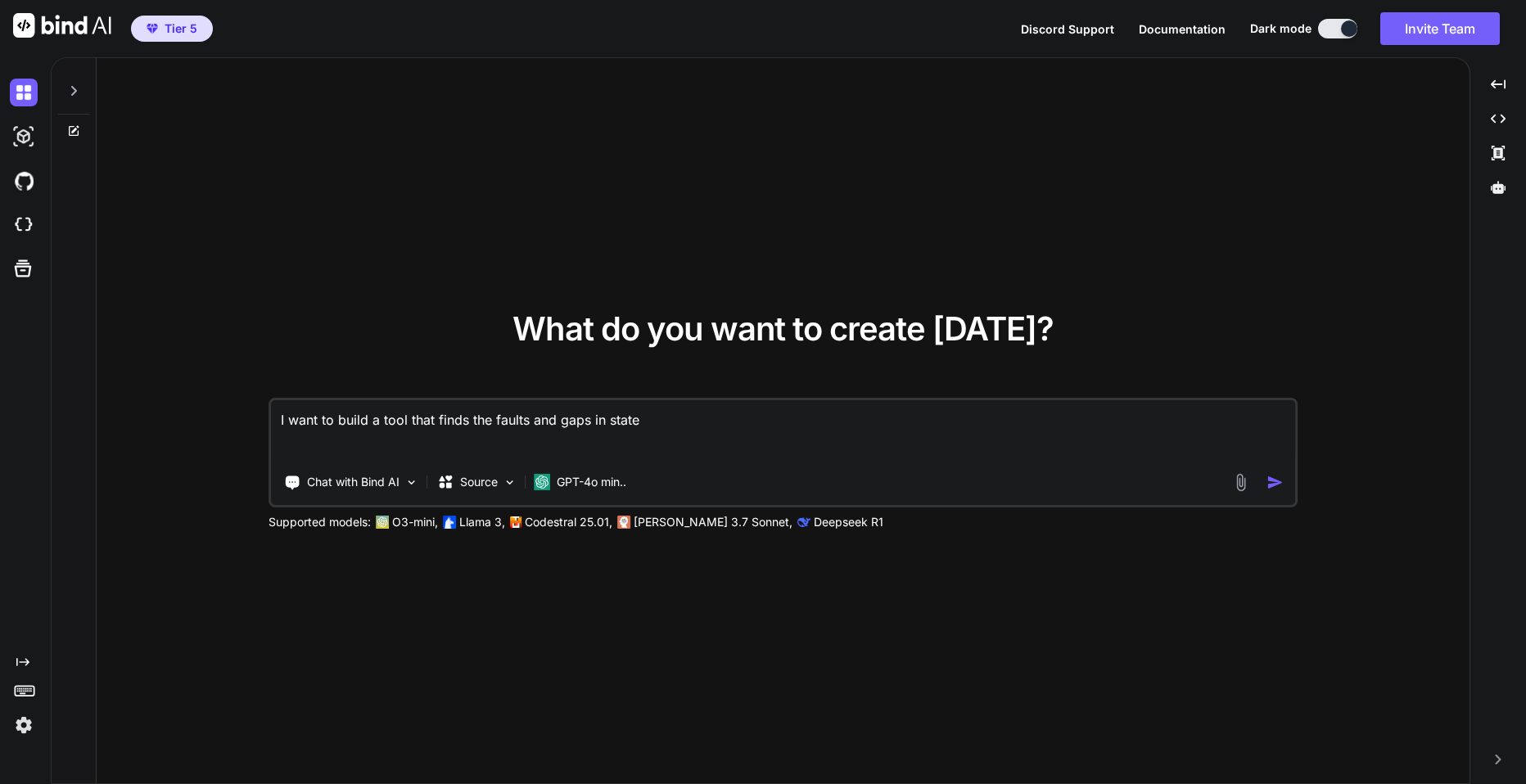
type textarea "I want to build a tool that finds the faults and gaps in statem"
type textarea "x"
type textarea "I want to build a tool that finds the faults and gaps in stateme"
type textarea "x"
type textarea "I want to build a tool that finds the faults and gaps in statemen"
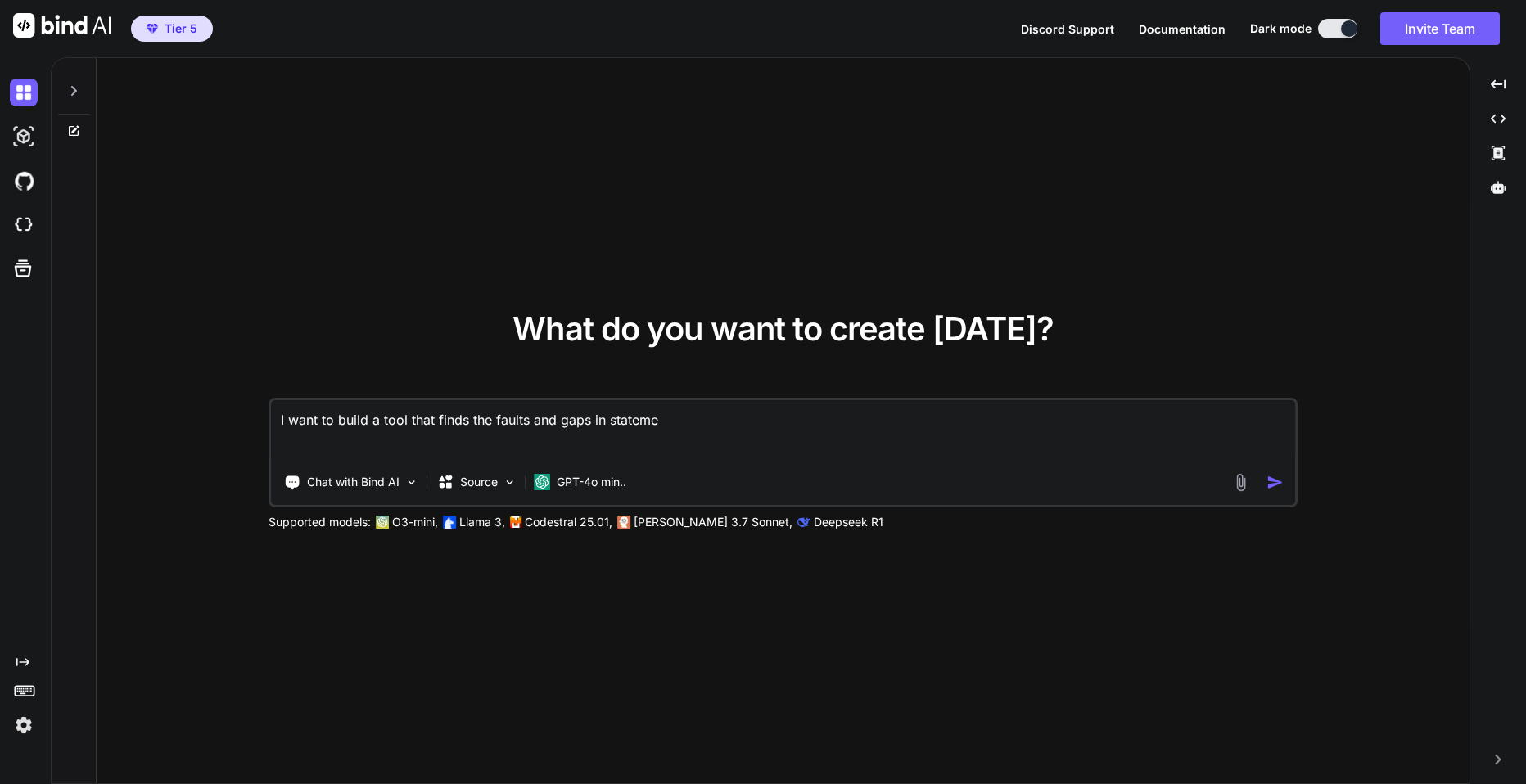
type textarea "x"
type textarea "I want to build a tool that finds the faults and gaps in statement"
type textarea "x"
type textarea "I want to build a tool that finds the faults and gaps in statements"
type textarea "x"
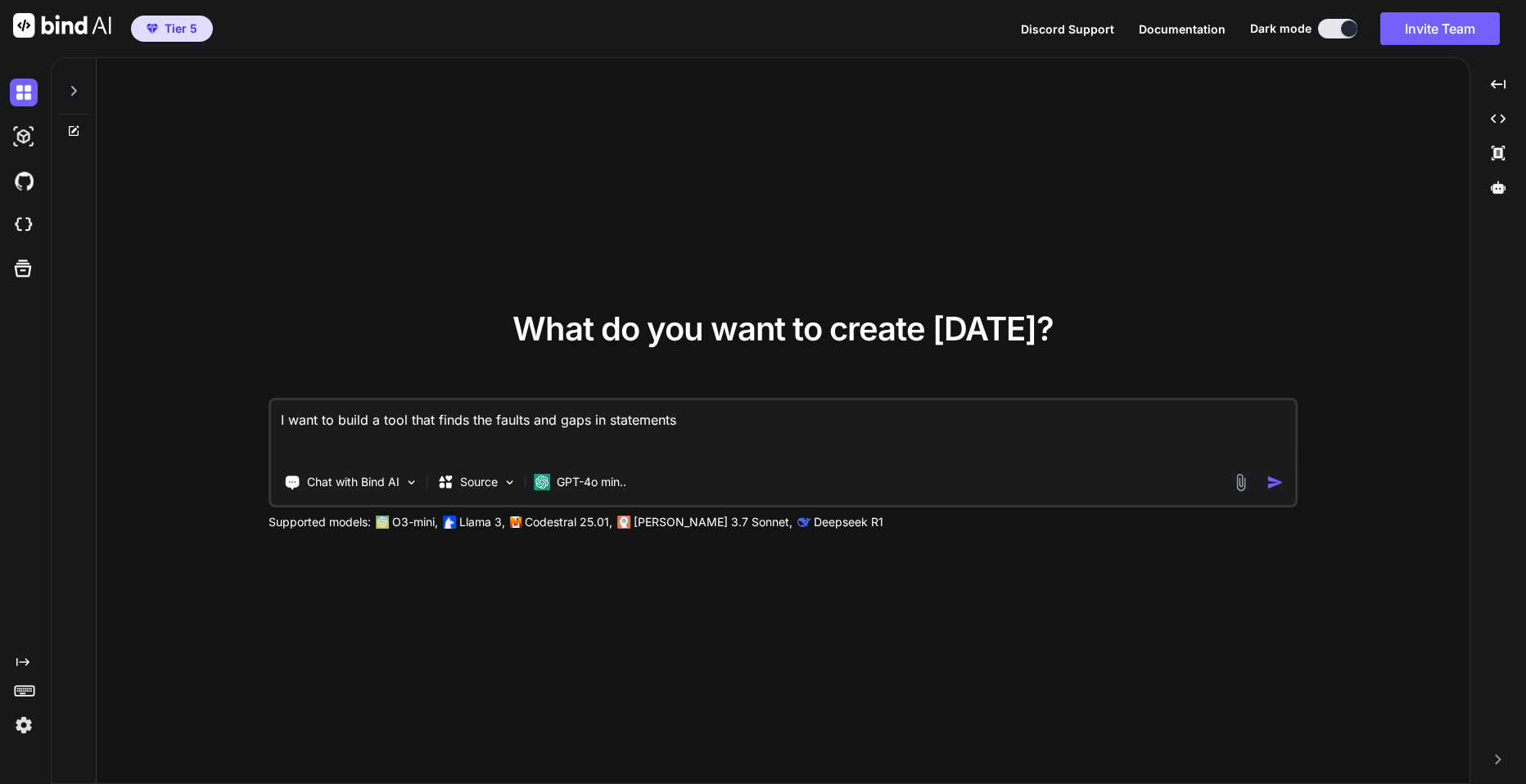
type textarea "I want to build a tool that finds the faults and gaps in statements"
type textarea "x"
type textarea "I want to build a tool that finds the faults and gaps in statements a"
type textarea "x"
type textarea "I want to build a tool that finds the faults and gaps in statements ab"
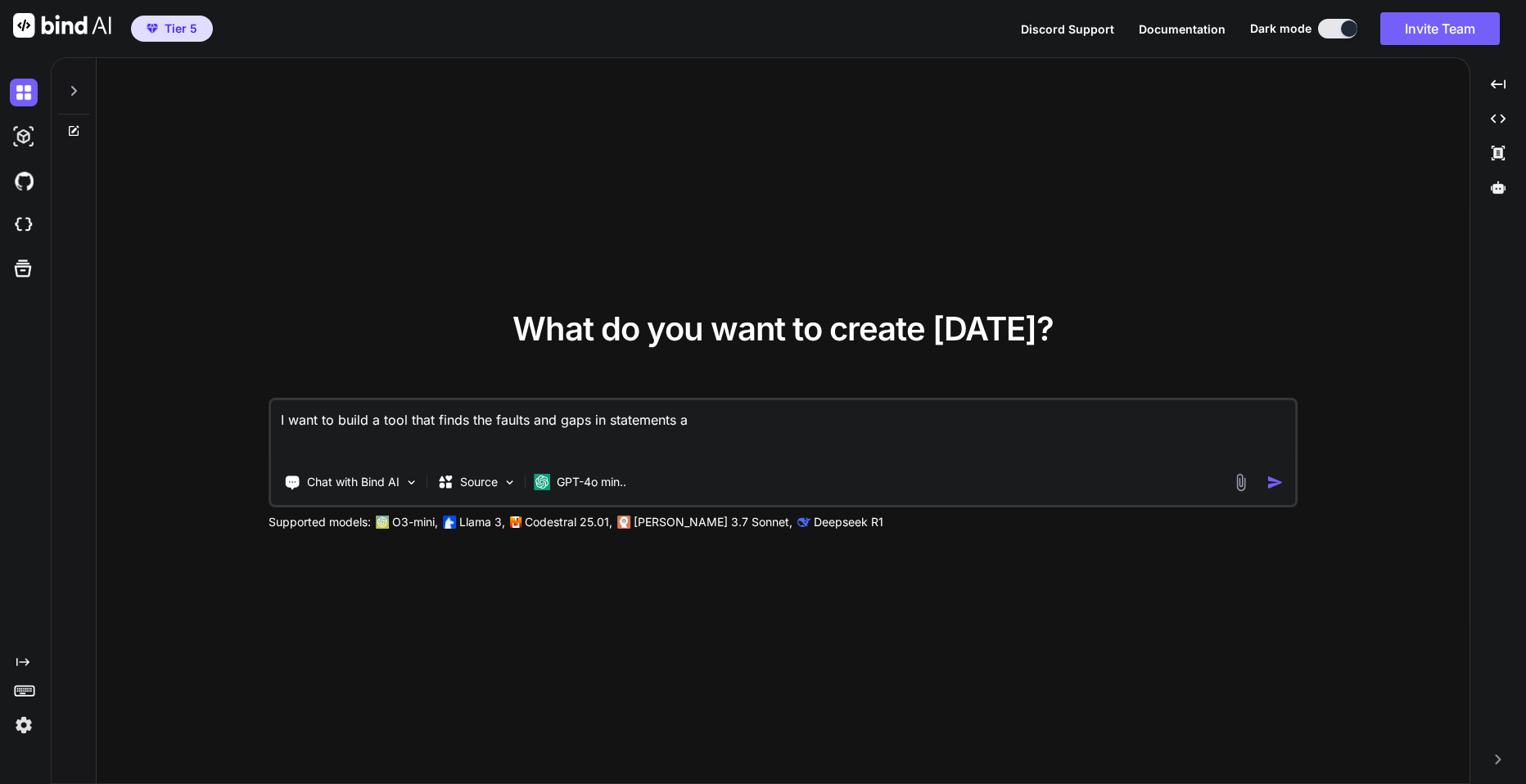
type textarea "x"
type textarea "I want to build a tool that finds the faults and gaps in statements abo"
type textarea "x"
type textarea "I want to build a tool that finds the faults and gaps in statements abou"
type textarea "x"
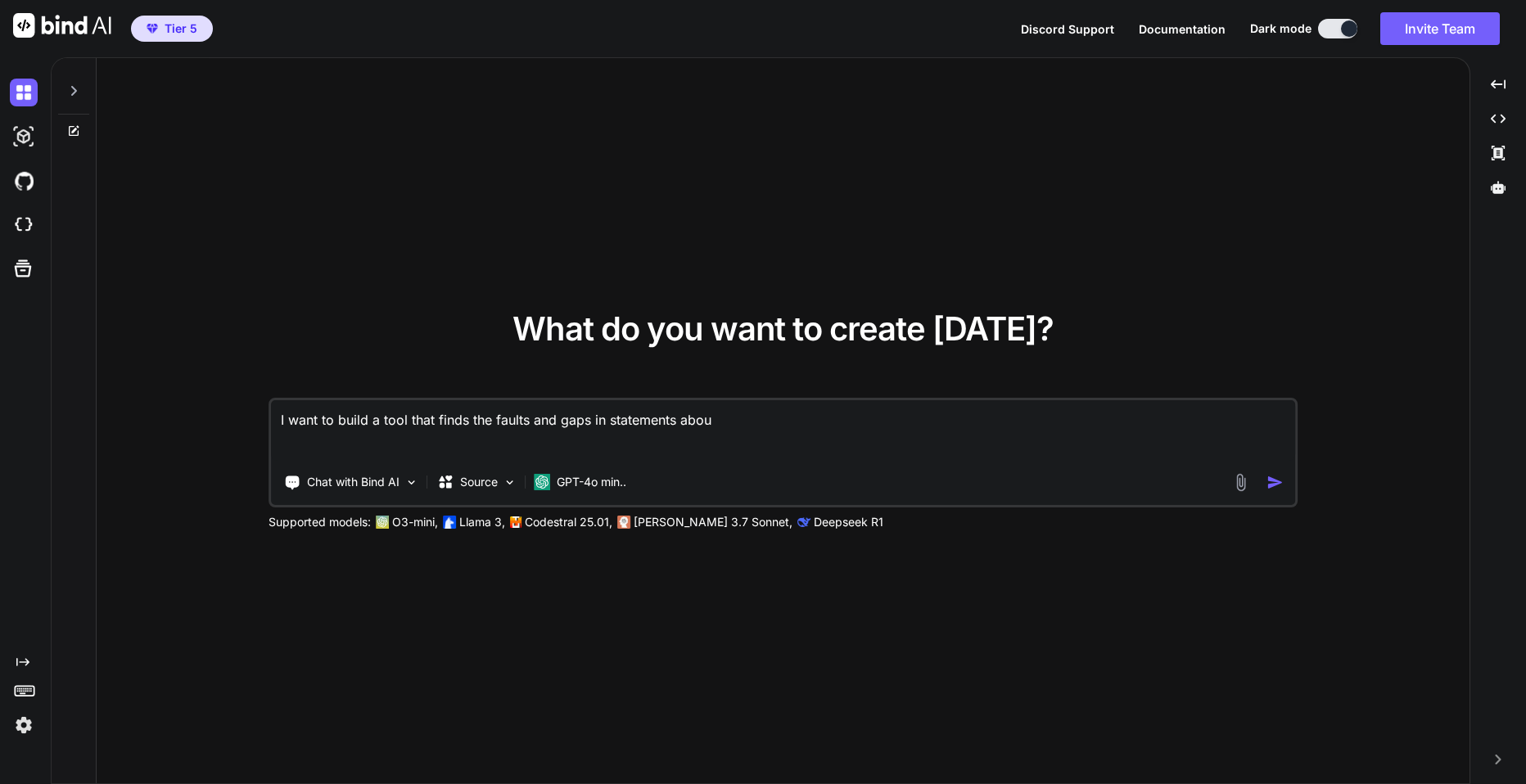
type textarea "I want to build a tool that finds the faults and gaps in statements about"
type textarea "x"
type textarea "I want to build a tool that finds the faults and gaps in statements about"
type textarea "x"
type textarea "I want to build a tool that finds the faults and gaps in statements about s"
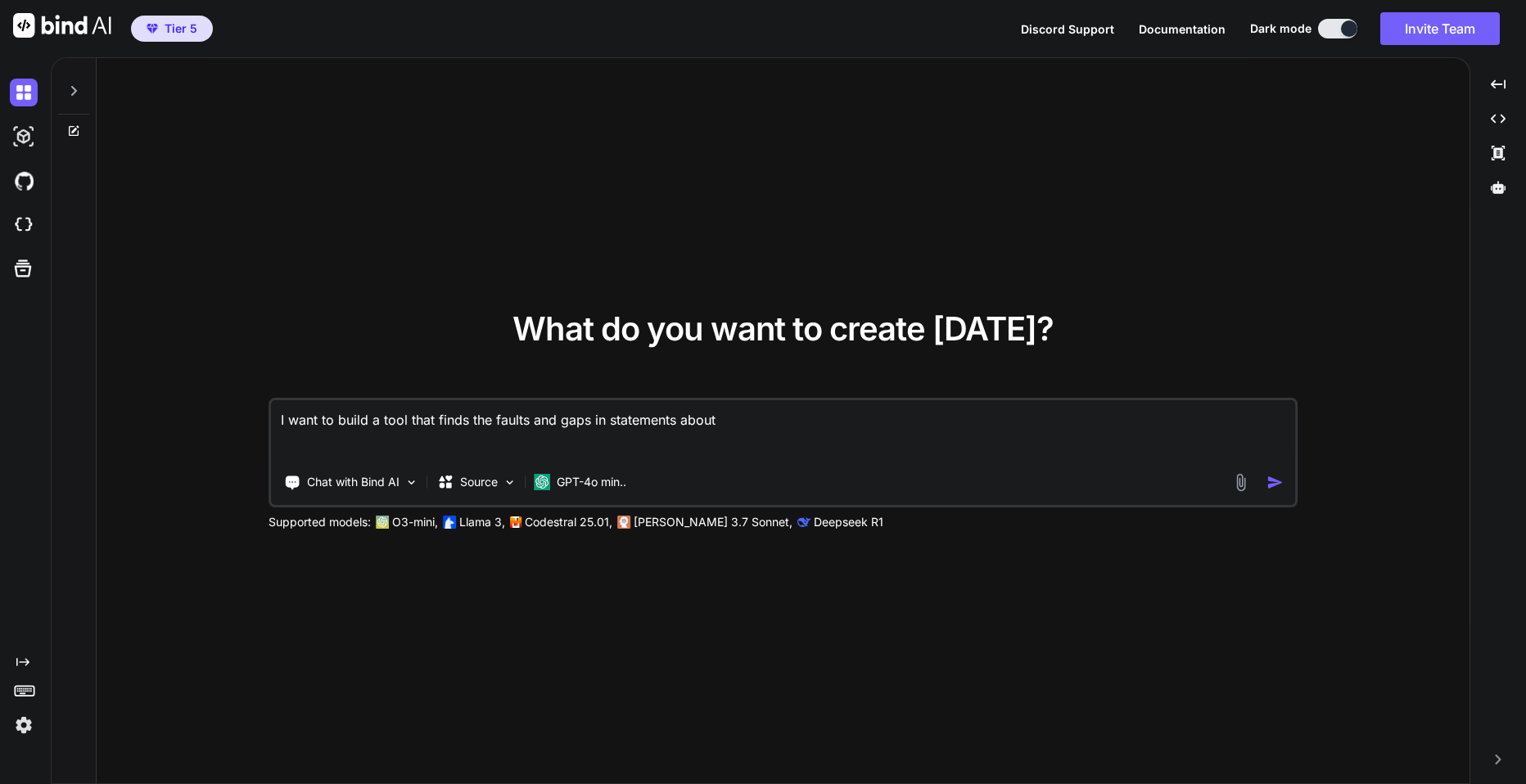
type textarea "x"
type textarea "I want to build a tool that finds the faults and gaps in statements about so"
type textarea "x"
type textarea "I want to build a tool that finds the faults and gaps in statements about soc"
type textarea "x"
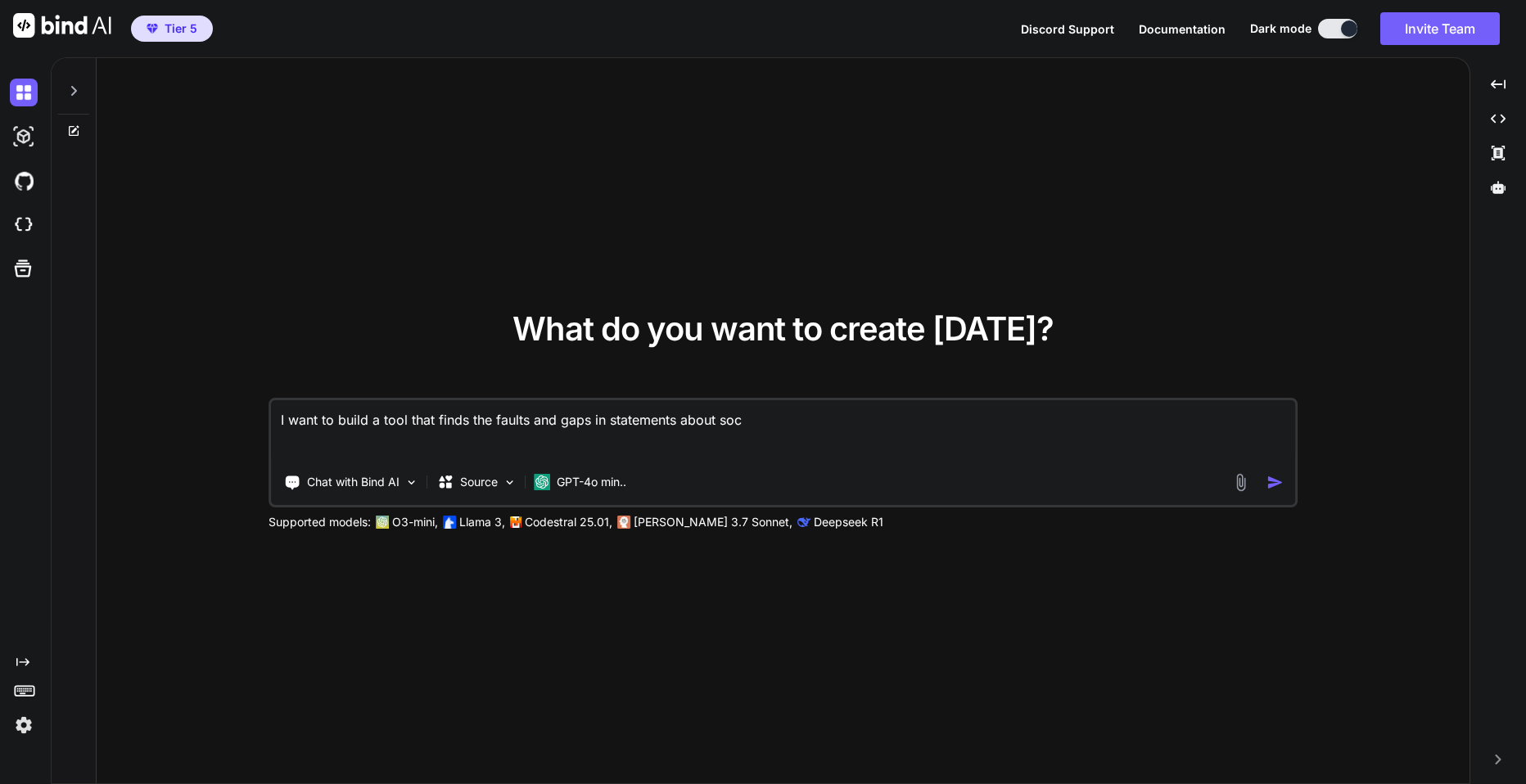
type textarea "I want to build a tool that finds the faults and gaps in statements about soci"
type textarea "x"
type textarea "I want to build a tool that finds the faults and gaps in statements about socie"
type textarea "x"
type textarea "I want to build a tool that finds the faults and gaps in statements about societ"
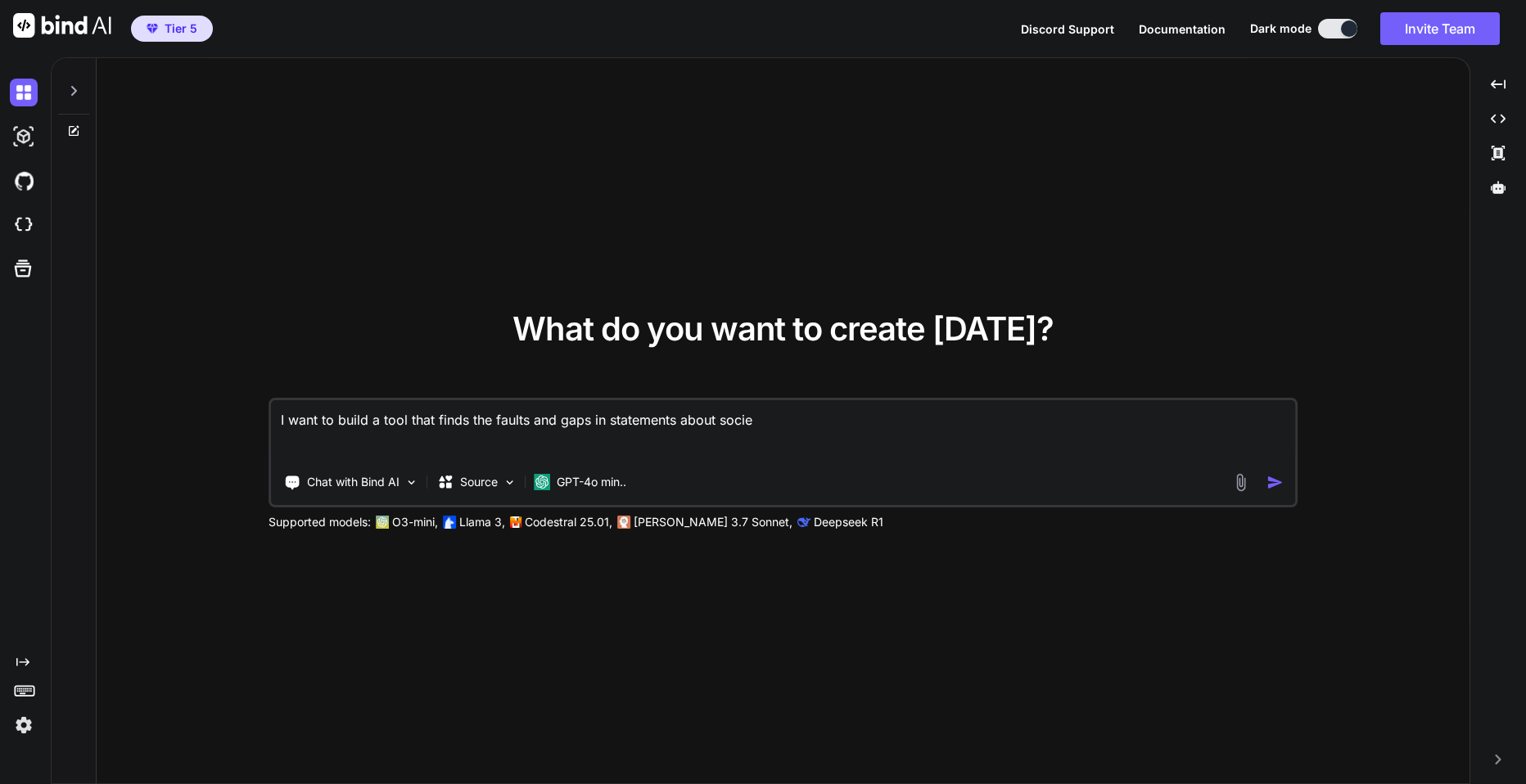
type textarea "x"
type textarea "I want to build a tool that finds the faults and gaps in statements about socie…"
type textarea "x"
type textarea "I want to build a tool that finds the faults and gaps in statements about societ"
type textarea "x"
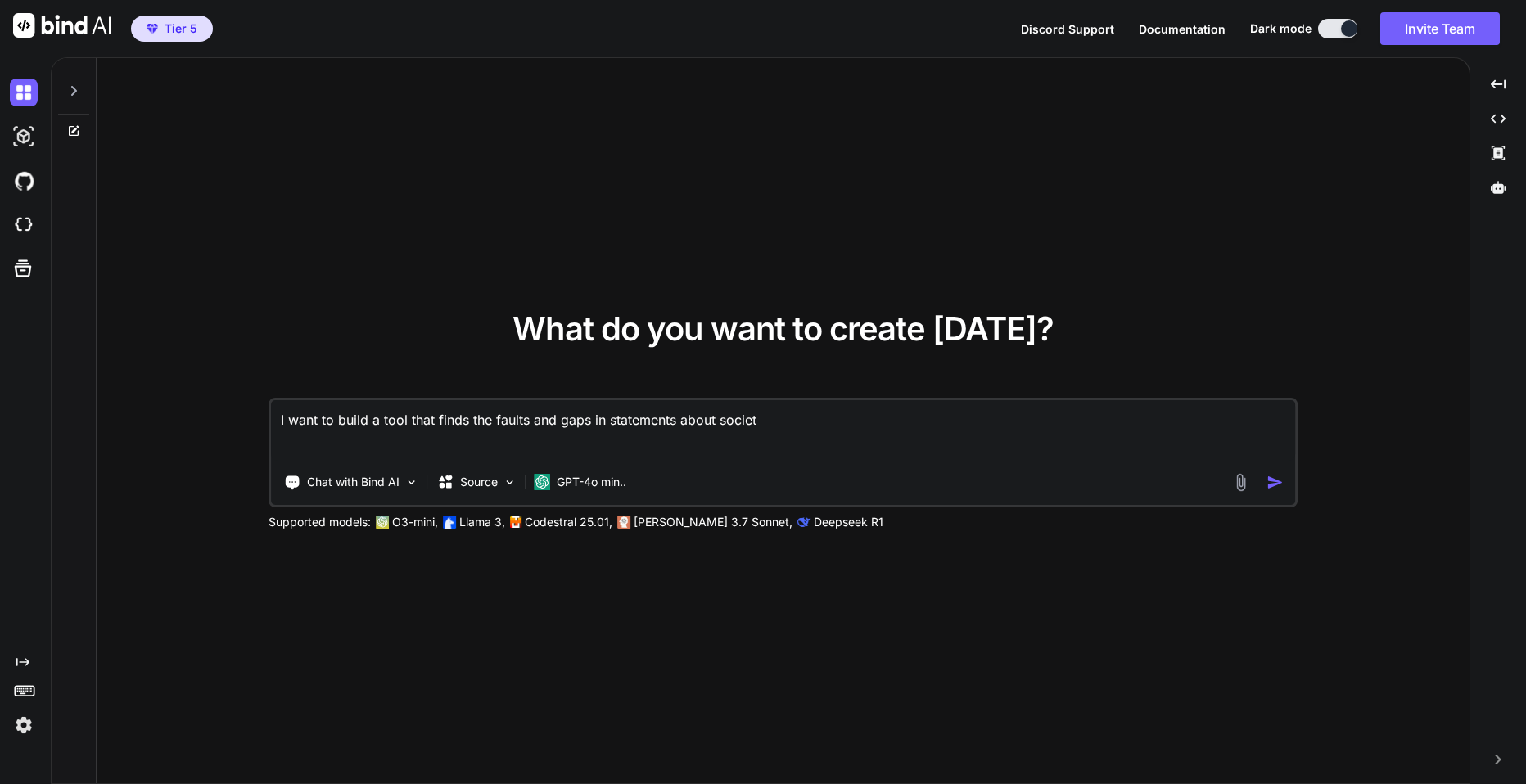
type textarea "I want to build a tool that finds the faults and gaps in statements about socie…"
type textarea "x"
type textarea "I want to build a tool that finds the faults and gaps in statements about socie…"
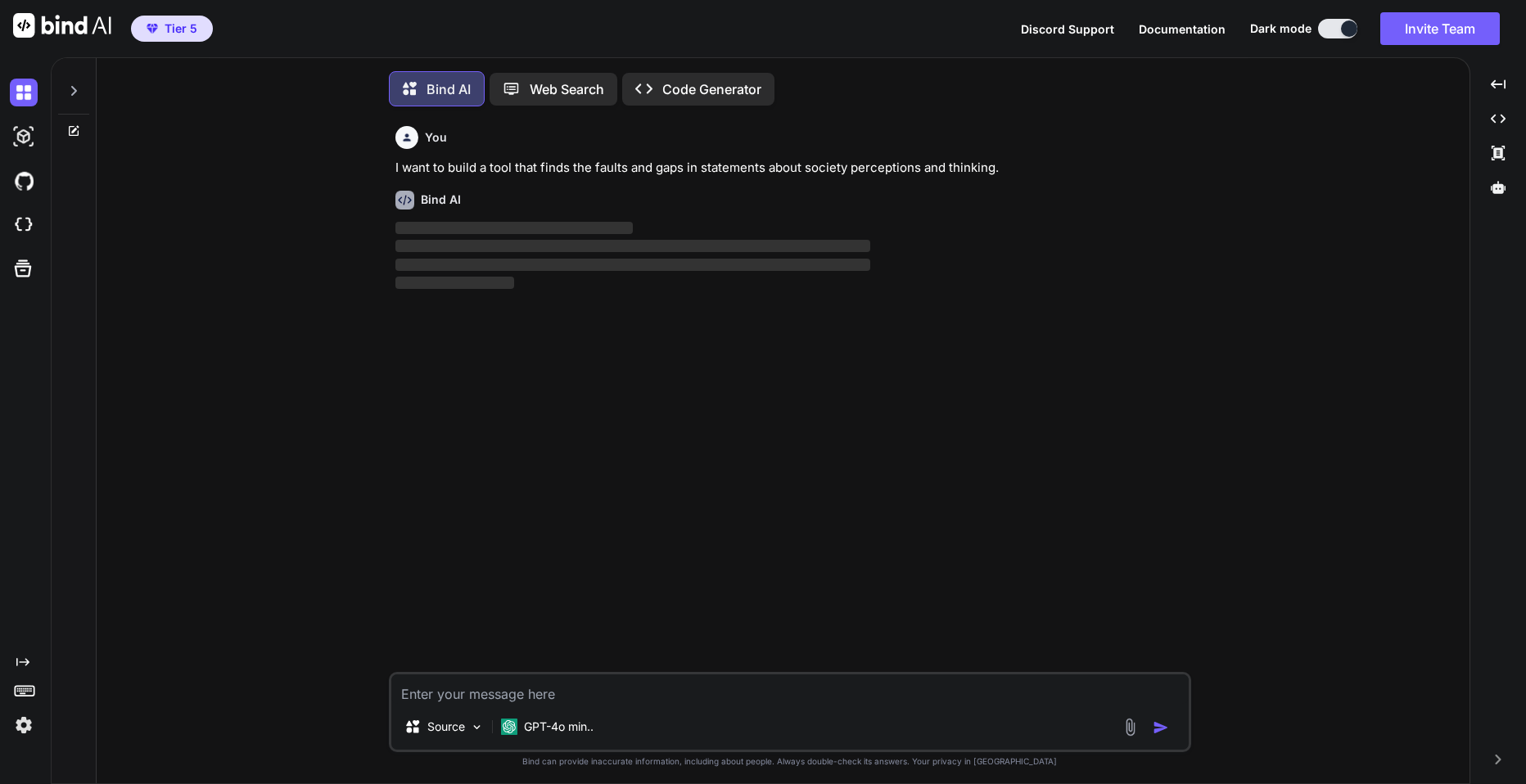
scroll to position [8, 0]
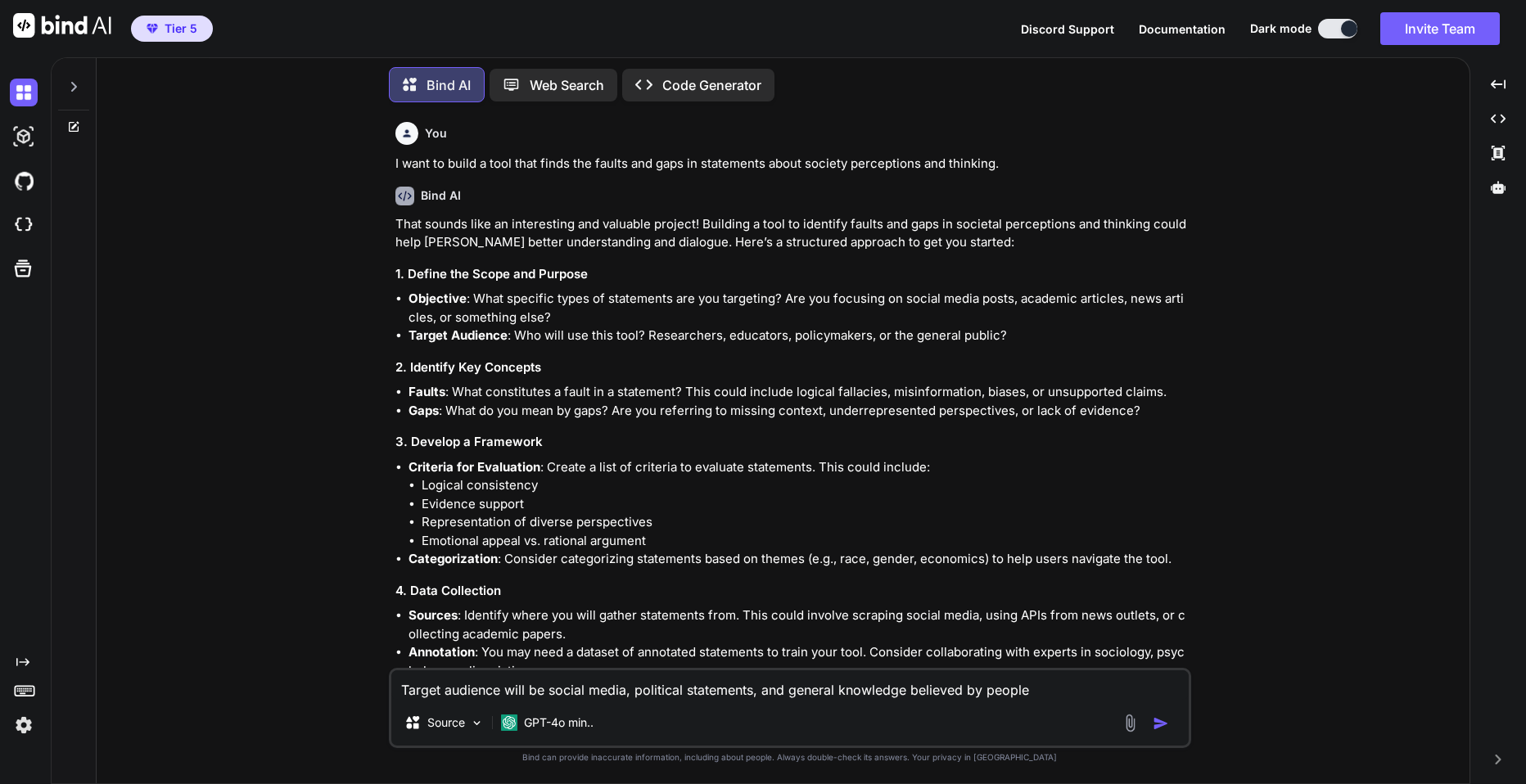
click at [1041, 685] on textarea "Target audience will be social media, political statements, and general knowled…" at bounding box center [790, 684] width 798 height 29
click at [1040, 691] on textarea "Target audience will be social media, political statements, and general knowled…" at bounding box center [790, 684] width 798 height 29
click at [1149, 690] on textarea "Target audience will be social media, political statements, and general knowled…" at bounding box center [790, 684] width 798 height 29
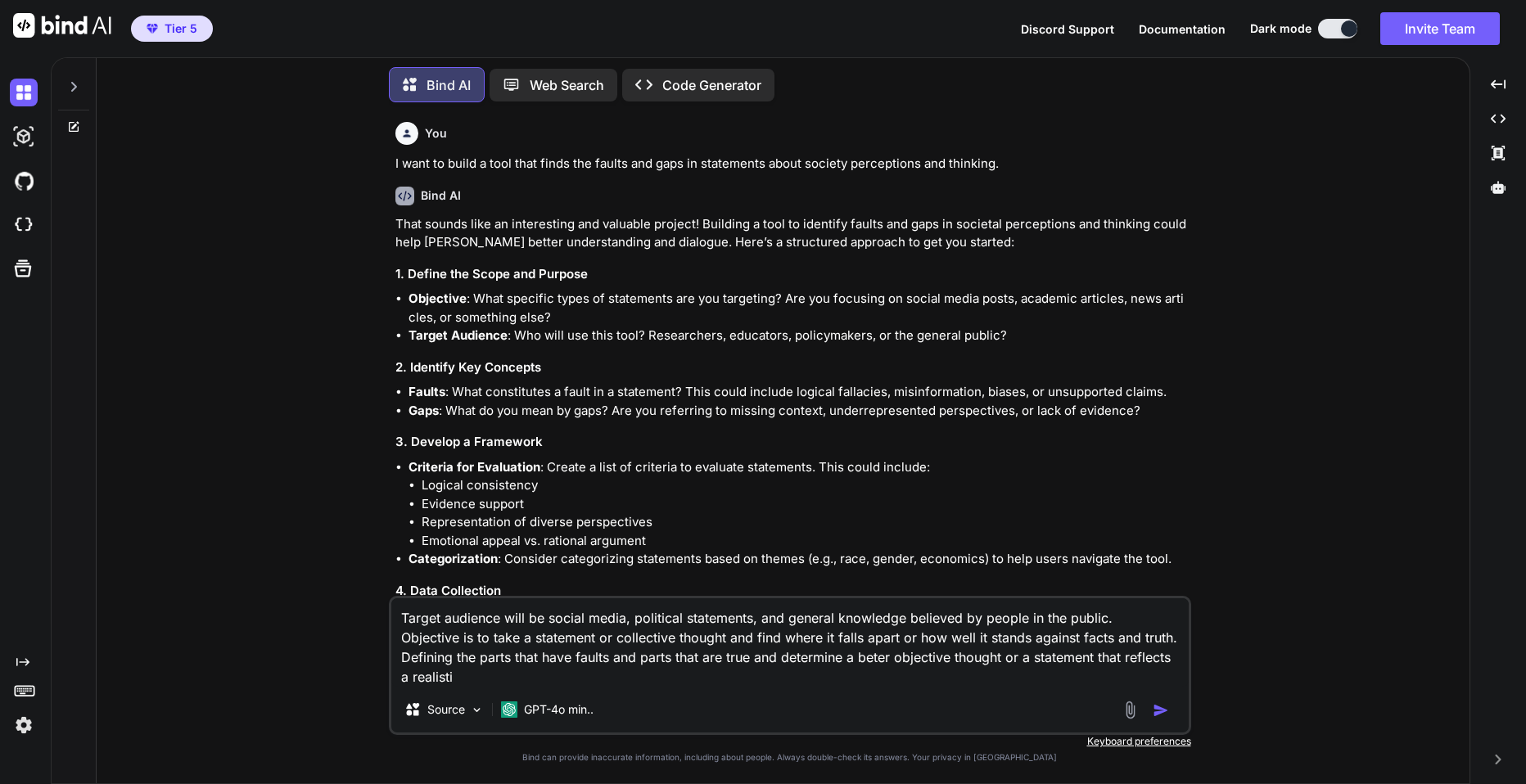
click at [478, 653] on textarea "Target audience will be social media, political statements, and general knowled…" at bounding box center [790, 643] width 798 height 88
drag, startPoint x: 580, startPoint y: 655, endPoint x: 815, endPoint y: 652, distance: 235.0
click at [815, 652] on textarea "Target audience will be social media, political statements, and general knowled…" at bounding box center [790, 643] width 798 height 88
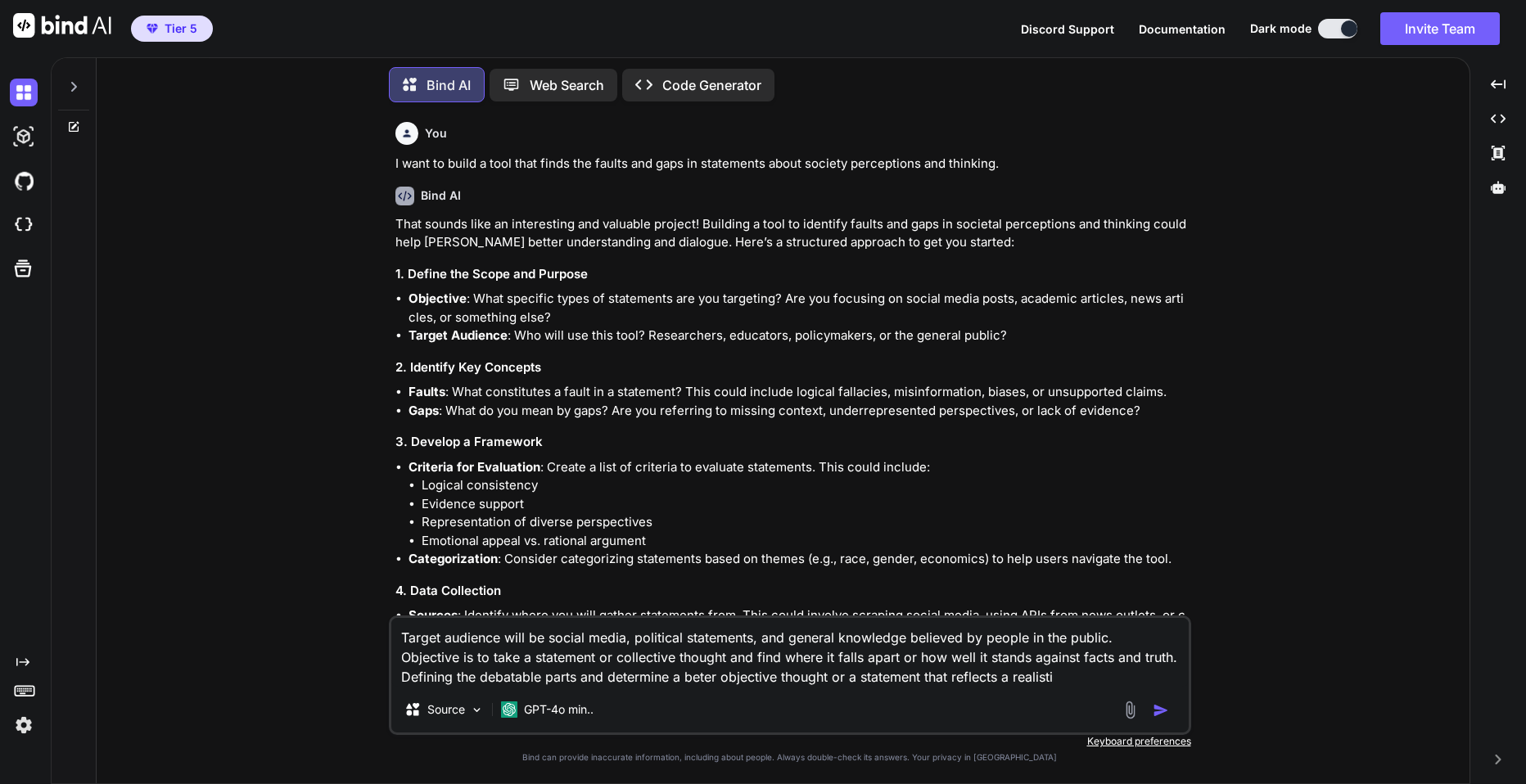
click at [699, 674] on textarea "Target audience will be social media, political statements, and general knowled…" at bounding box center [790, 652] width 798 height 69
click at [700, 690] on div "Target audience will be social media, political statements, and general knowled…" at bounding box center [790, 675] width 803 height 120
drag, startPoint x: 685, startPoint y: 675, endPoint x: 1070, endPoint y: 676, distance: 385.0
click at [1070, 676] on textarea "Target audience will be social media, political statements, and general knowled…" at bounding box center [790, 652] width 798 height 69
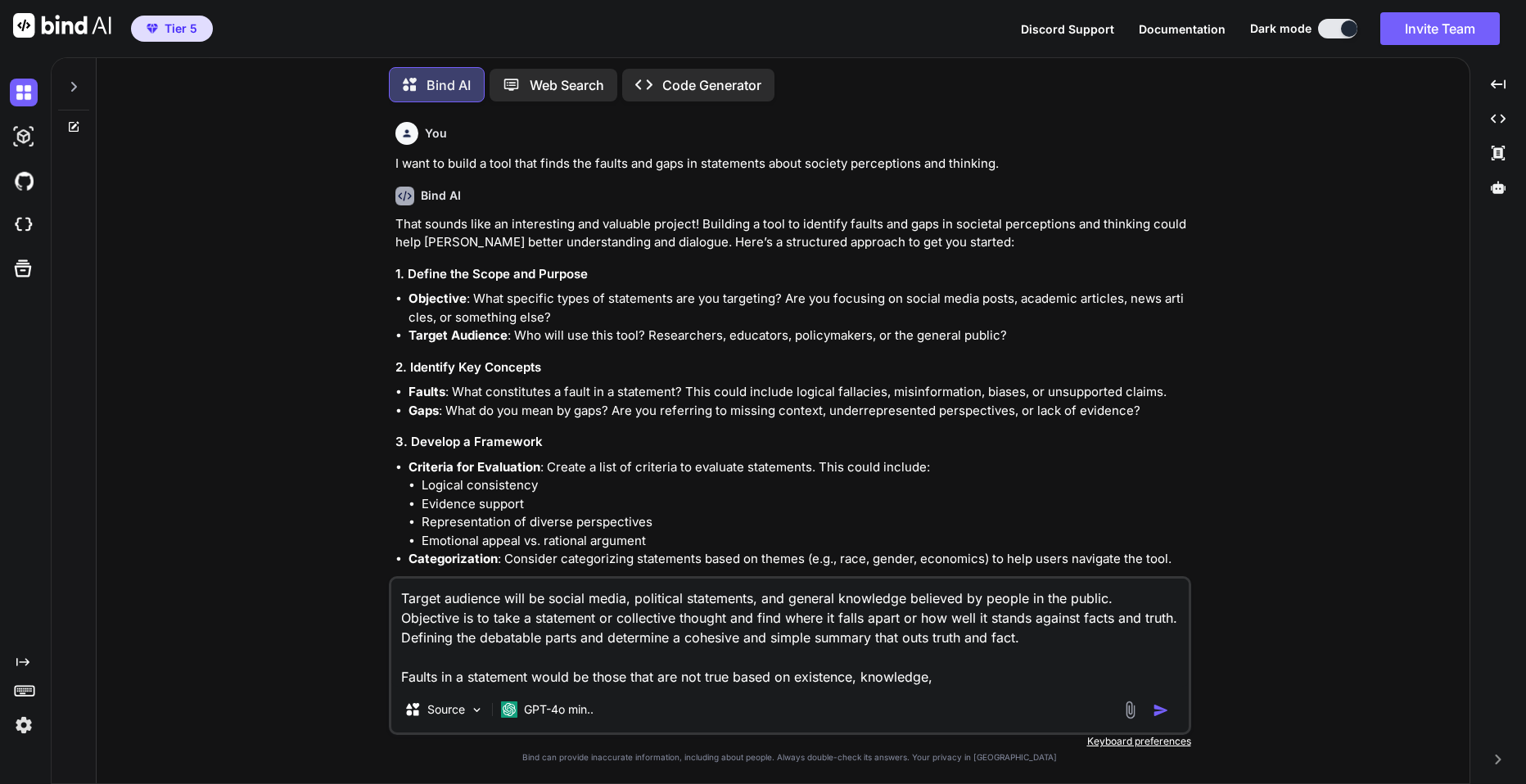
click at [944, 675] on textarea "Target audience will be social media, political statements, and general knowled…" at bounding box center [790, 633] width 798 height 108
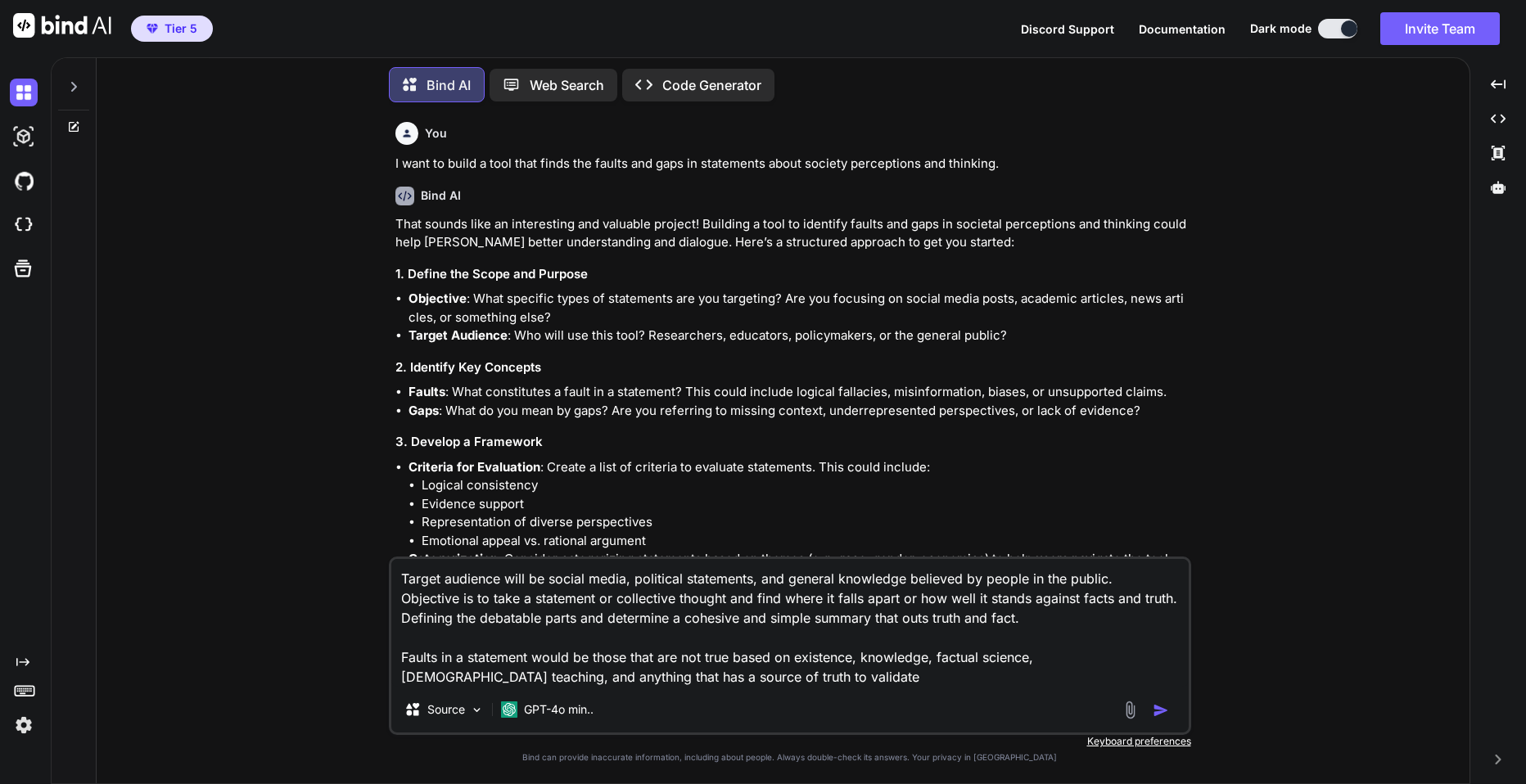
click at [438, 657] on textarea "Target audience will be social media, political statements, and general knowled…" at bounding box center [790, 623] width 798 height 128
click at [793, 657] on textarea "Target audience will be social media, political statements, and general knowled…" at bounding box center [790, 623] width 798 height 128
click at [783, 691] on div "Target audience will be social media, political statements, and general knowled…" at bounding box center [790, 645] width 803 height 179
click at [705, 656] on textarea "Target audience will be social media, political statements, and general knowled…" at bounding box center [790, 623] width 798 height 128
click at [592, 655] on textarea "Target audience will be social media, political statements, and general knowled…" at bounding box center [790, 623] width 798 height 128
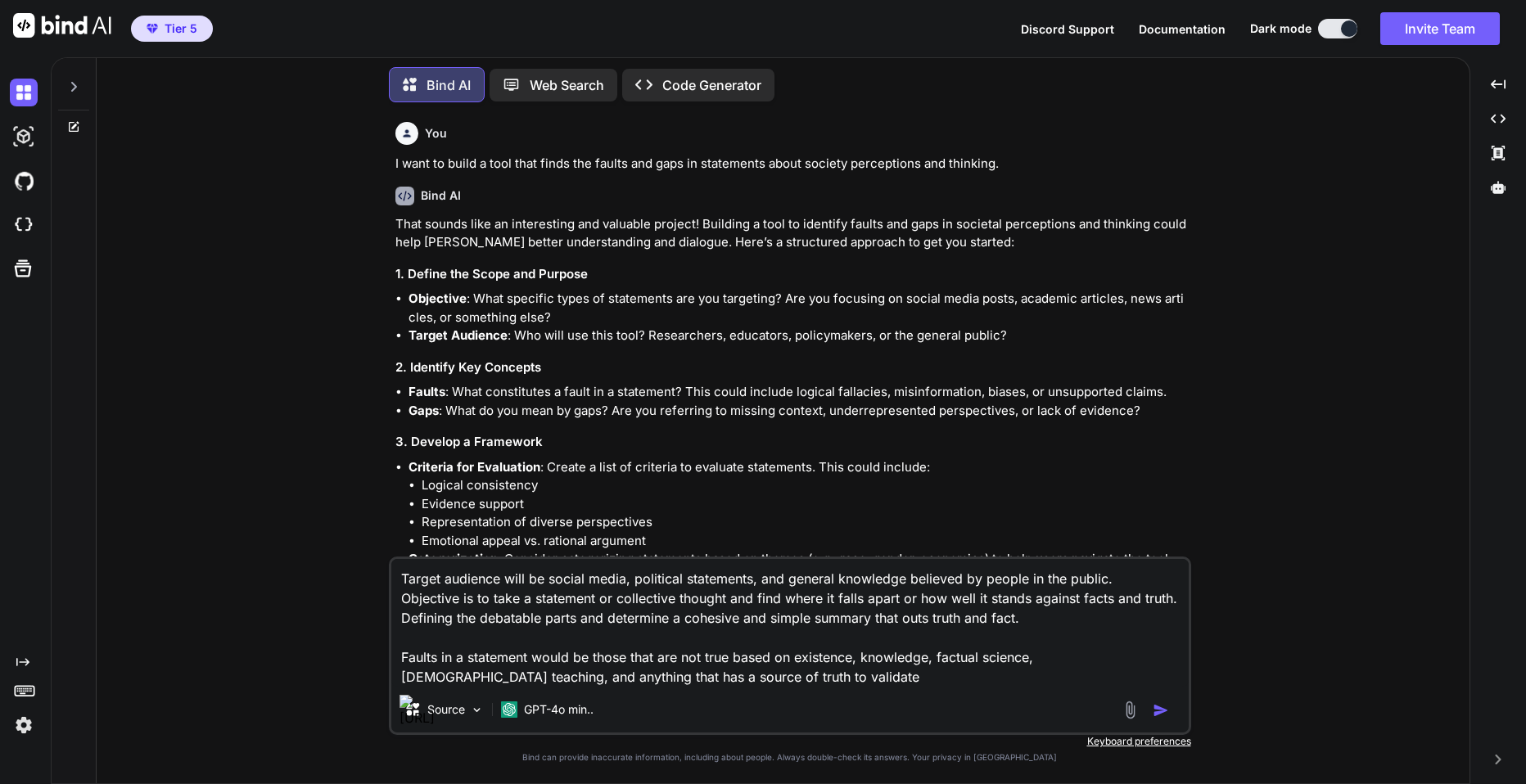
click at [592, 655] on textarea "Target audience will be social media, political statements, and general knowled…" at bounding box center [790, 623] width 798 height 128
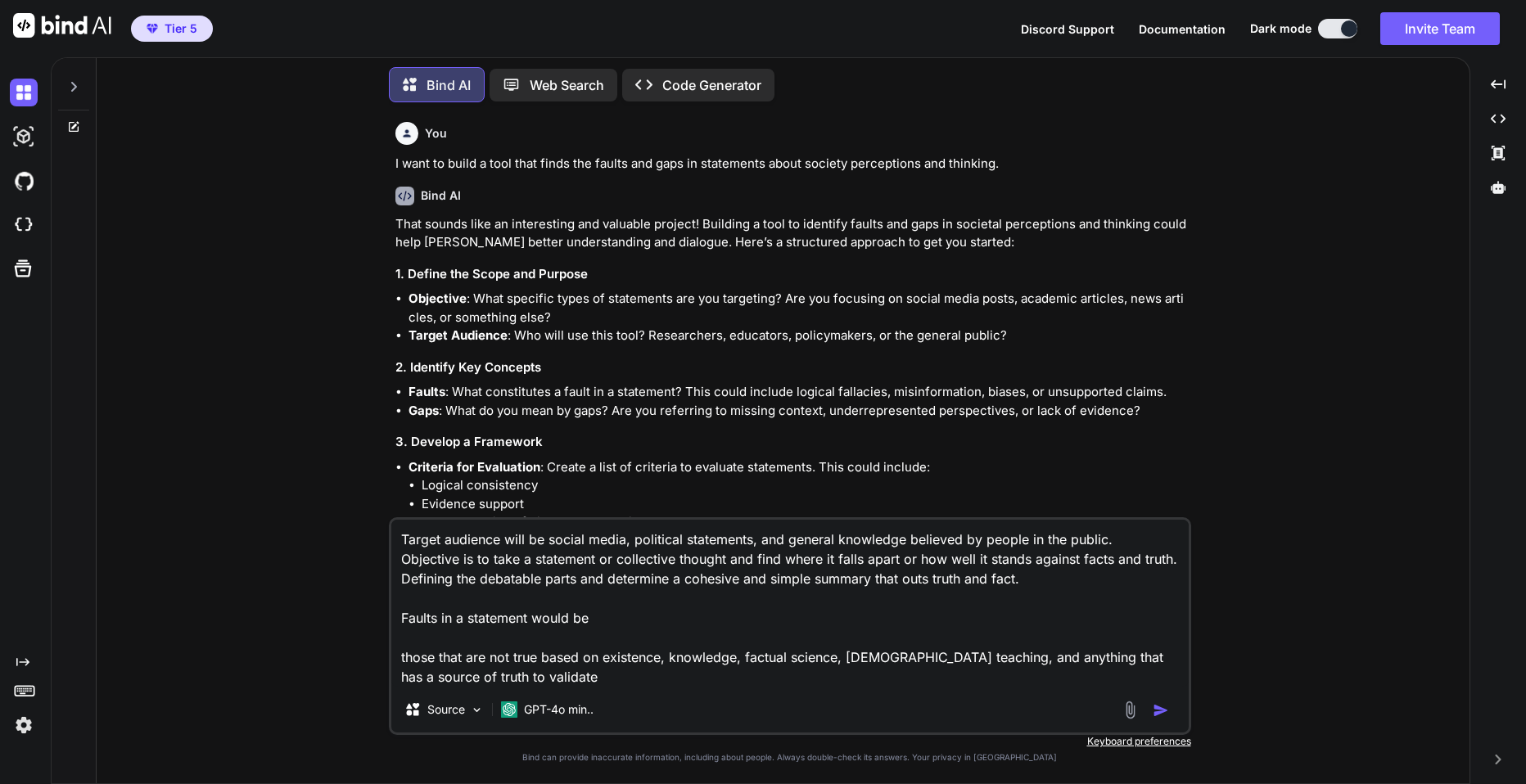
click at [635, 618] on textarea "Target audience will be social media, political statements, and general knowled…" at bounding box center [790, 603] width 798 height 167
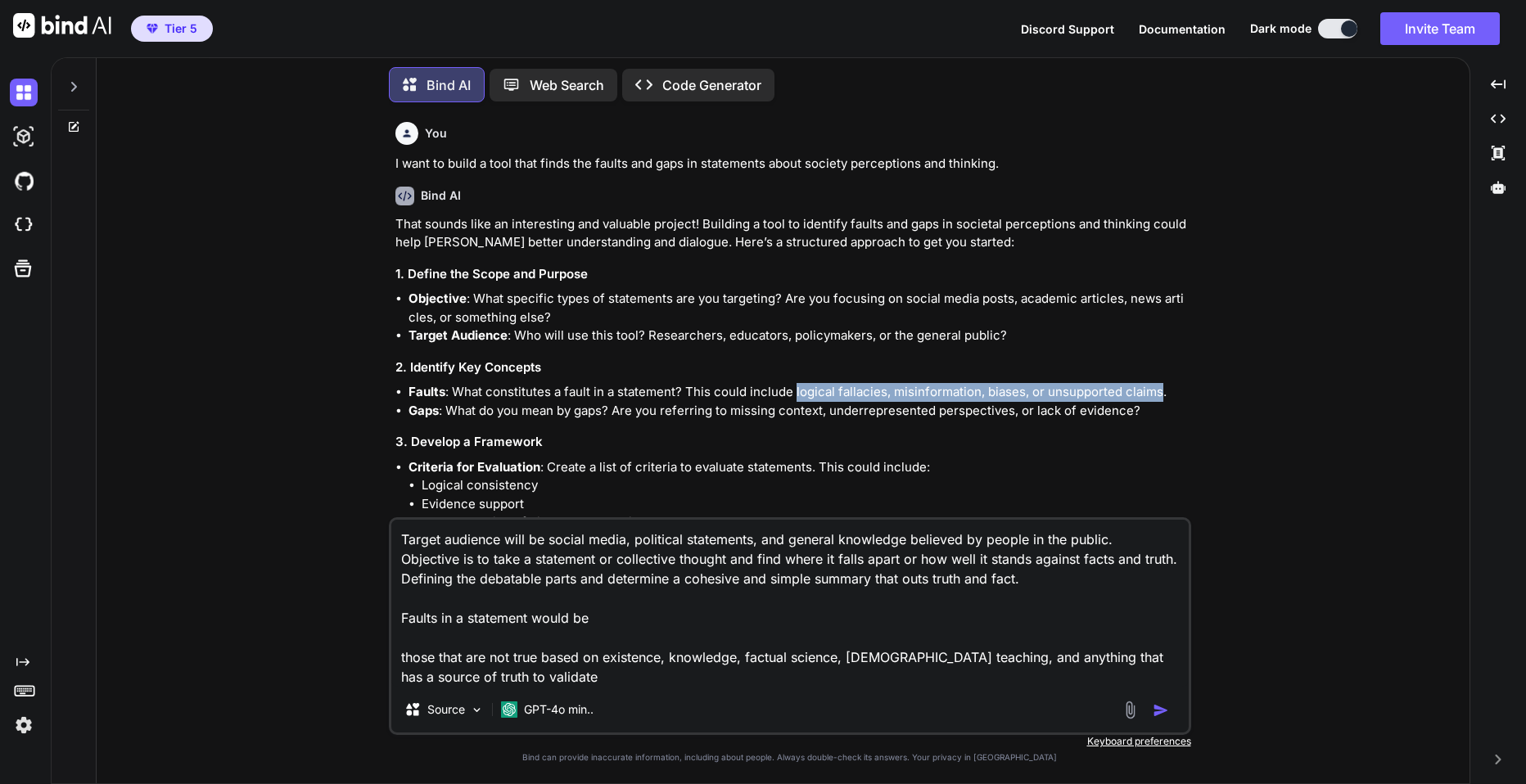
drag, startPoint x: 793, startPoint y: 390, endPoint x: 1158, endPoint y: 386, distance: 365.0
click at [1158, 386] on li "Faults : What constitutes a fault in a statement? This could include logical fa…" at bounding box center [798, 392] width 779 height 19
copy li "logical fallacies, misinformation, biases, or unsupported claims"
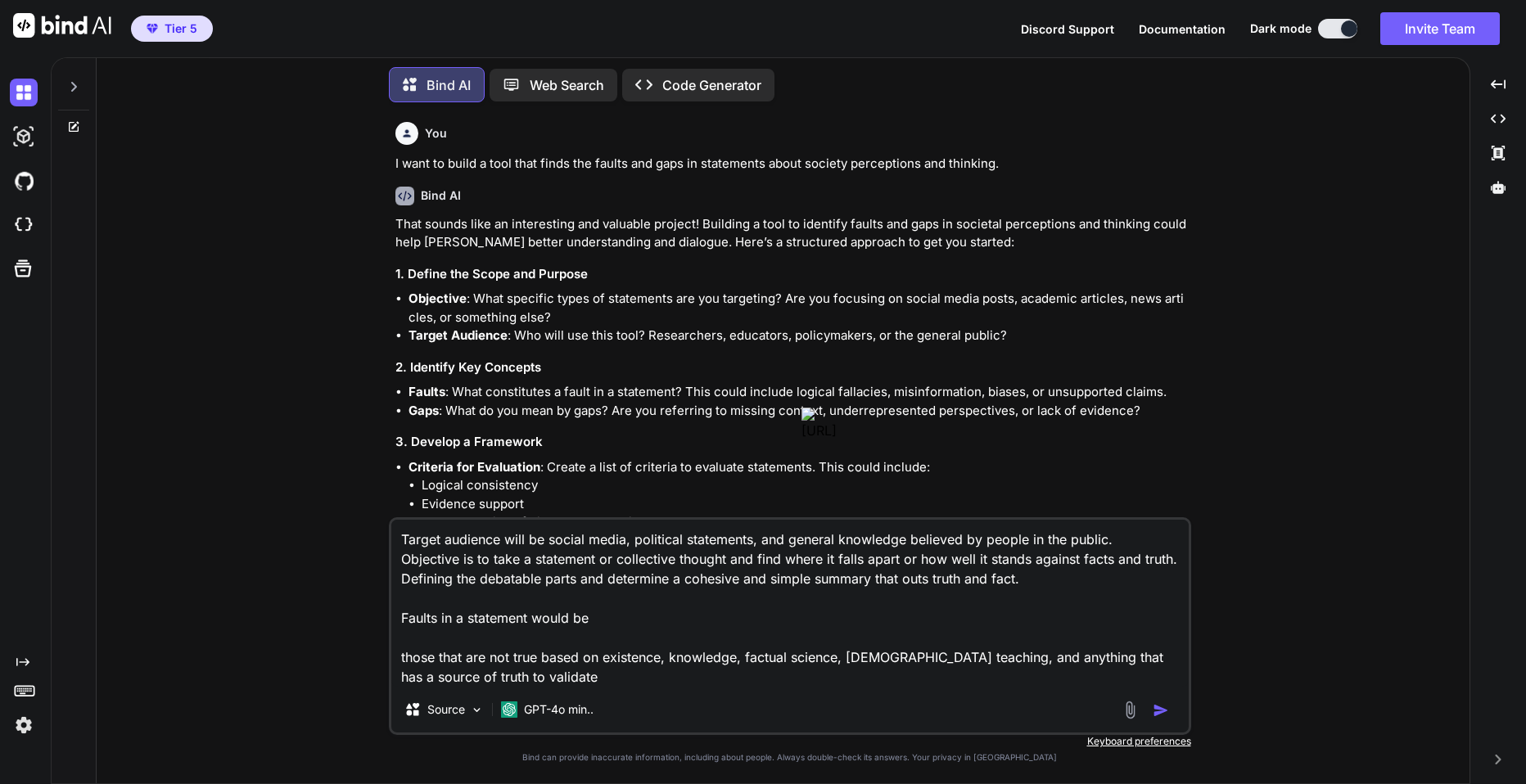
click at [630, 614] on textarea "Target audience will be social media, political statements, and general knowled…" at bounding box center [790, 603] width 798 height 167
paste textarea "logical fallacies, misinformation, biases, or unsupported claims"
drag, startPoint x: 541, startPoint y: 675, endPoint x: 388, endPoint y: 655, distance: 154.3
click at [389, 655] on div "Target audience will be social media, political statements, and general knowled…" at bounding box center [790, 626] width 803 height 218
click at [1155, 614] on textarea "Target audience will be social media, political statements, and general knowled…" at bounding box center [790, 603] width 798 height 167
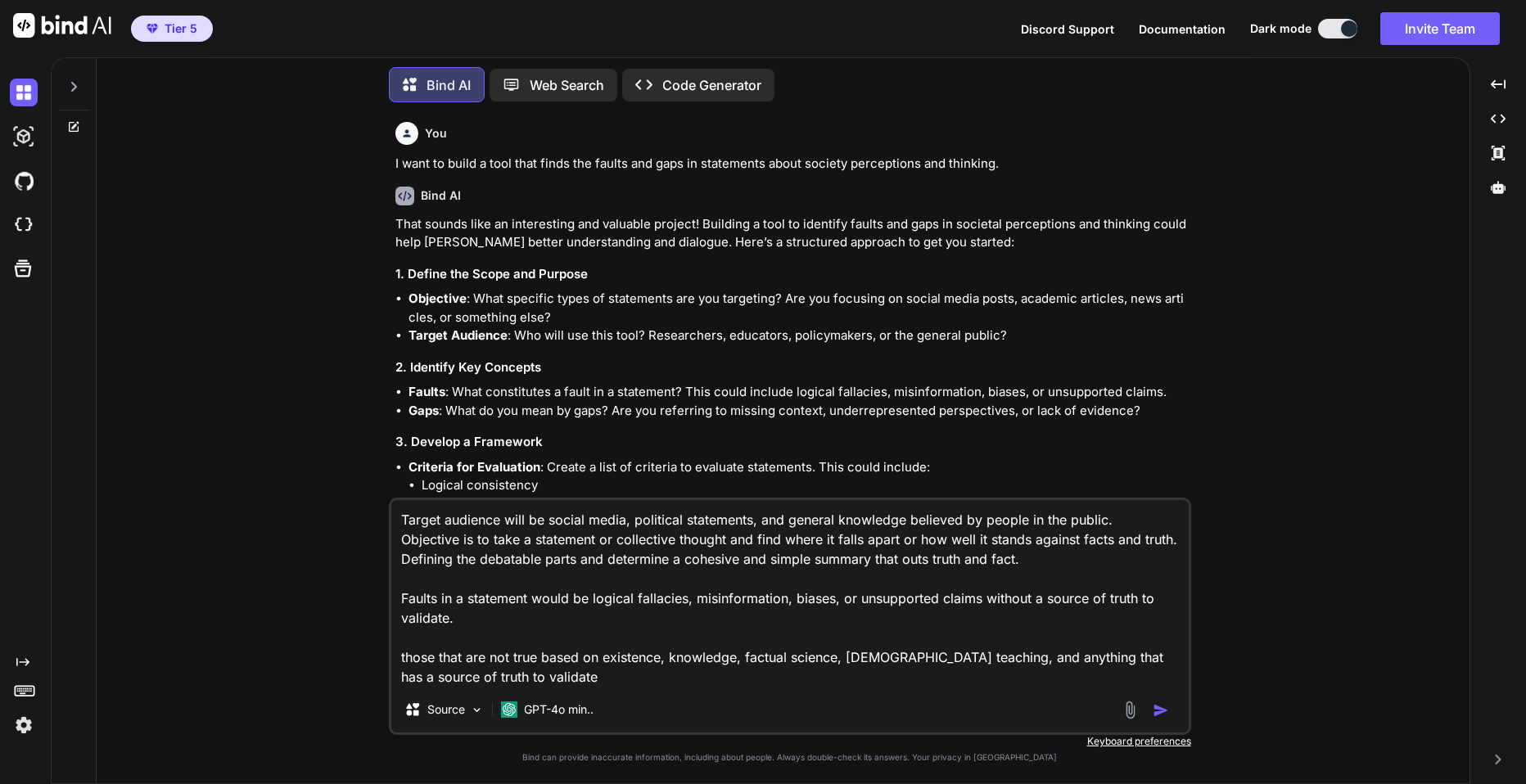
drag, startPoint x: 516, startPoint y: 675, endPoint x: 383, endPoint y: 656, distance: 134.4
click at [383, 656] on div "You I want to build a tool that finds the faults and gaps in statements about s…" at bounding box center [789, 449] width 1360 height 668
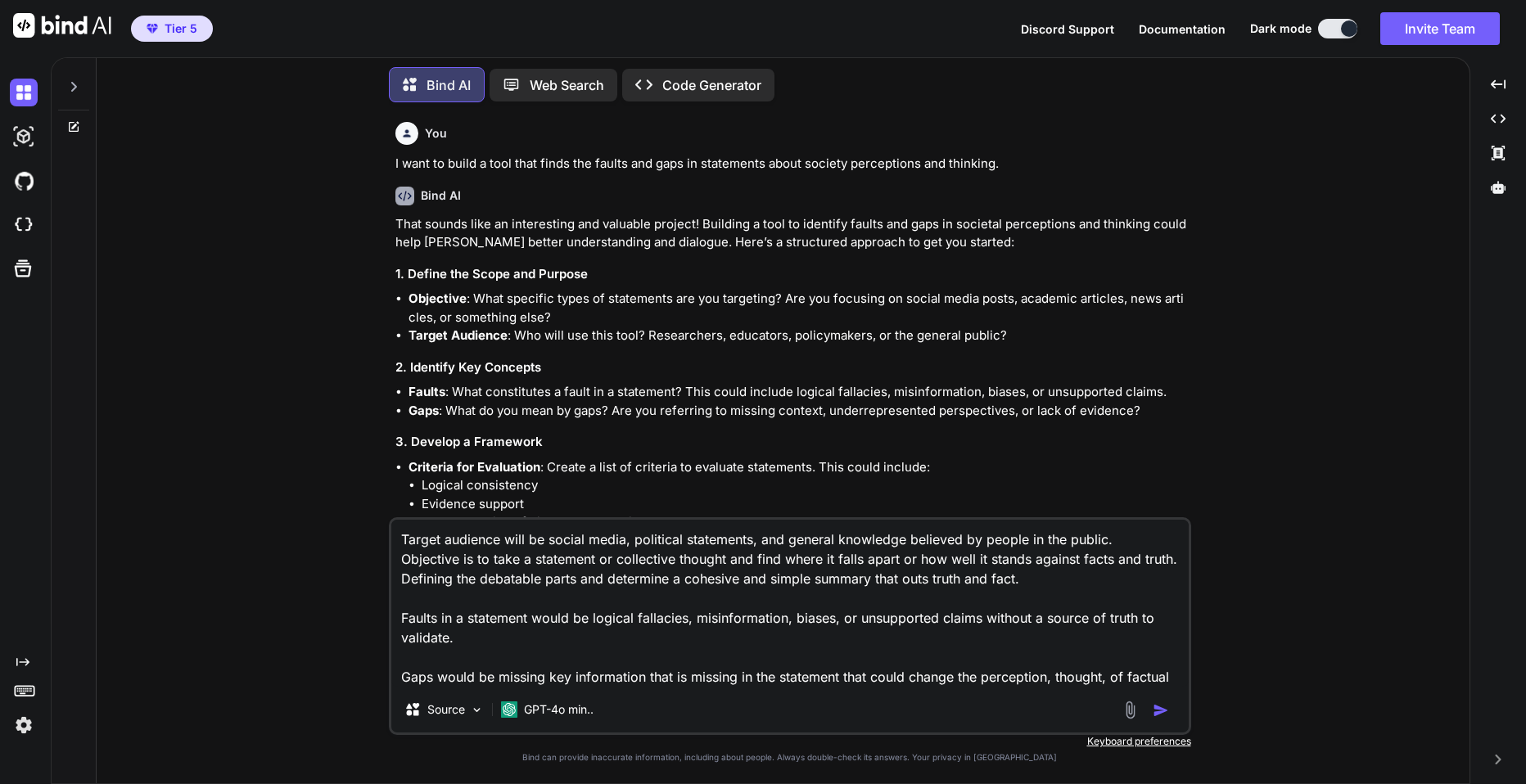
click at [1124, 674] on textarea "Target audience will be social media, political statements, and general knowled…" at bounding box center [790, 603] width 798 height 167
click at [1176, 678] on textarea "Target audience will be social media, political statements, and general knowled…" at bounding box center [790, 603] width 798 height 167
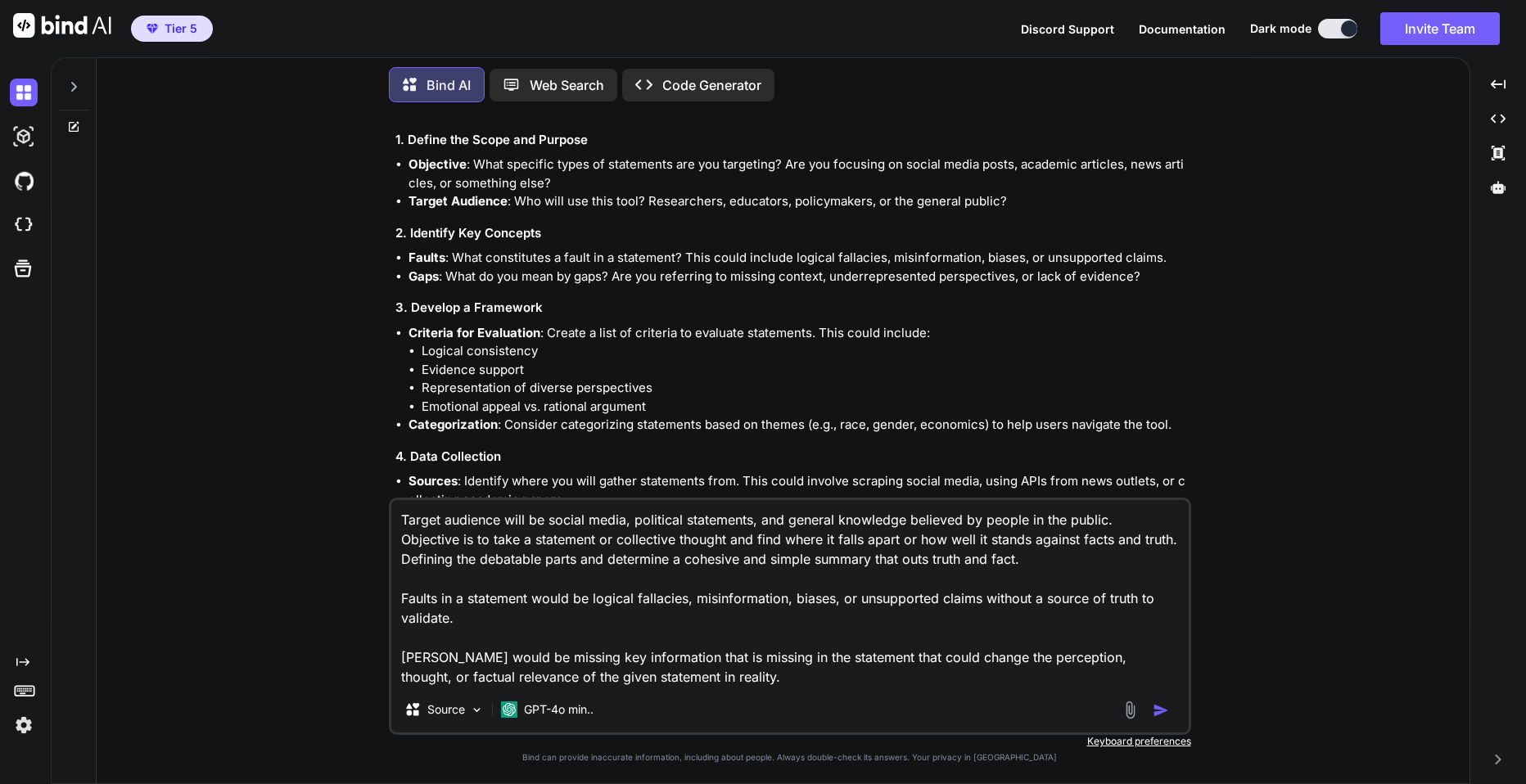
scroll to position [131, 0]
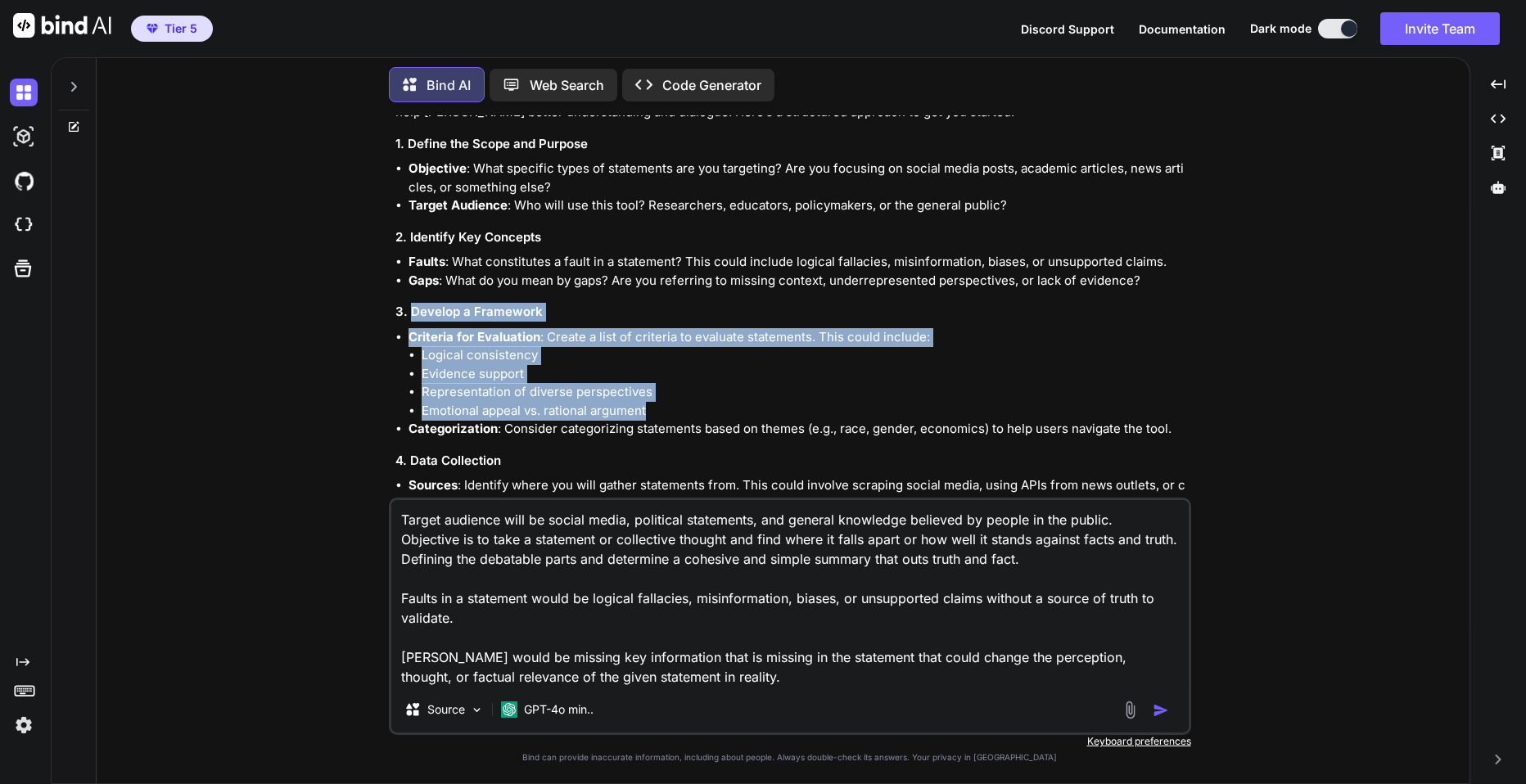
drag, startPoint x: 408, startPoint y: 309, endPoint x: 666, endPoint y: 410, distance: 277.1
click at [666, 410] on div "That sounds like an interesting and valuable project! Building a tool to identi…" at bounding box center [792, 619] width 793 height 1069
copy div "Develop a Framework Criteria for Evaluation : Create a list of criteria to eval…"
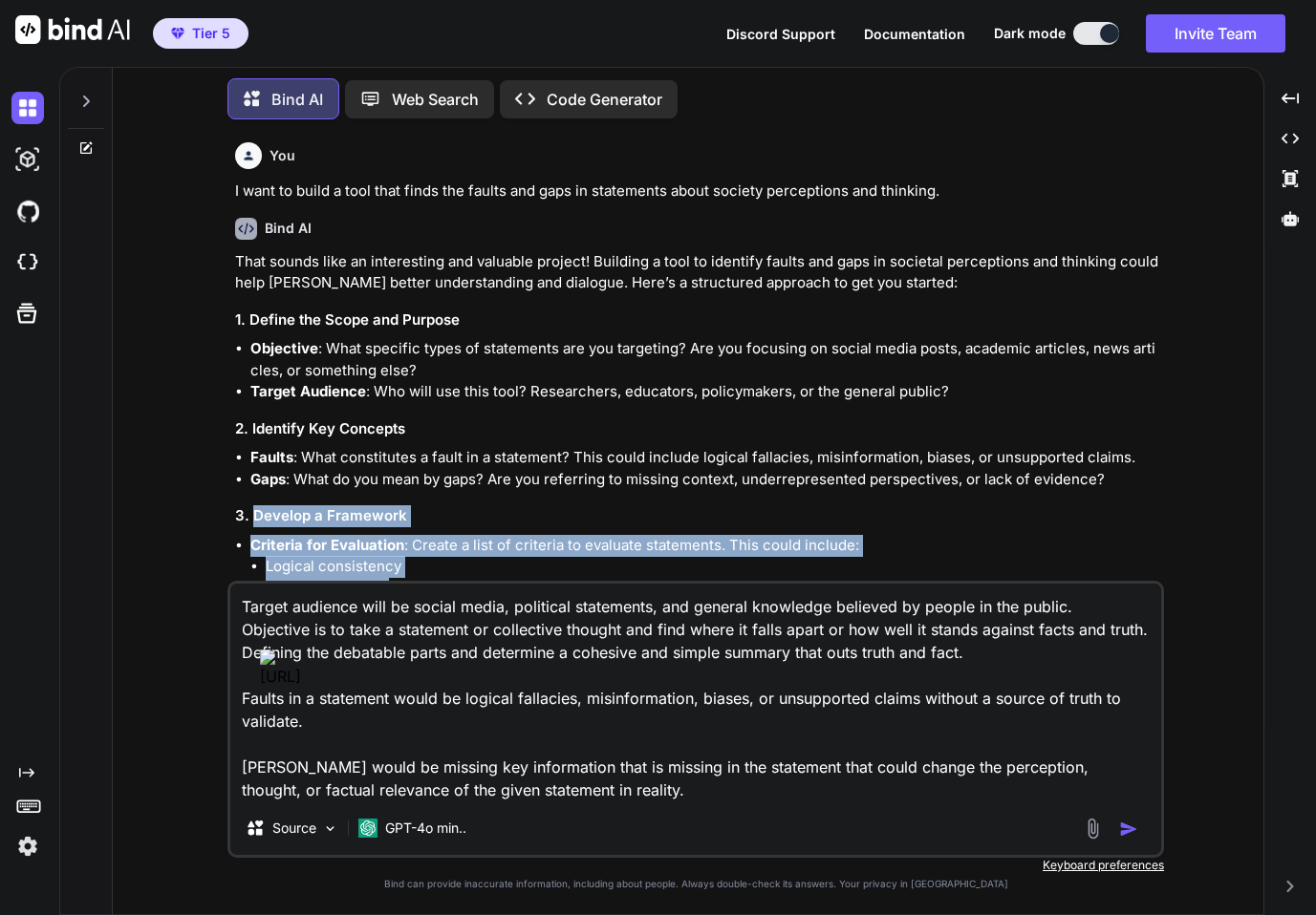
scroll to position [10, 0]
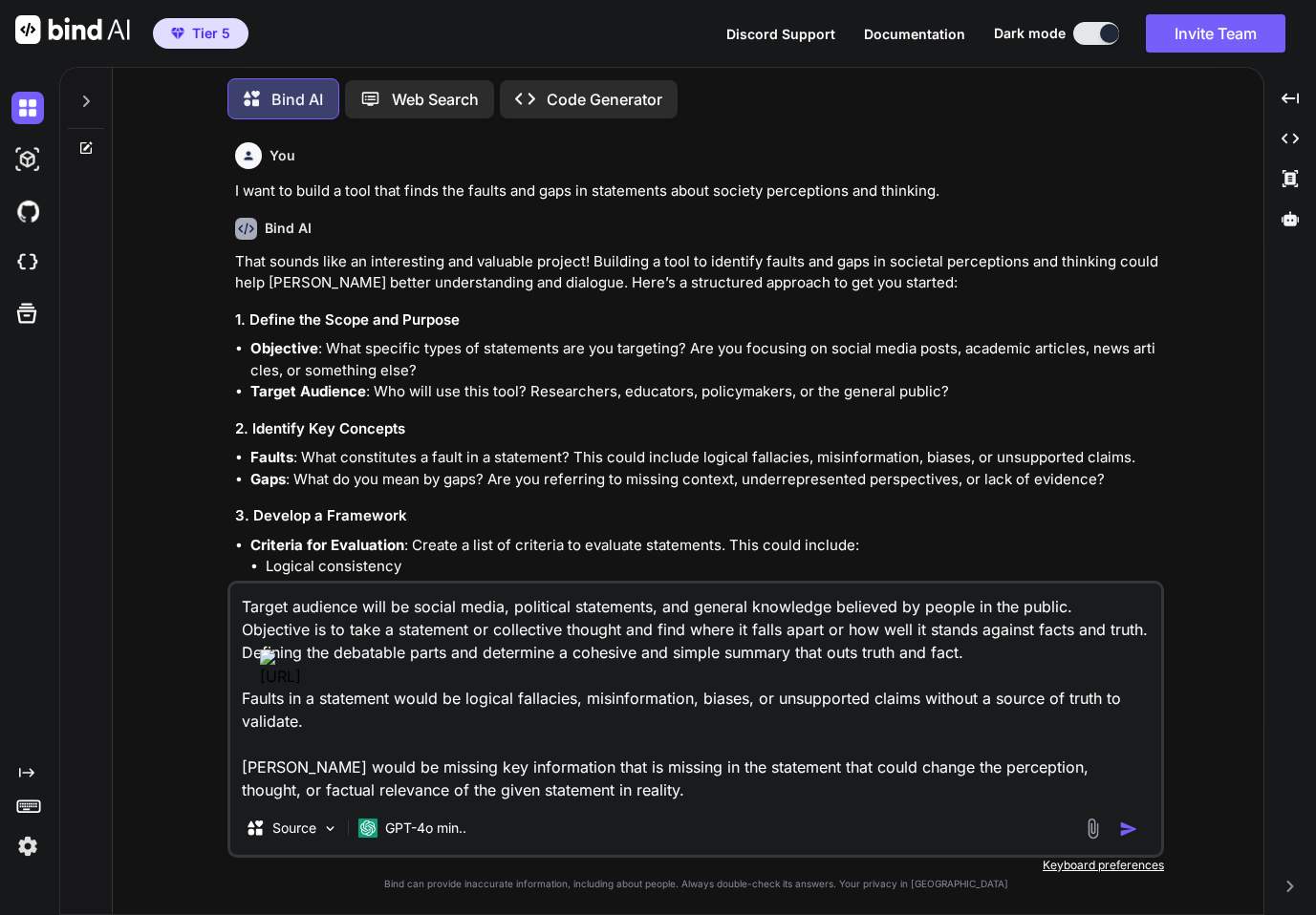
click at [674, 301] on div "That sounds like an interesting and valuable project! Building a tool to identi…" at bounding box center [697, 875] width 925 height 1248
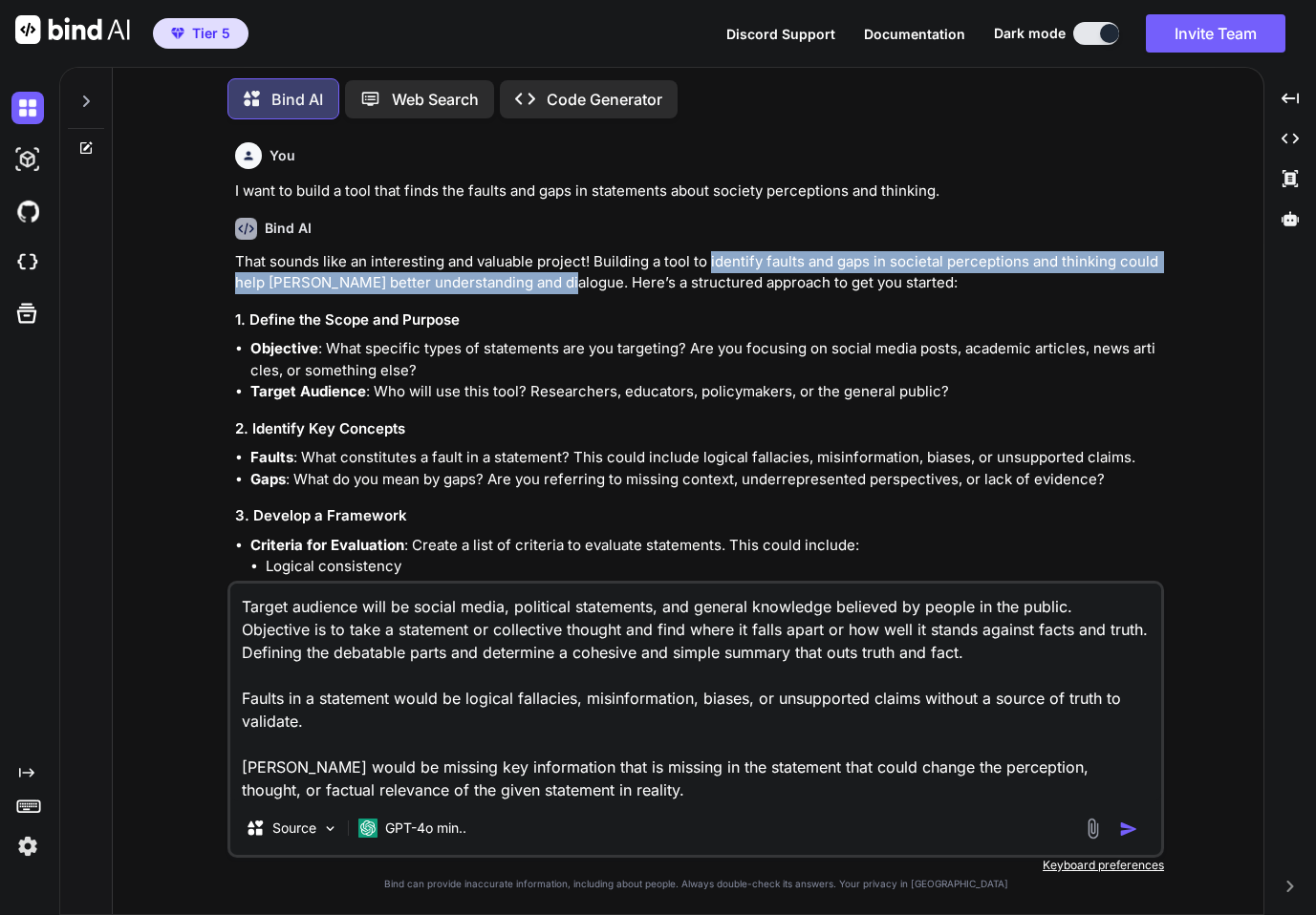
drag, startPoint x: 707, startPoint y: 259, endPoint x: 550, endPoint y: 278, distance: 158.1
click at [550, 278] on p "That sounds like an interesting and valuable project! Building a tool to identi…" at bounding box center [697, 273] width 925 height 43
copy p "identify faults and gaps in societal perceptions and thinking could help [PERSO…"
click at [468, 368] on li "Objective : What specific types of statements are you targeting? Are you focusi…" at bounding box center [705, 360] width 909 height 43
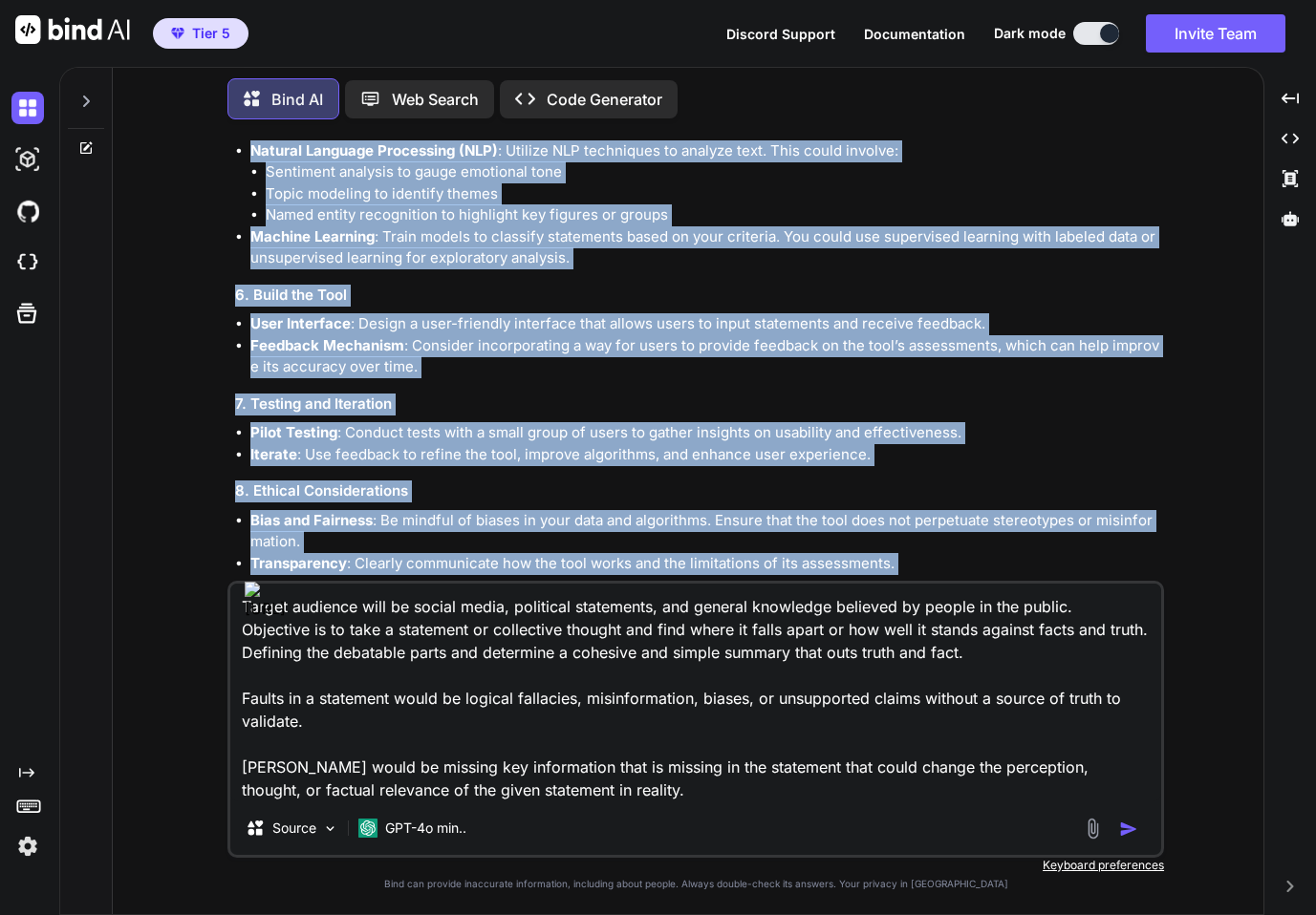
scroll to position [747, 0]
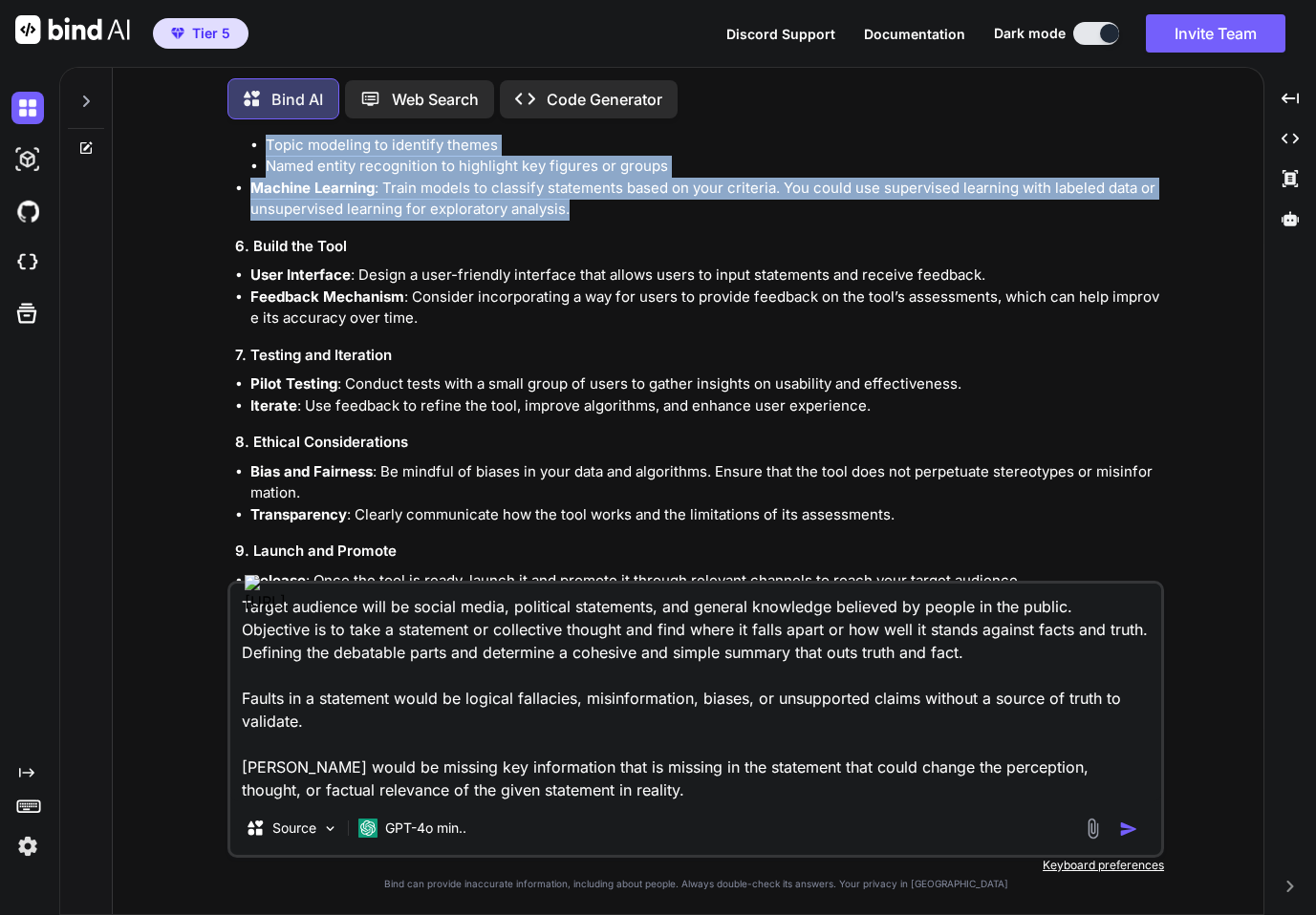
drag, startPoint x: 233, startPoint y: 313, endPoint x: 591, endPoint y: 206, distance: 373.6
click at [591, 206] on div "You I want to build a tool that finds the faults and gaps in statements about s…" at bounding box center [697, 358] width 933 height 446
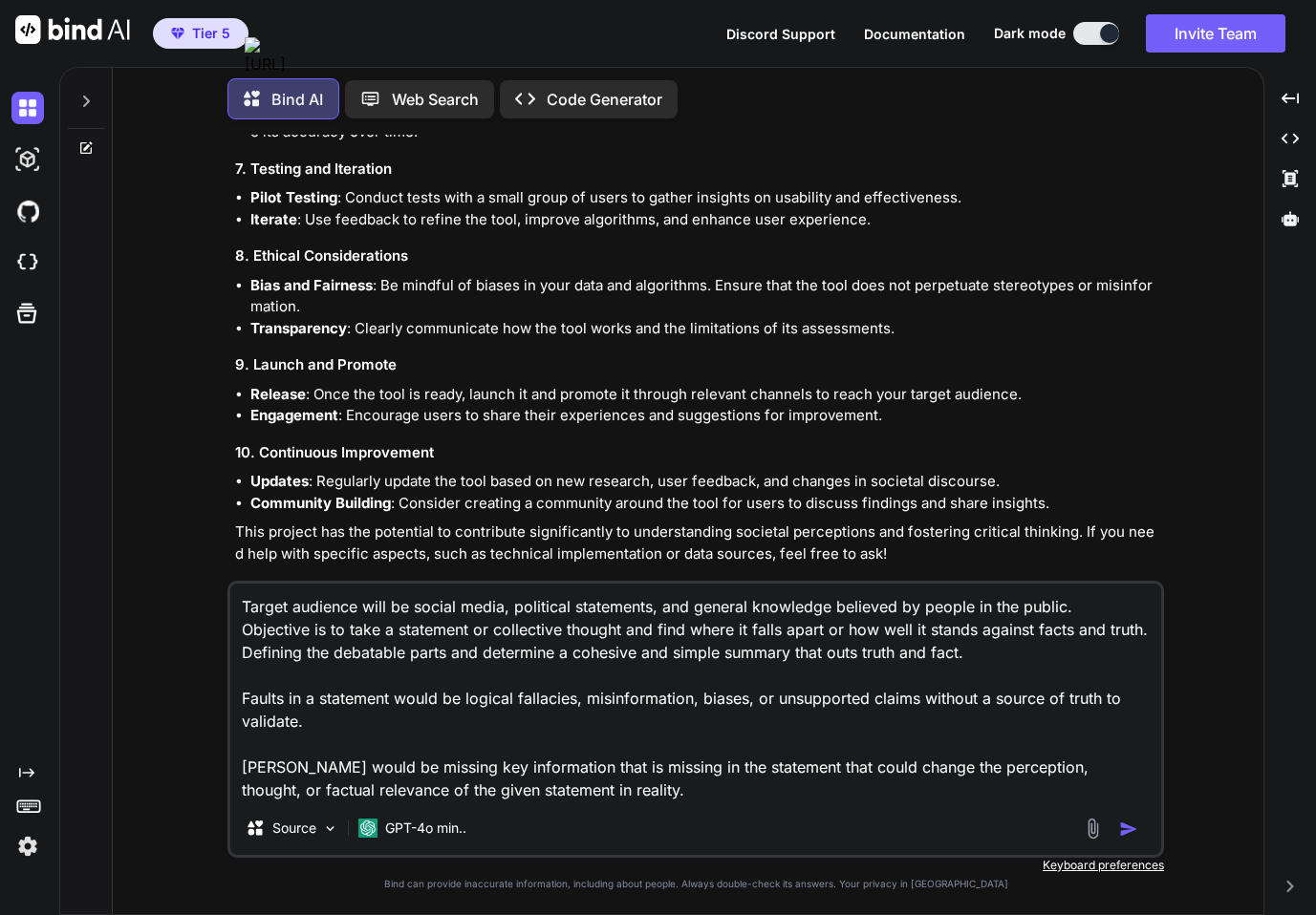
scroll to position [952, 0]
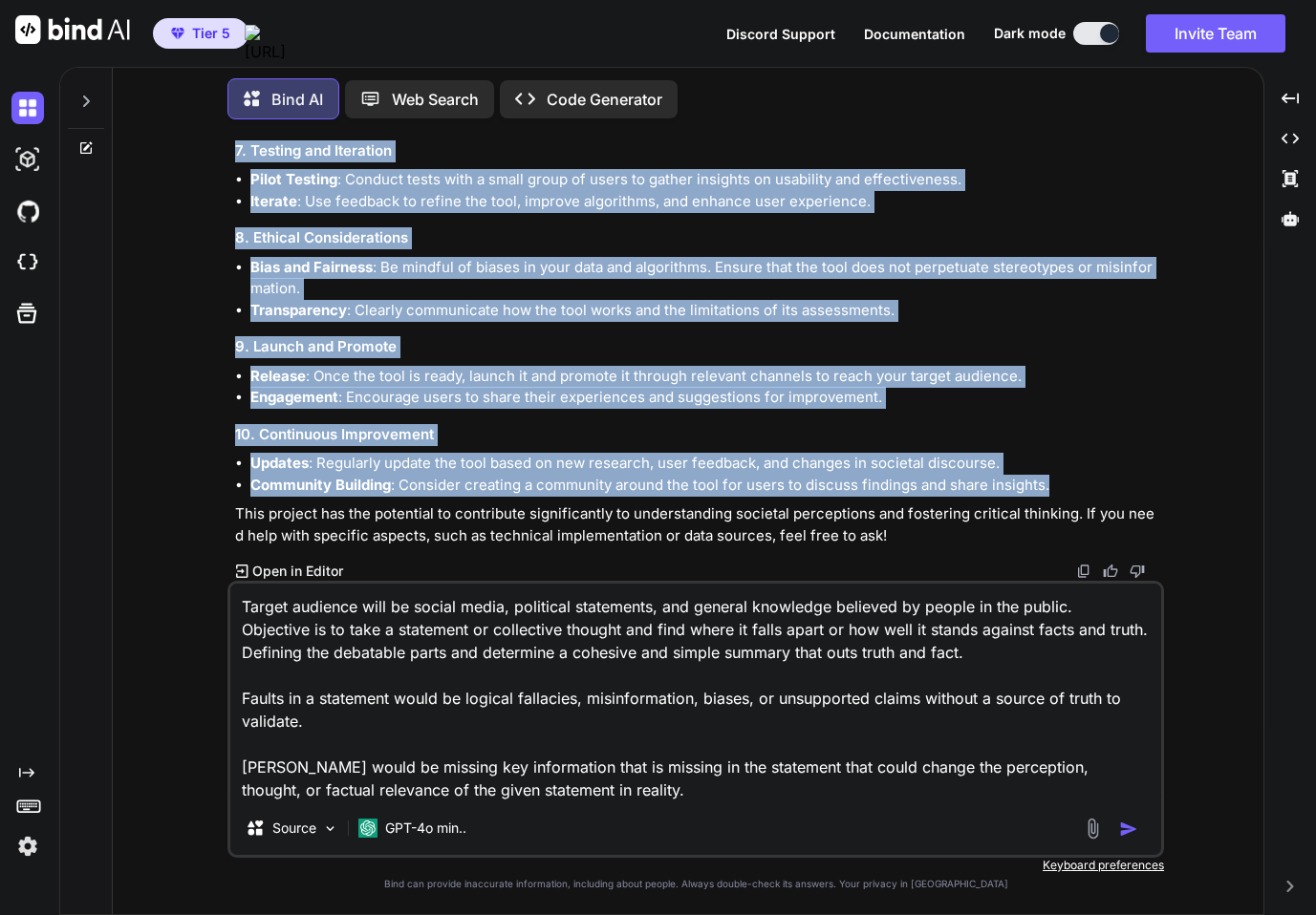
click at [1070, 486] on li "Community Building : Consider creating a community around the tool for users to…" at bounding box center [705, 485] width 909 height 22
copy div "1. Define the Scope and Purpose Objective : What specific types of statements a…"
